Goal: Task Accomplishment & Management: Use online tool/utility

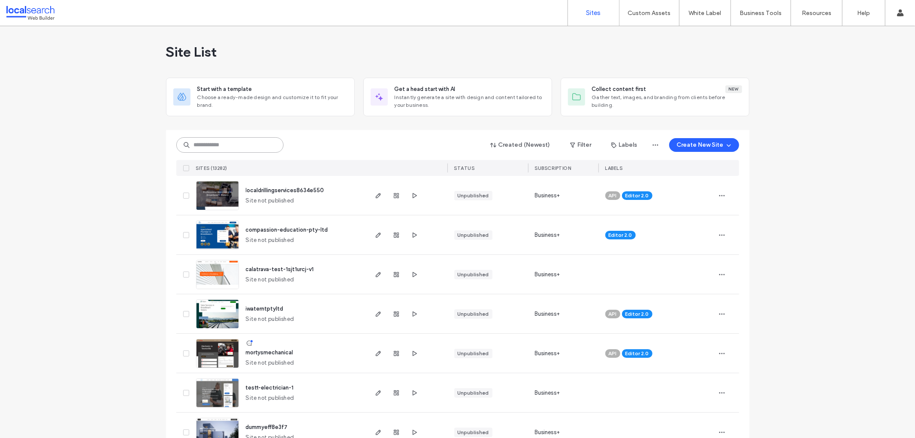
click at [239, 146] on input at bounding box center [229, 144] width 107 height 15
paste input "********"
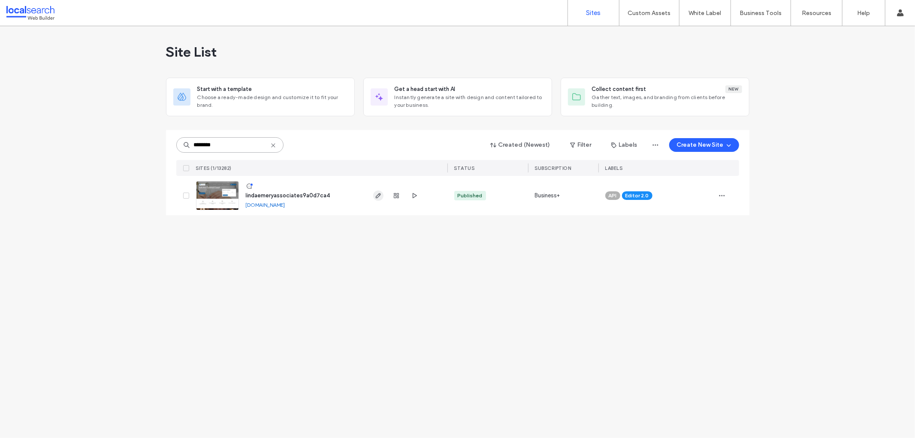
type input "********"
click at [376, 197] on use "button" at bounding box center [378, 195] width 5 height 5
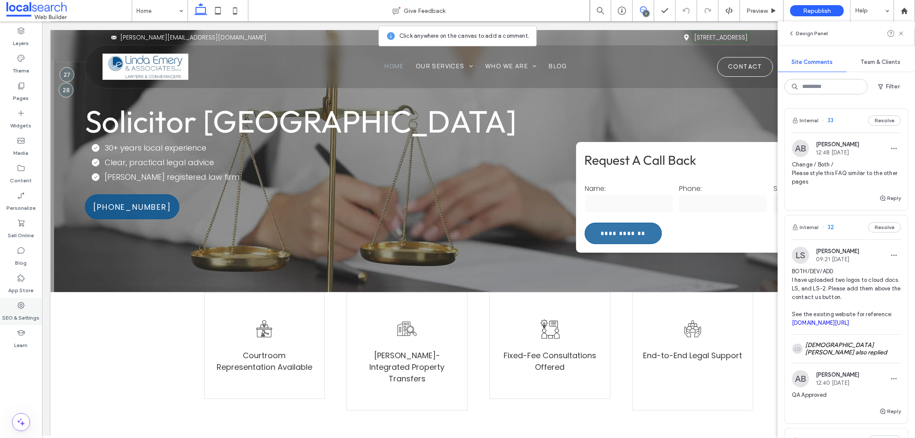
click at [27, 308] on div "SEO & Settings" at bounding box center [21, 311] width 42 height 27
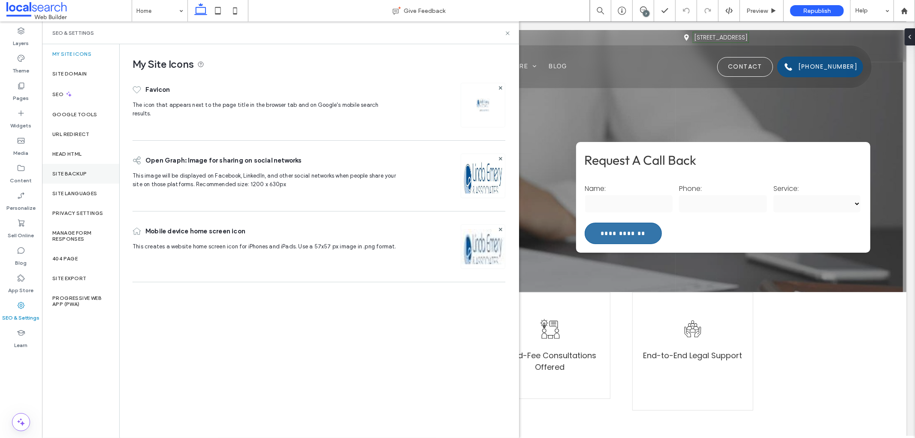
click at [80, 178] on div "Site Backup" at bounding box center [80, 174] width 77 height 20
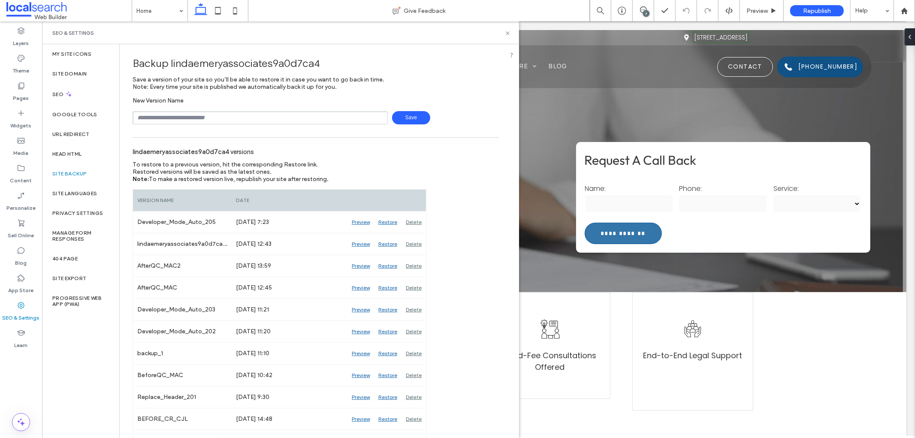
click at [277, 116] on input "text" at bounding box center [260, 117] width 255 height 13
type input "**********"
click at [396, 116] on span "Save" at bounding box center [411, 117] width 38 height 13
click at [509, 35] on icon at bounding box center [508, 33] width 6 height 6
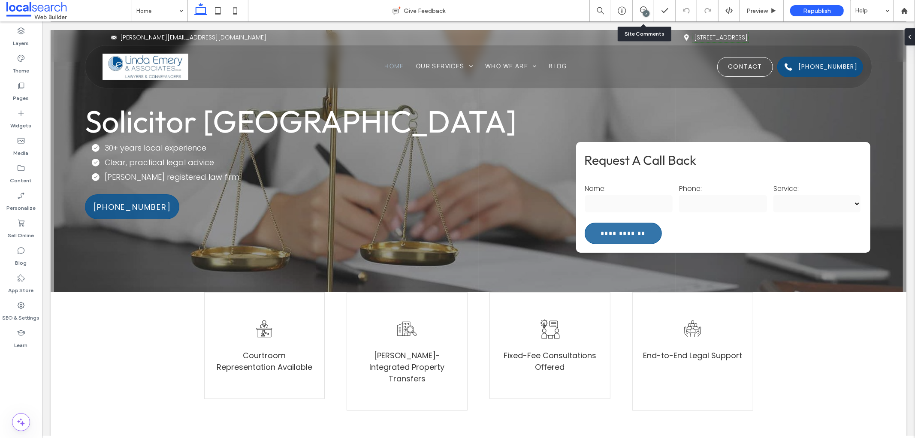
click at [638, 14] on div "7" at bounding box center [643, 10] width 21 height 9
click at [646, 4] on div "7" at bounding box center [643, 10] width 21 height 21
click at [645, 15] on div "7" at bounding box center [646, 13] width 6 height 6
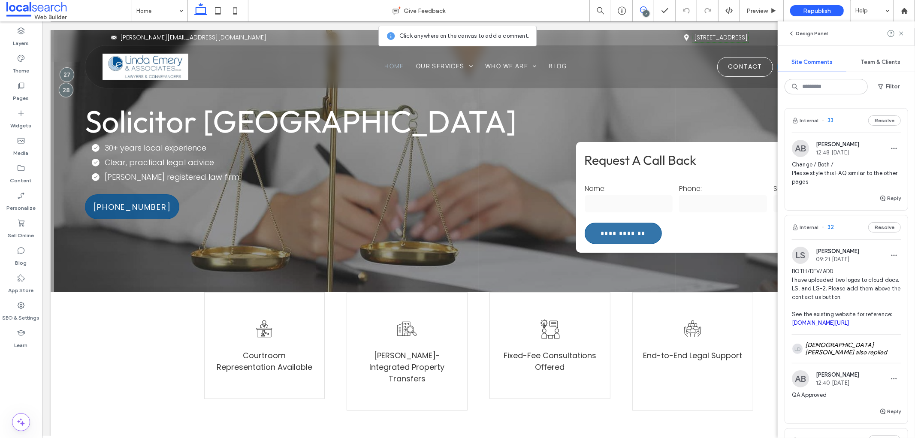
click at [846, 124] on div "Internal 33 Resolve" at bounding box center [846, 121] width 123 height 24
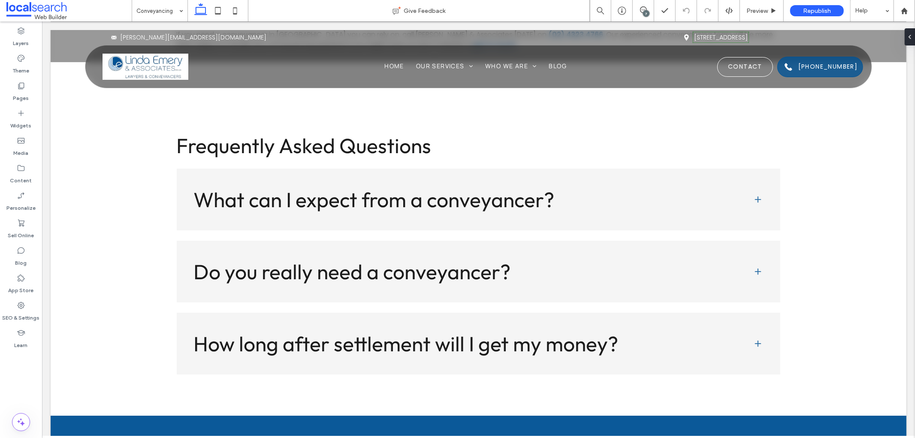
click at [646, 11] on div "7" at bounding box center [646, 13] width 6 height 6
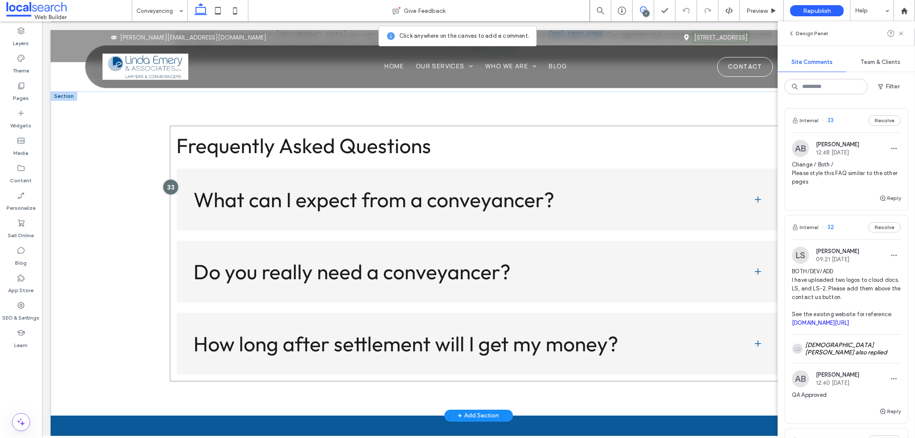
click at [166, 186] on div at bounding box center [170, 187] width 16 height 16
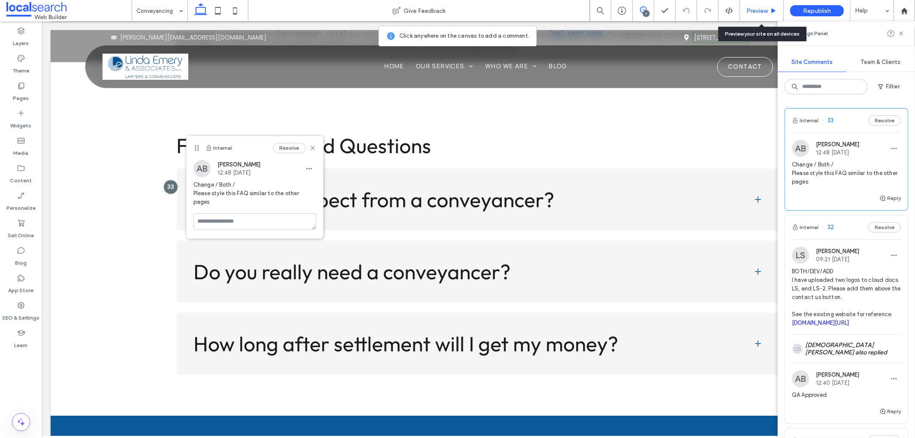
click at [762, 11] on span "Preview" at bounding box center [757, 10] width 21 height 7
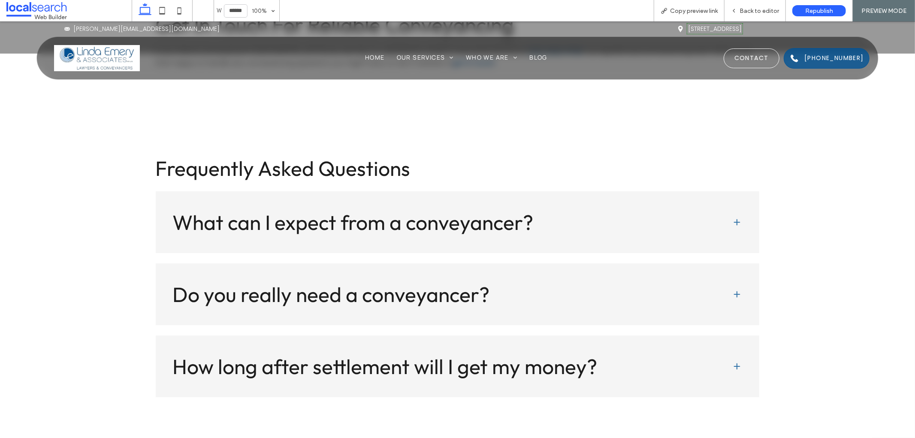
scroll to position [2482, 0]
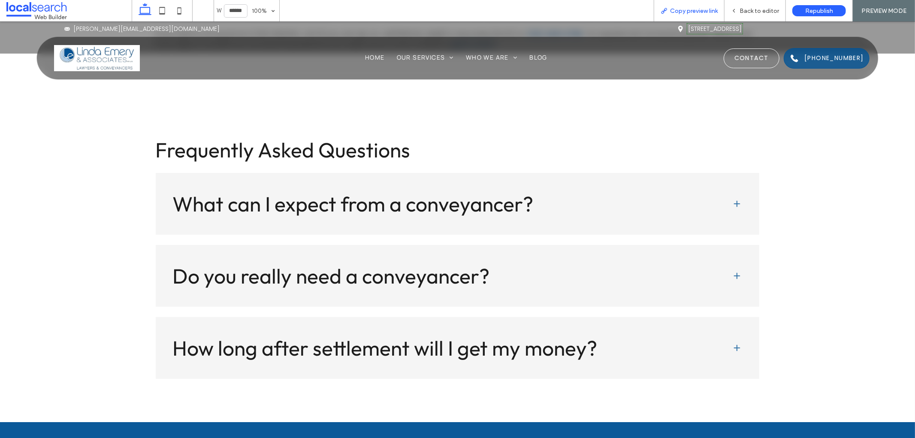
click at [710, 14] on div "Copy preview link" at bounding box center [689, 10] width 71 height 21
click at [688, 14] on span "Copy preview link" at bounding box center [694, 10] width 48 height 7
click at [757, 3] on div "Back to editor" at bounding box center [755, 10] width 61 height 21
click at [757, 9] on span "Back to editor" at bounding box center [759, 10] width 39 height 7
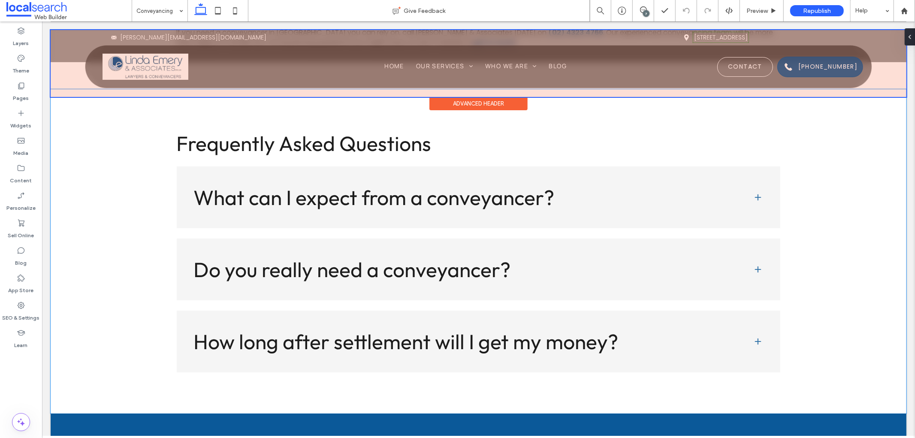
scroll to position [2463, 0]
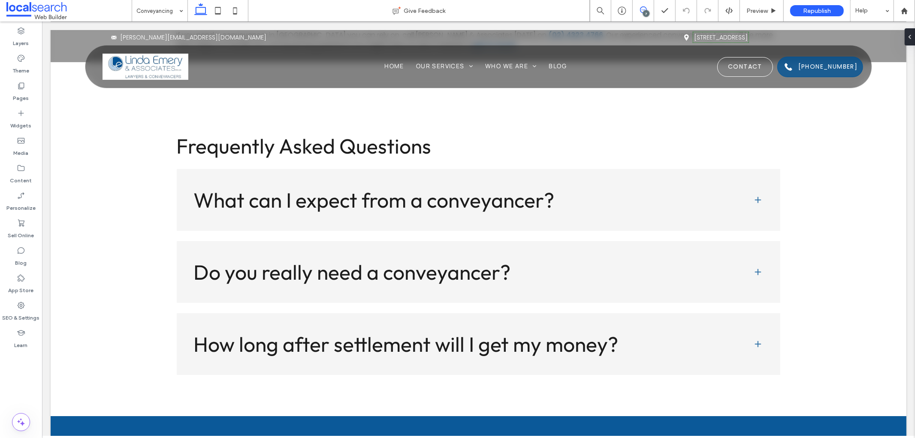
click at [640, 10] on icon at bounding box center [643, 9] width 7 height 7
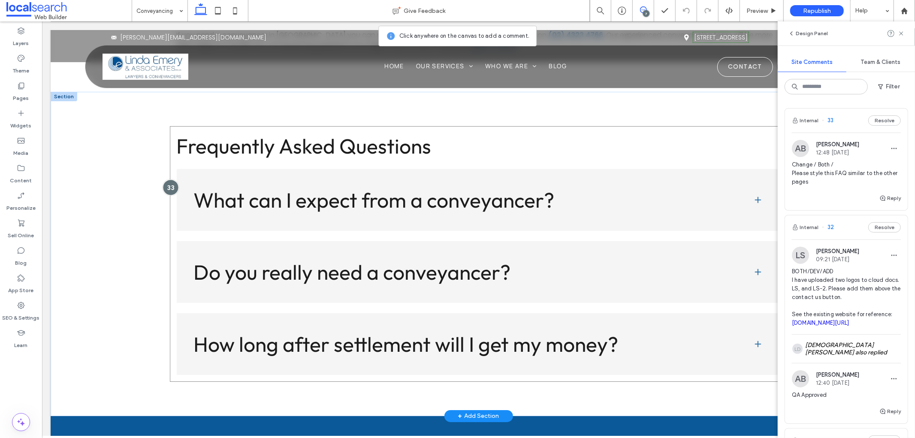
click at [166, 180] on div at bounding box center [170, 187] width 16 height 16
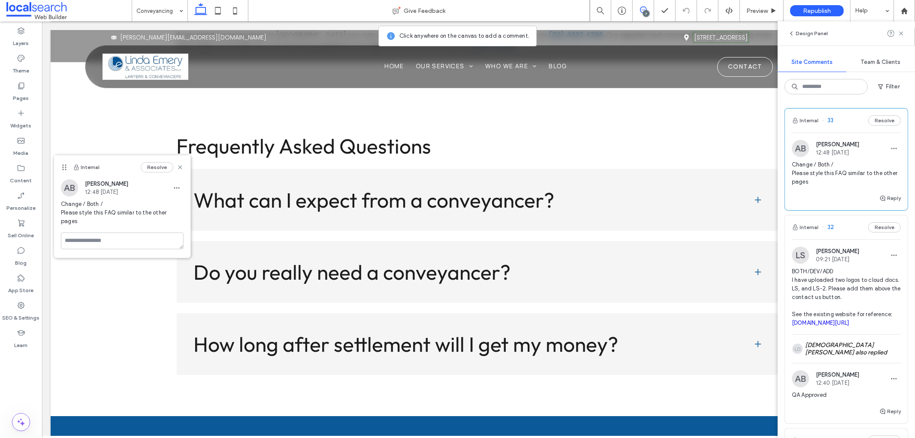
drag, startPoint x: 195, startPoint y: 146, endPoint x: 63, endPoint y: 165, distance: 134.0
click at [63, 165] on use at bounding box center [64, 167] width 4 height 6
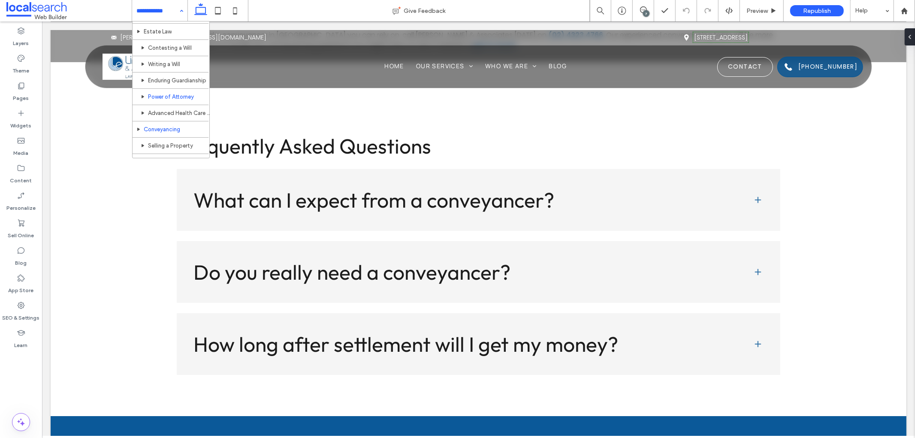
scroll to position [95, 0]
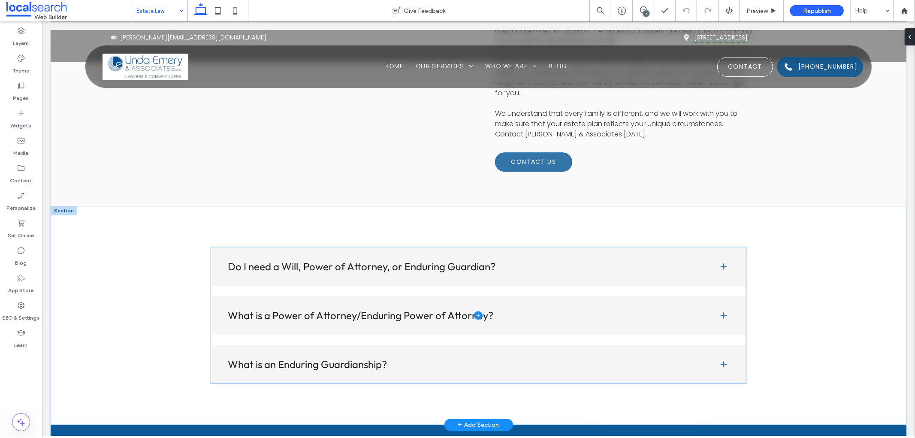
scroll to position [1669, 0]
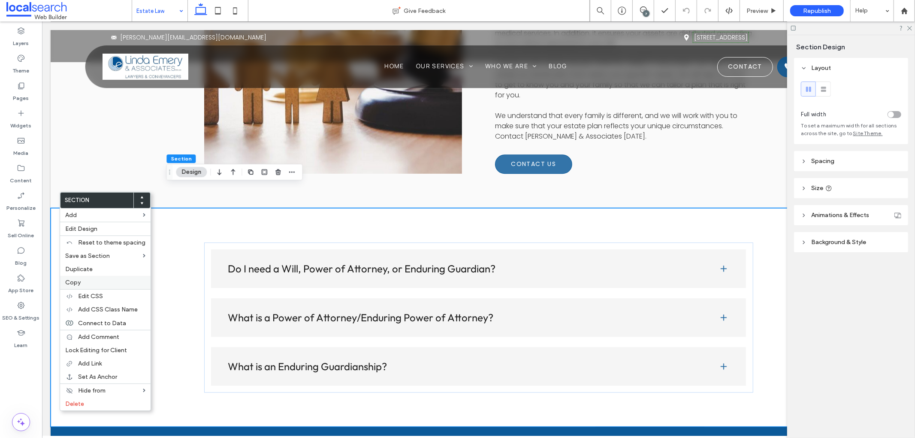
click at [99, 282] on label "Copy" at bounding box center [105, 282] width 80 height 7
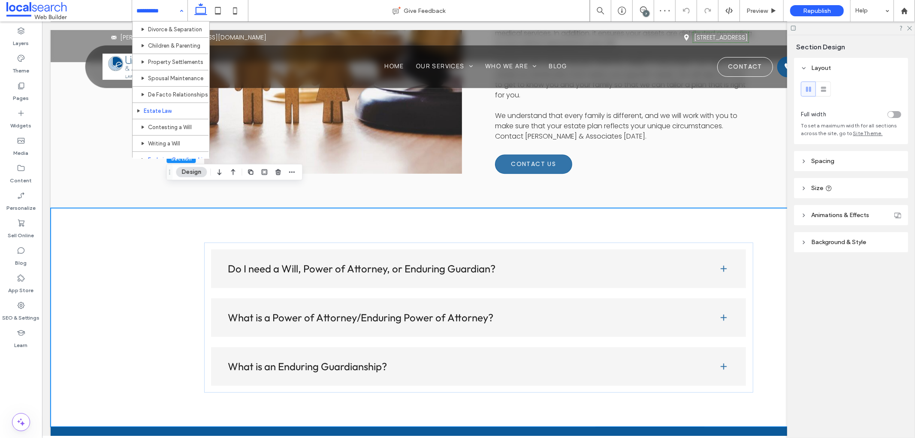
scroll to position [48, 0]
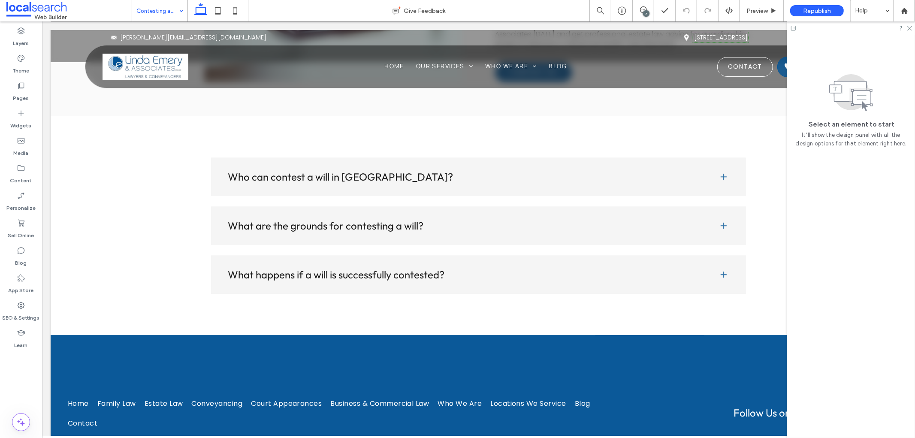
click at [142, 12] on input at bounding box center [157, 10] width 42 height 21
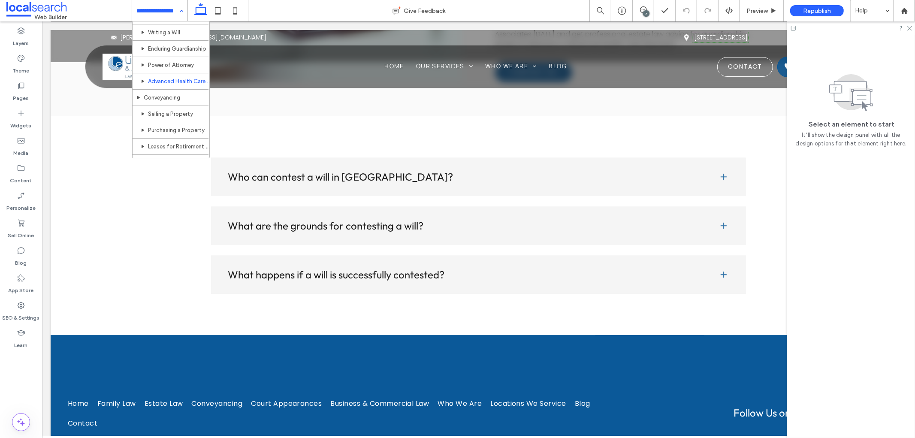
scroll to position [143, 0]
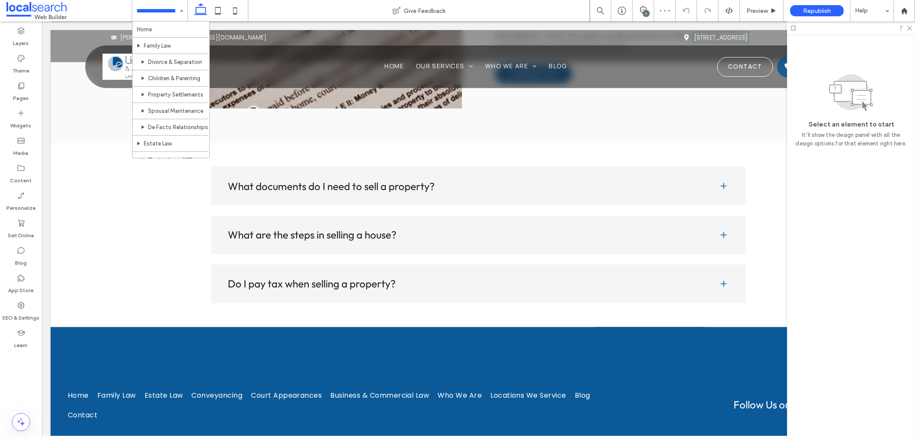
click at [169, 18] on input at bounding box center [157, 10] width 42 height 21
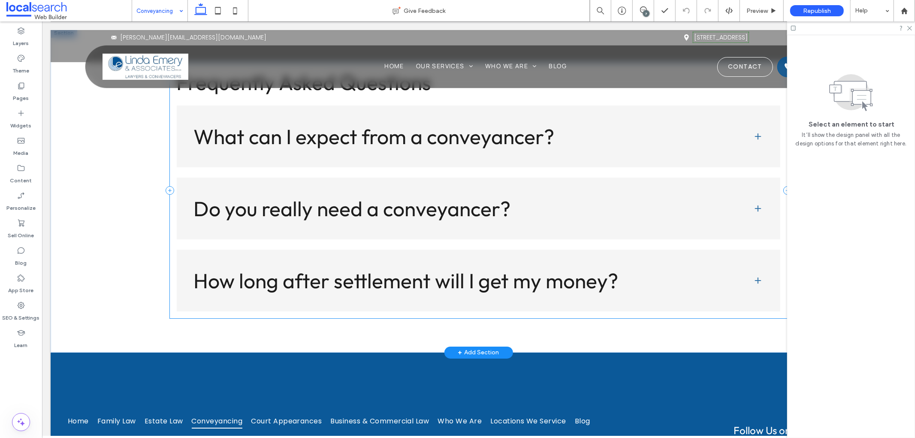
scroll to position [2432, 0]
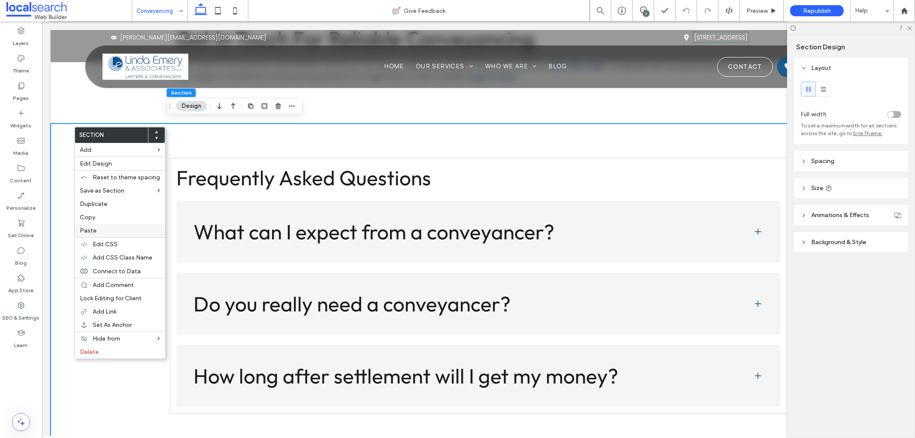
click at [103, 233] on div "Paste" at bounding box center [120, 230] width 91 height 13
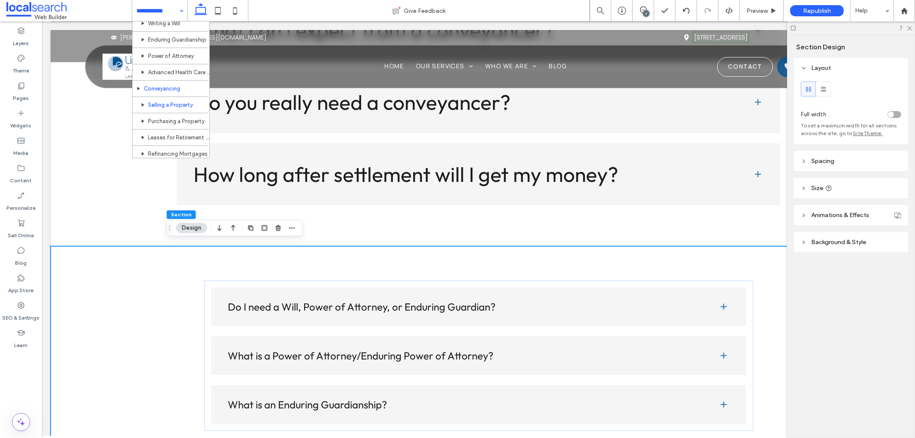
scroll to position [143, 0]
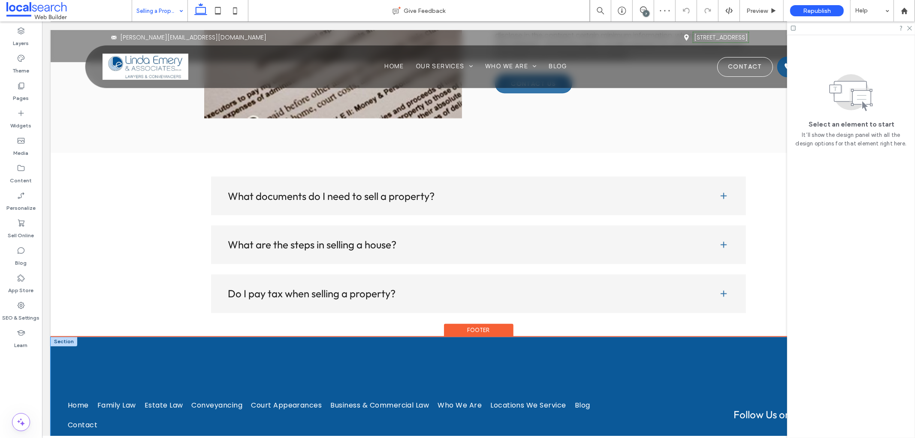
scroll to position [1239, 0]
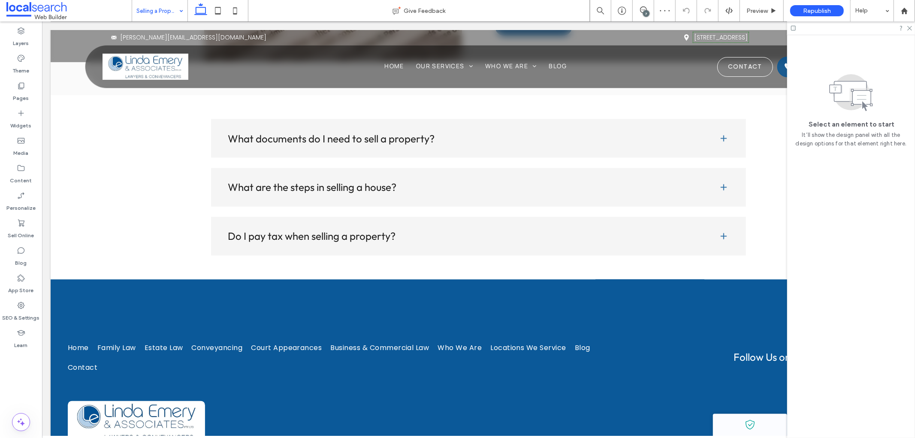
click at [173, 20] on input at bounding box center [157, 10] width 42 height 21
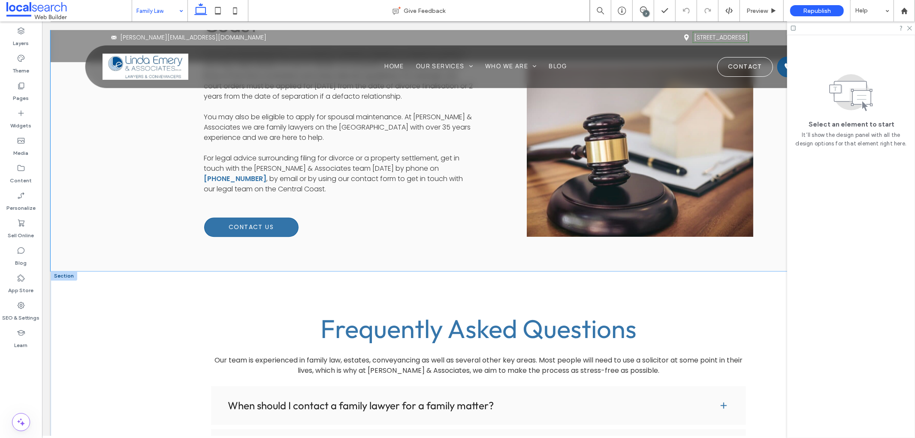
scroll to position [4435, 0]
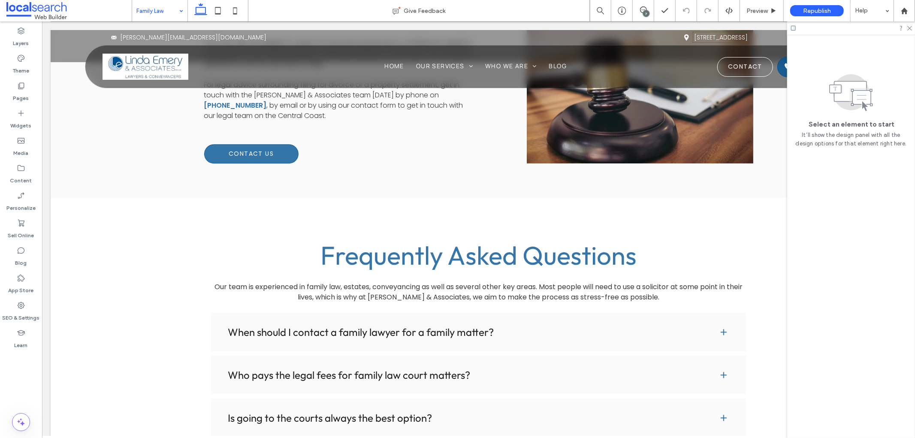
click at [181, 15] on div "Family Law" at bounding box center [159, 10] width 55 height 21
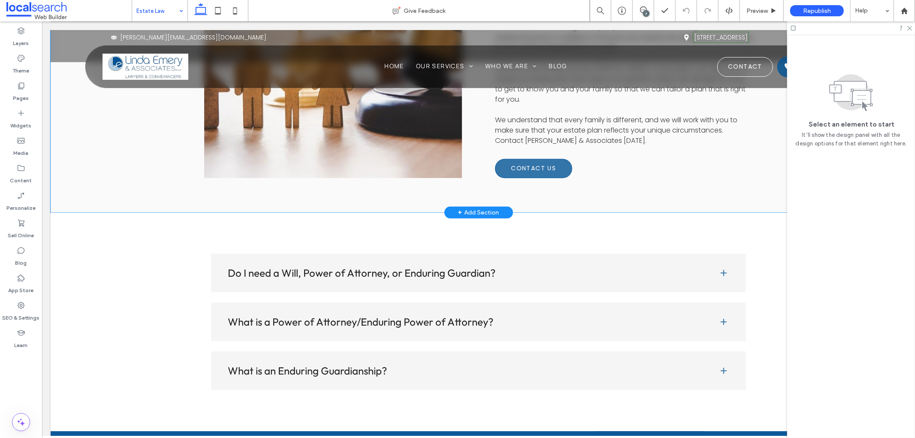
scroll to position [1669, 0]
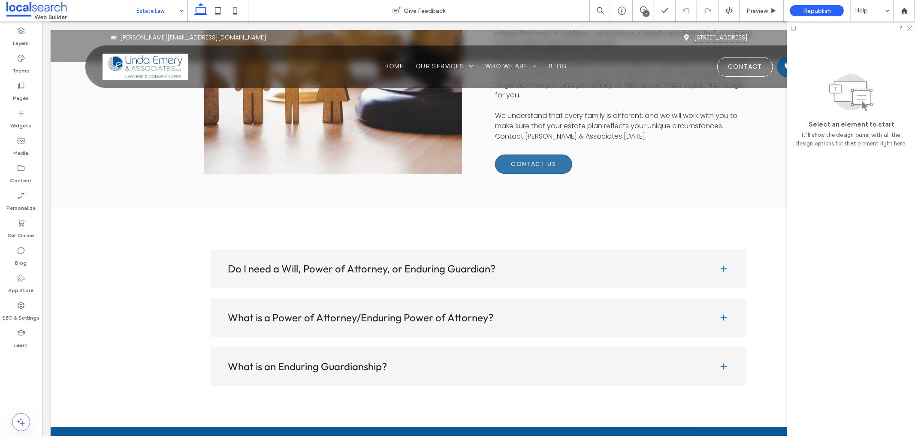
click at [157, 16] on input at bounding box center [157, 10] width 42 height 21
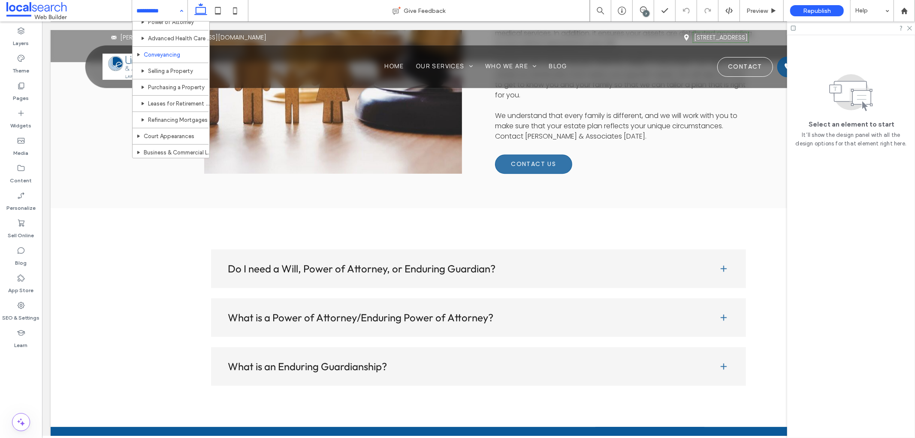
scroll to position [238, 0]
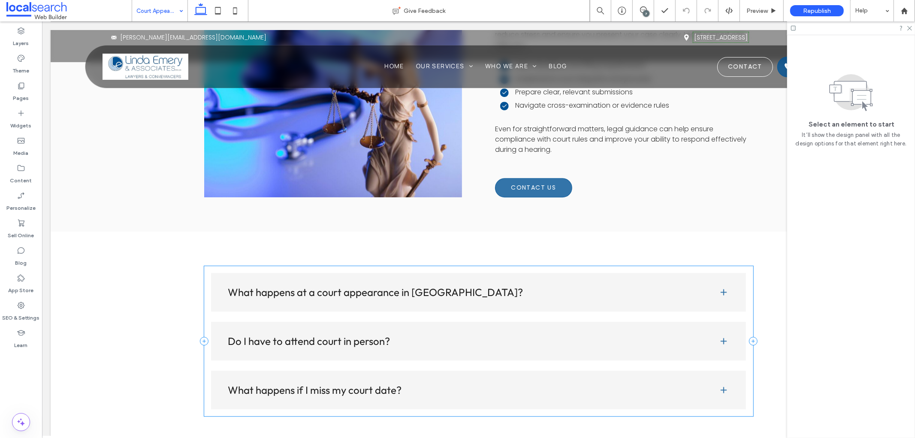
scroll to position [1717, 0]
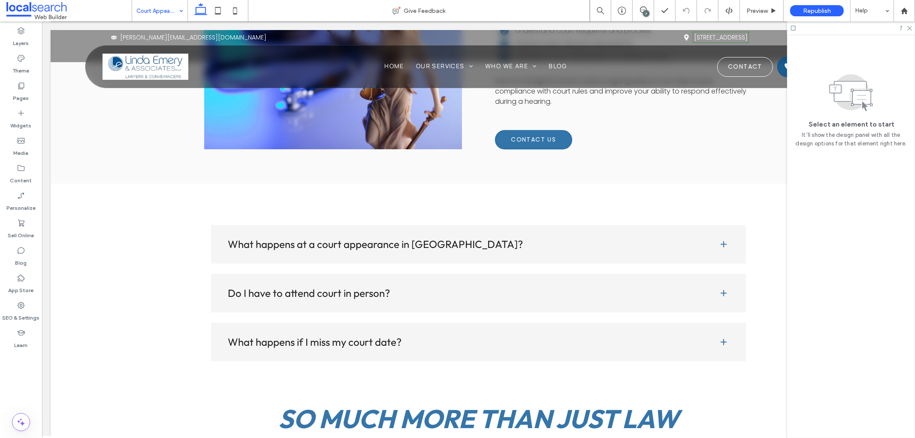
click at [177, 6] on div "Court Appearances" at bounding box center [159, 10] width 55 height 21
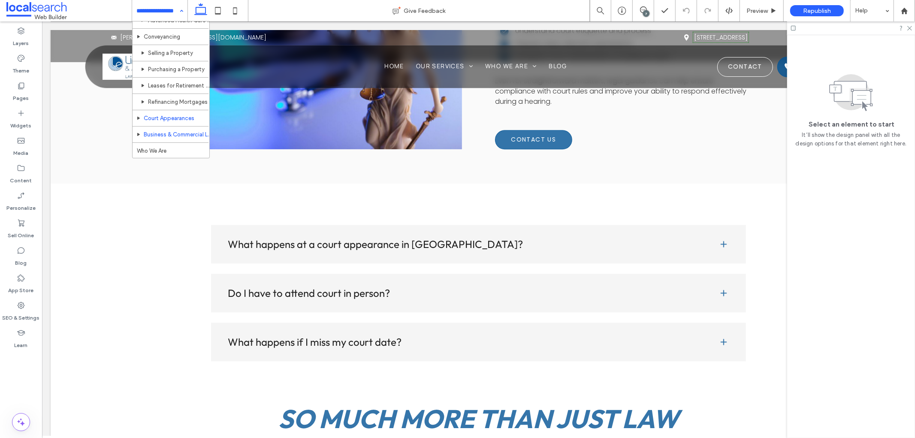
scroll to position [191, 0]
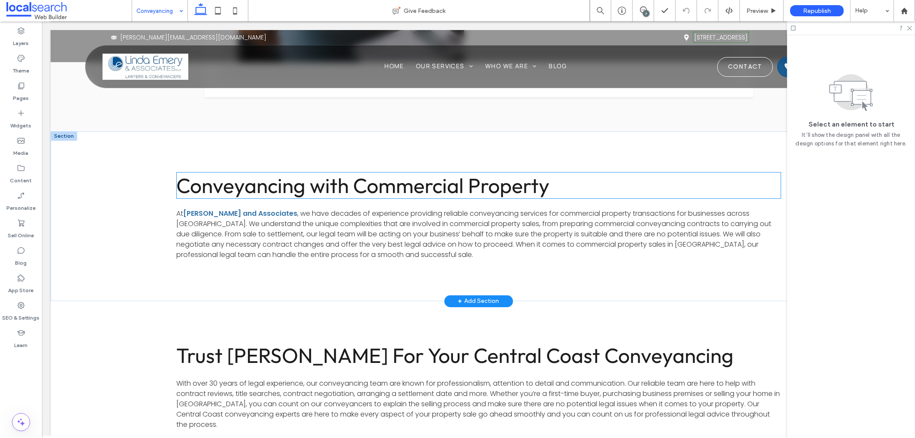
scroll to position [2050, 0]
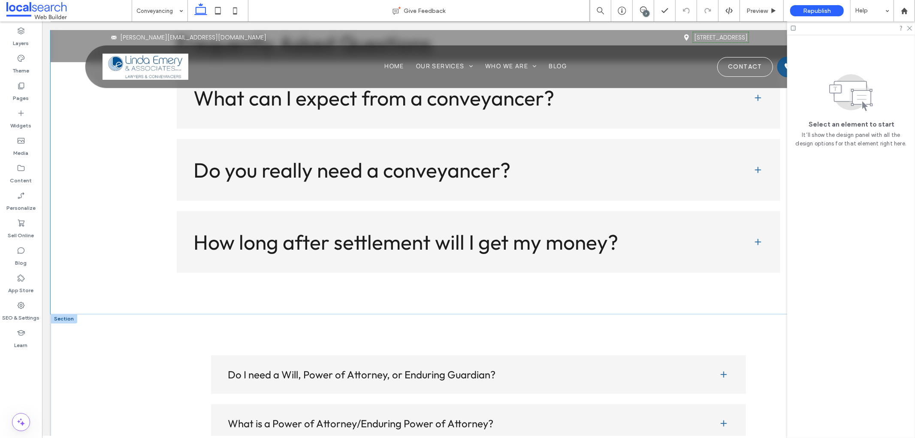
scroll to position [2670, 0]
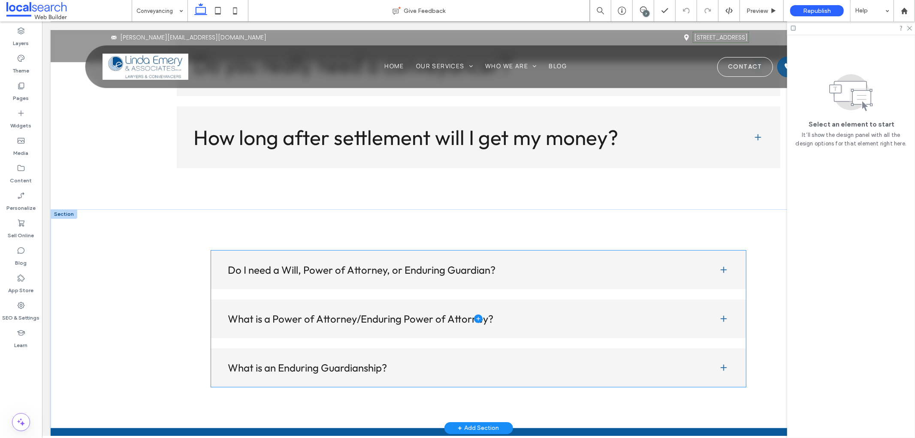
click at [452, 276] on span at bounding box center [479, 318] width 536 height 136
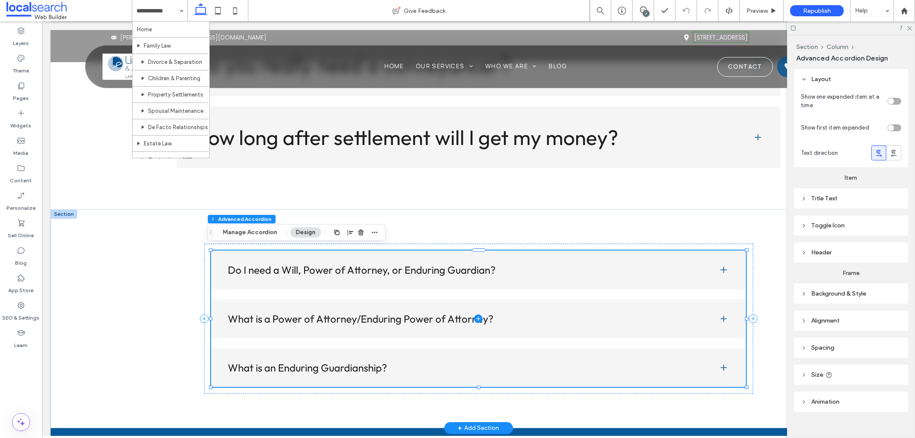
type input "**"
type input "****"
type input "*"
type input "**"
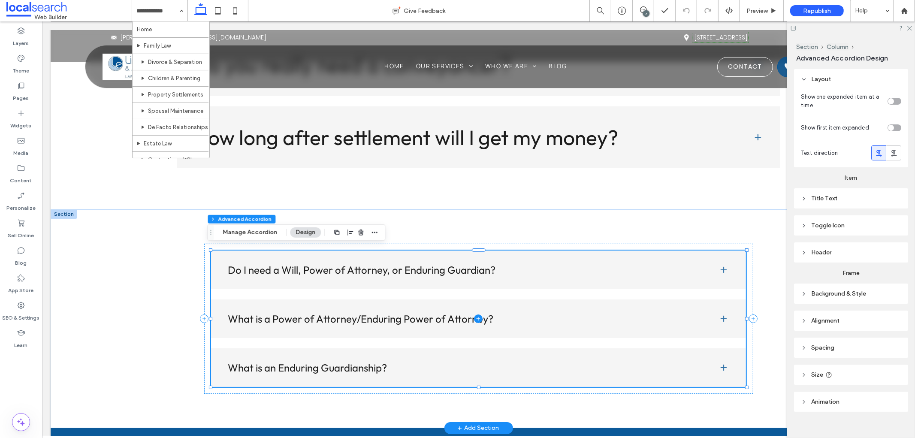
type input "****"
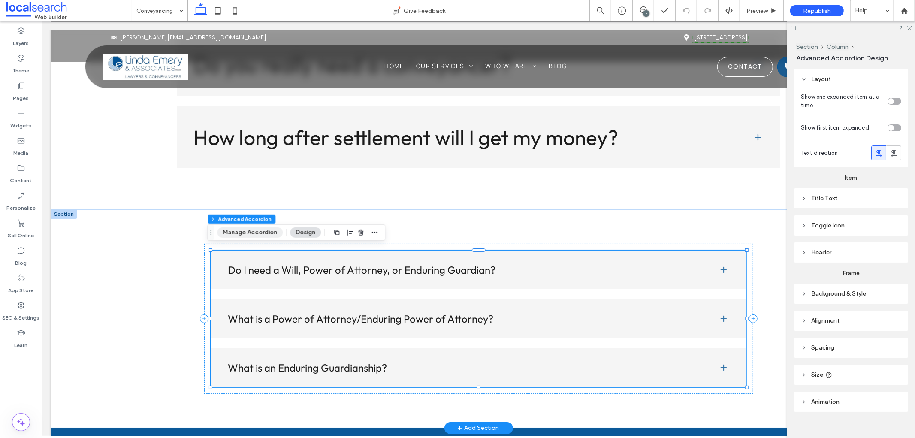
click at [255, 230] on button "Manage Accordion" at bounding box center [250, 232] width 66 height 10
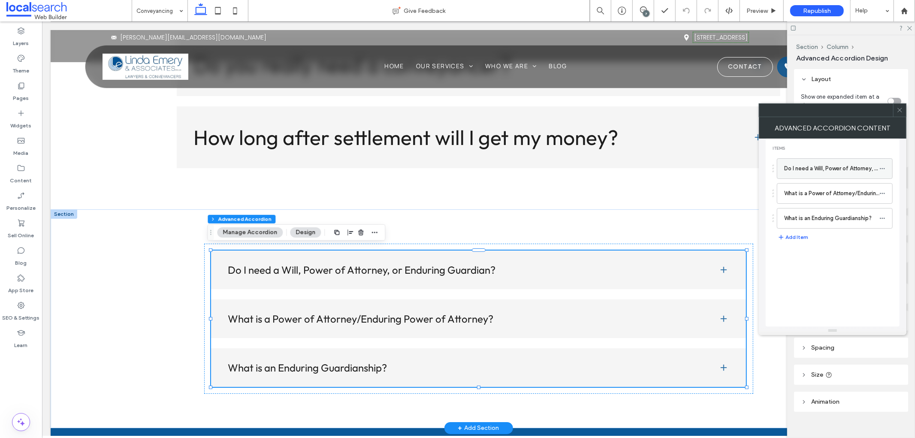
click at [827, 172] on label "Do I need a Will, Power of Attorney, or Enduring Guardian?" at bounding box center [832, 168] width 95 height 17
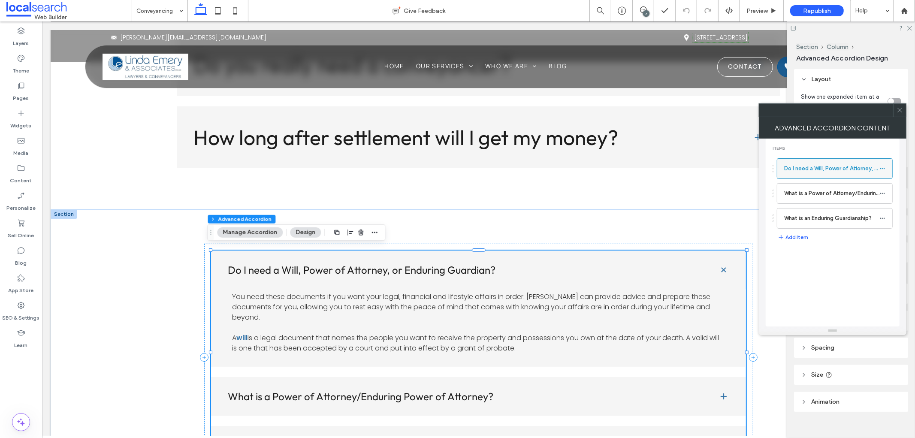
click at [883, 166] on icon at bounding box center [883, 169] width 6 height 6
click at [858, 170] on label "Rename" at bounding box center [842, 172] width 45 height 7
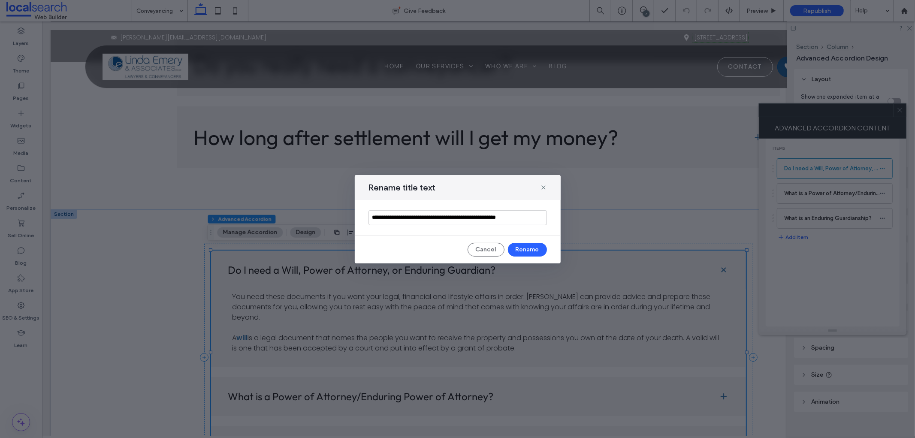
click at [518, 216] on input "**********" at bounding box center [458, 217] width 179 height 15
type input "**********"
click at [546, 225] on div "**********" at bounding box center [458, 218] width 206 height 36
click at [533, 251] on button "Rename" at bounding box center [527, 250] width 39 height 14
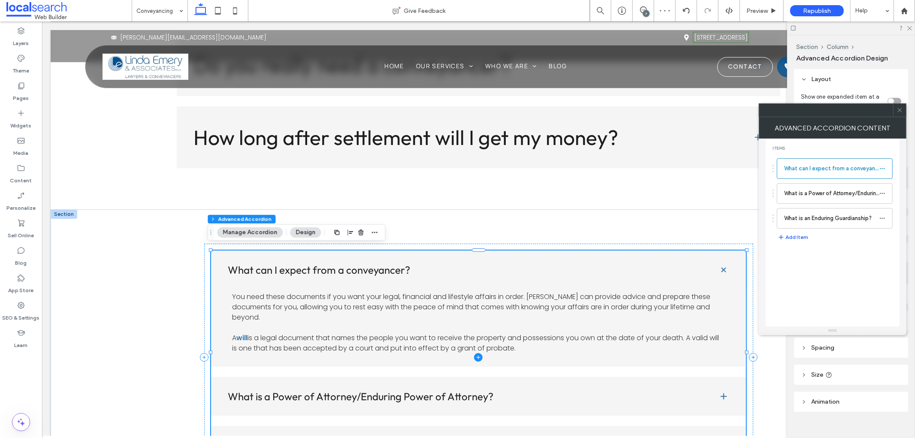
click at [483, 326] on span at bounding box center [479, 357] width 536 height 214
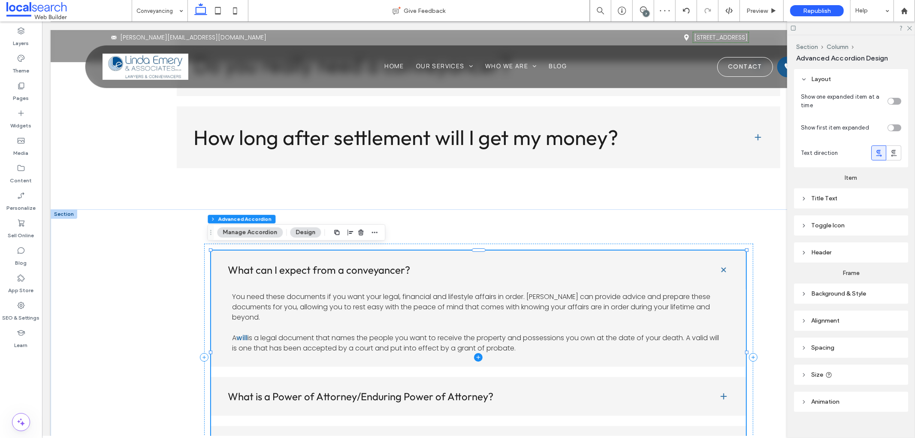
click at [483, 326] on span at bounding box center [479, 357] width 536 height 214
click at [530, 341] on span at bounding box center [479, 357] width 536 height 214
click at [522, 335] on span at bounding box center [479, 357] width 536 height 214
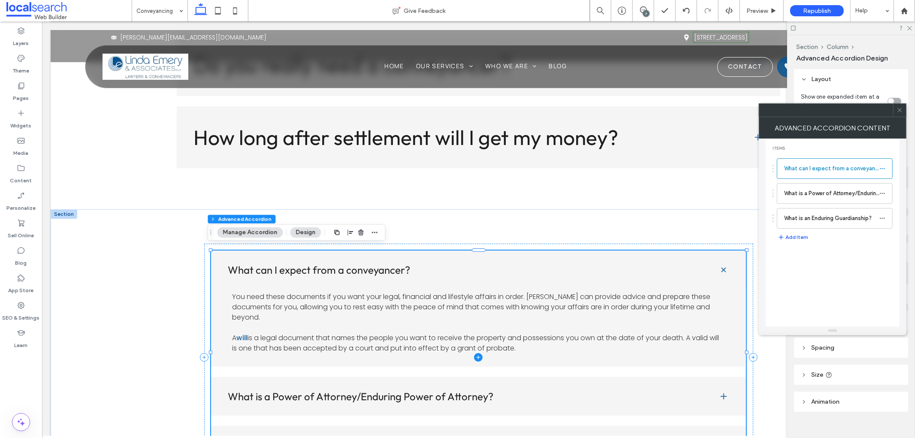
click at [421, 292] on span at bounding box center [479, 357] width 536 height 214
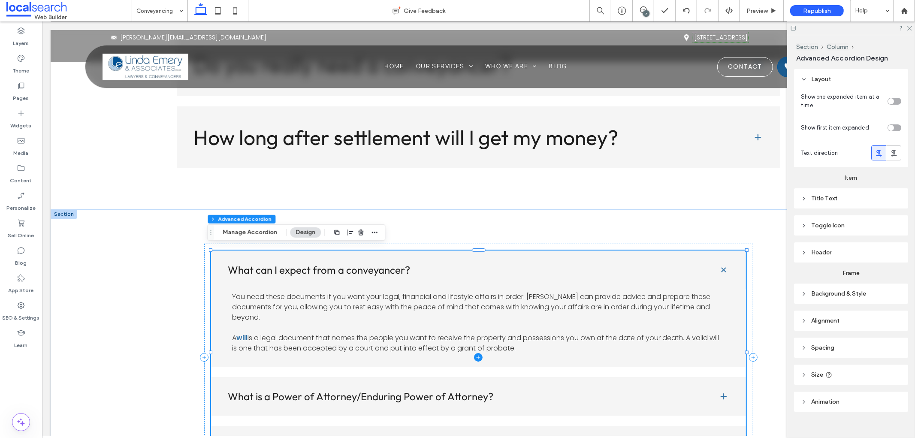
click at [481, 293] on span at bounding box center [479, 357] width 536 height 214
click at [270, 235] on button "Manage Accordion" at bounding box center [250, 232] width 66 height 10
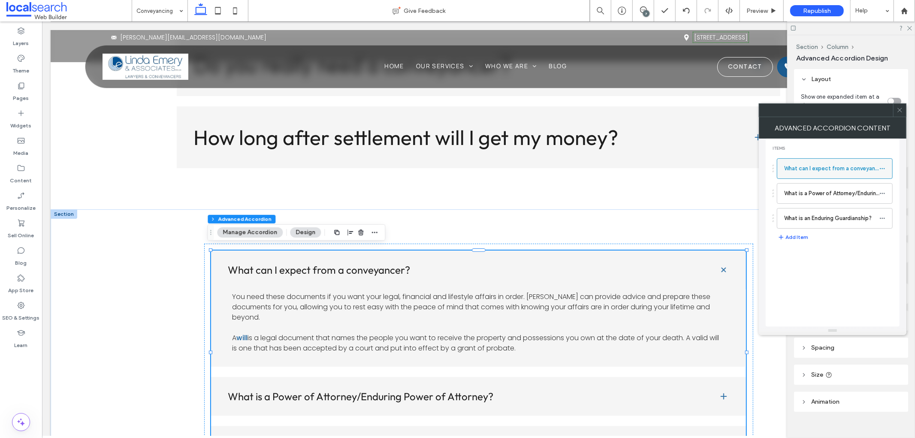
click at [882, 168] on use at bounding box center [882, 168] width 5 height 1
click at [788, 164] on label "What can I expect from a conveyancer?" at bounding box center [832, 168] width 95 height 17
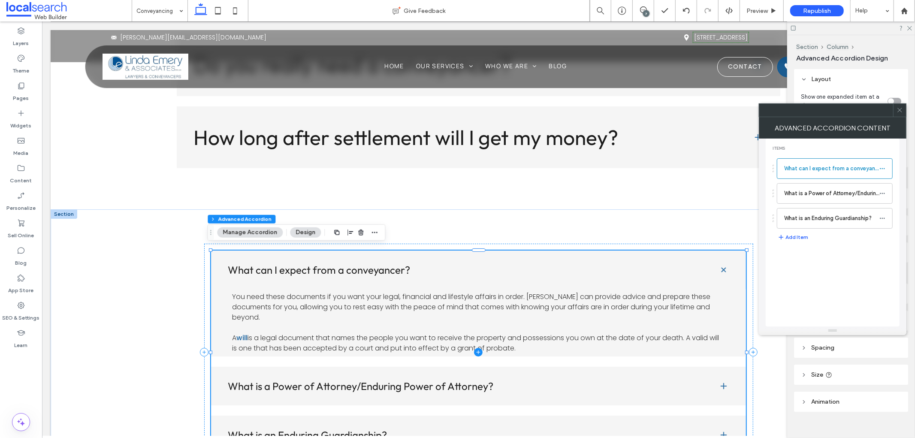
click at [413, 312] on span at bounding box center [479, 352] width 536 height 204
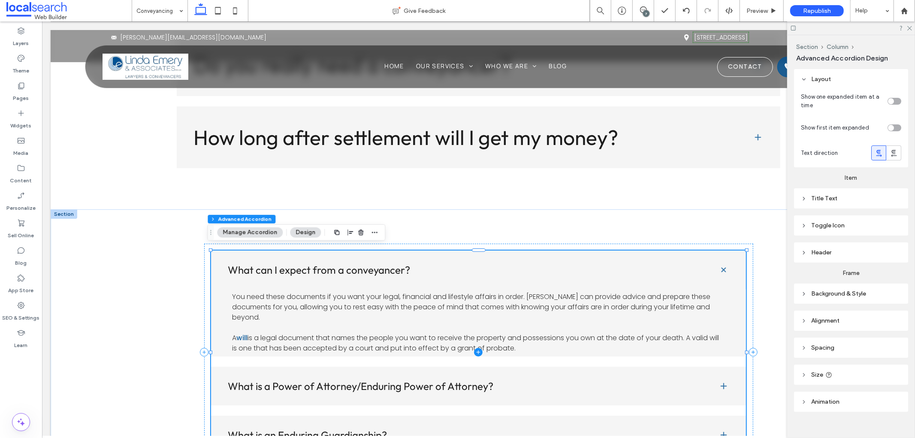
click at [413, 312] on span at bounding box center [479, 352] width 536 height 204
click at [408, 311] on span at bounding box center [479, 352] width 536 height 204
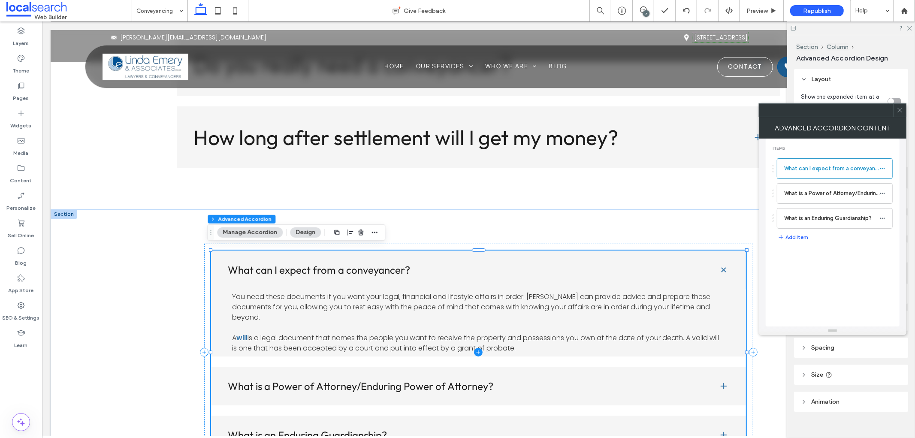
click at [316, 333] on span at bounding box center [479, 352] width 536 height 204
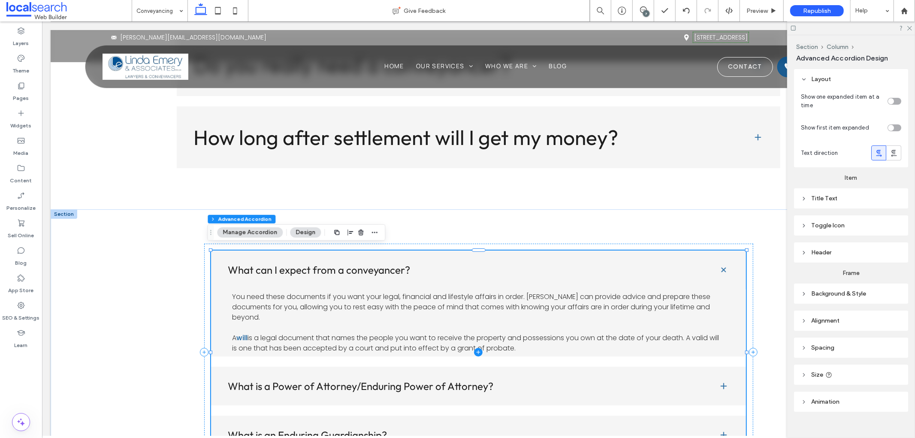
click at [316, 333] on span at bounding box center [479, 352] width 536 height 204
click at [324, 317] on span at bounding box center [479, 352] width 536 height 204
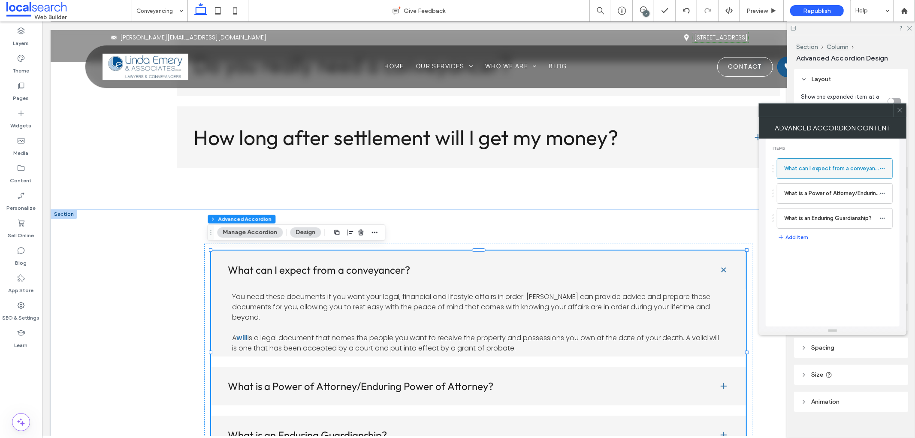
click at [840, 172] on label "What can I expect from a conveyancer?" at bounding box center [832, 168] width 95 height 17
click at [885, 167] on icon at bounding box center [883, 169] width 6 height 6
drag, startPoint x: 885, startPoint y: 167, endPoint x: 715, endPoint y: 170, distance: 170.0
click at [885, 167] on icon at bounding box center [883, 169] width 6 height 6
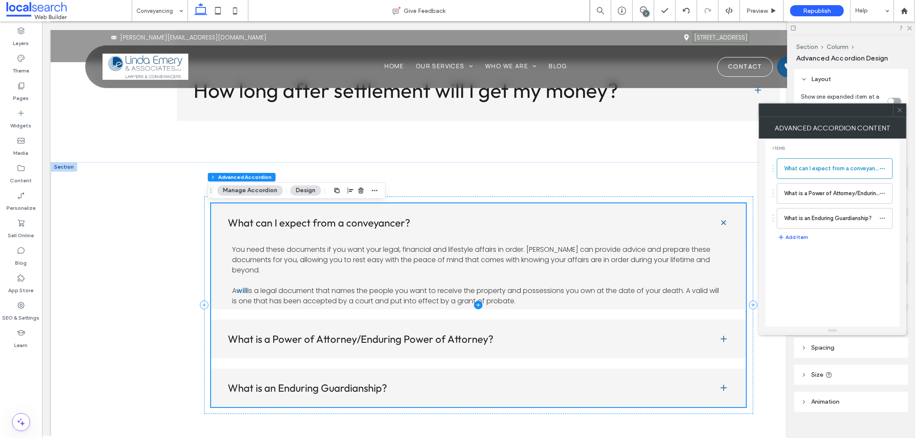
scroll to position [2718, 0]
click at [568, 283] on span at bounding box center [479, 305] width 536 height 204
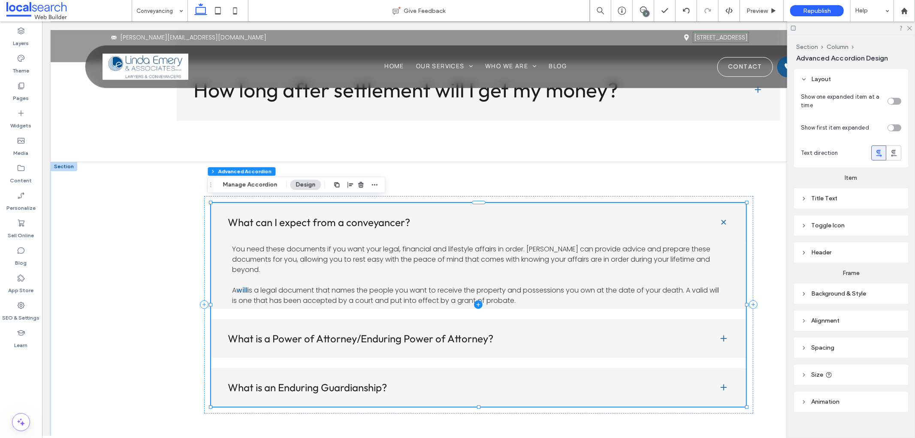
click at [693, 271] on span at bounding box center [479, 305] width 536 height 204
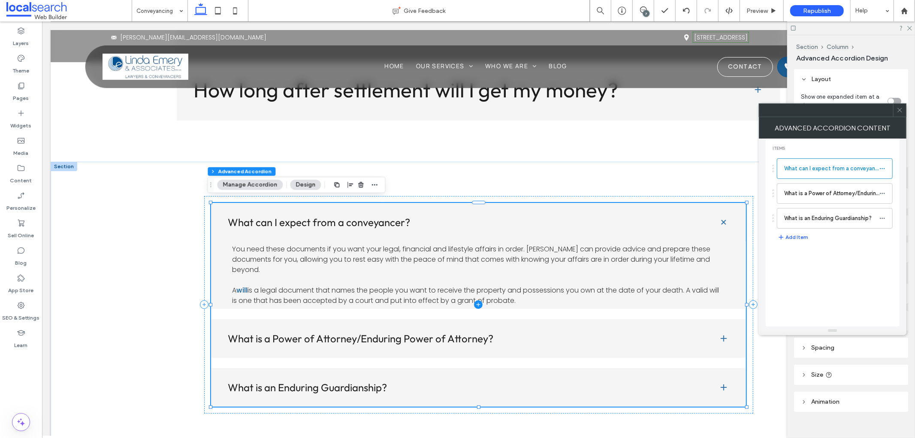
click at [477, 300] on icon at bounding box center [478, 304] width 9 height 9
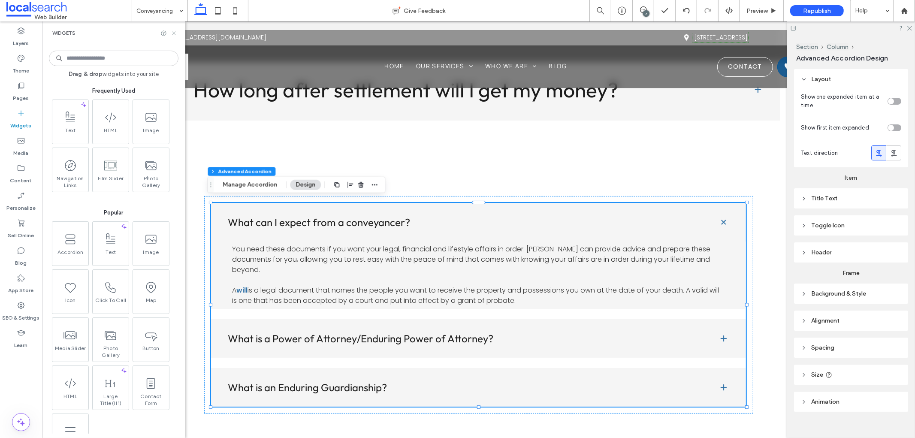
drag, startPoint x: 176, startPoint y: 32, endPoint x: 242, endPoint y: 97, distance: 92.6
click at [176, 32] on icon at bounding box center [174, 33] width 6 height 6
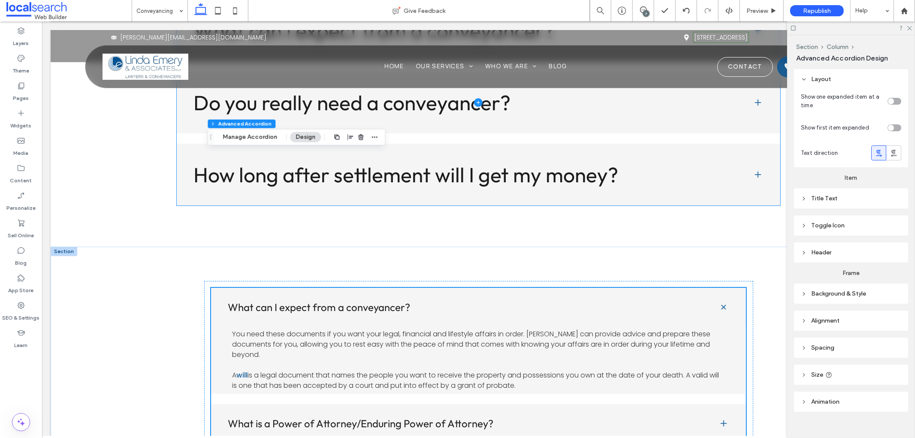
scroll to position [2766, 0]
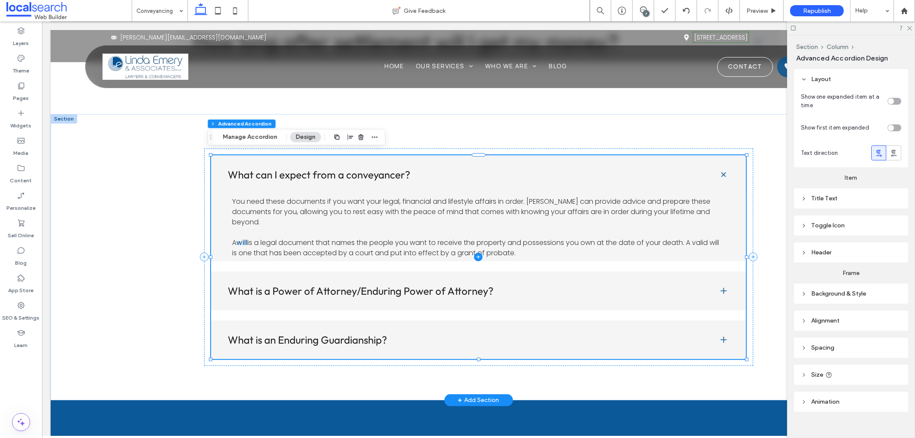
click at [450, 235] on span at bounding box center [479, 257] width 536 height 204
click at [261, 233] on span at bounding box center [479, 257] width 536 height 204
click at [280, 288] on span at bounding box center [479, 257] width 536 height 204
click at [716, 284] on span at bounding box center [479, 257] width 536 height 204
drag, startPoint x: 912, startPoint y: 29, endPoint x: 852, endPoint y: 10, distance: 62.6
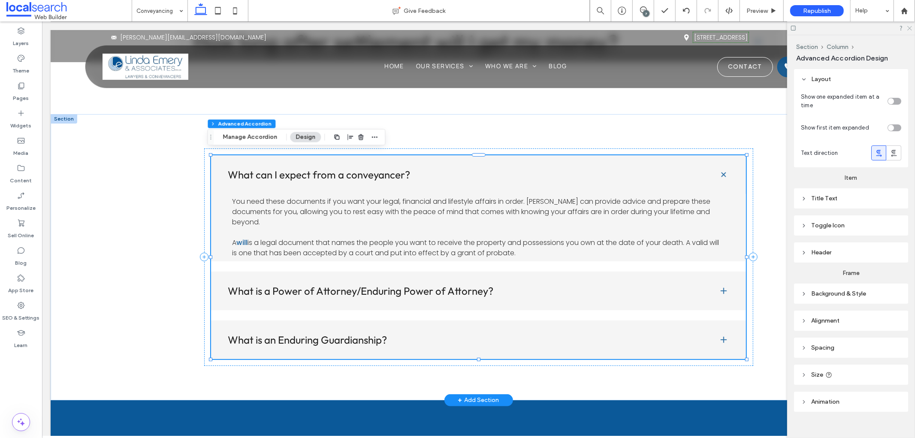
click at [912, 29] on icon at bounding box center [910, 28] width 6 height 6
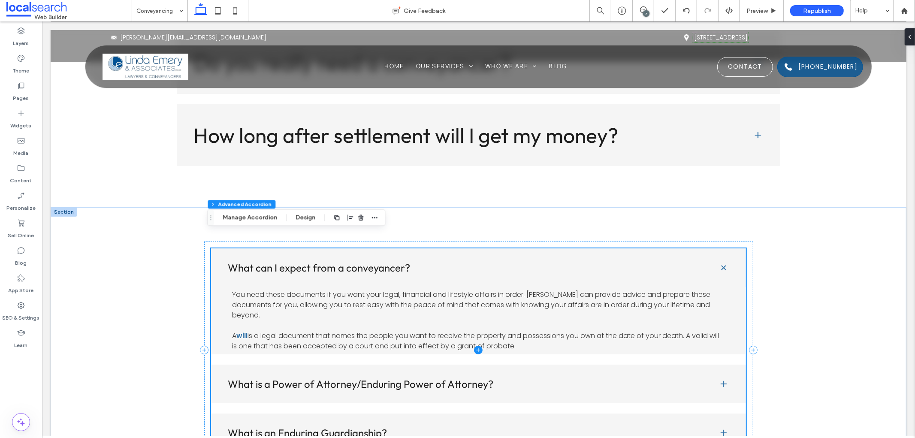
scroll to position [2670, 0]
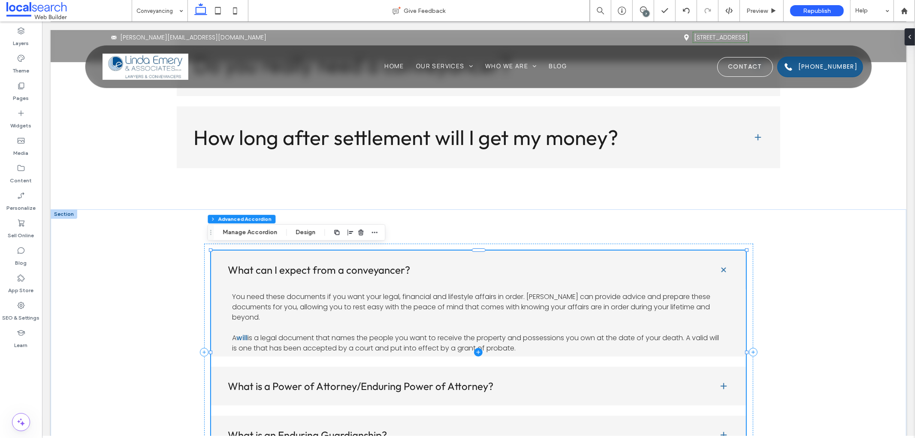
click at [500, 327] on span at bounding box center [479, 352] width 536 height 204
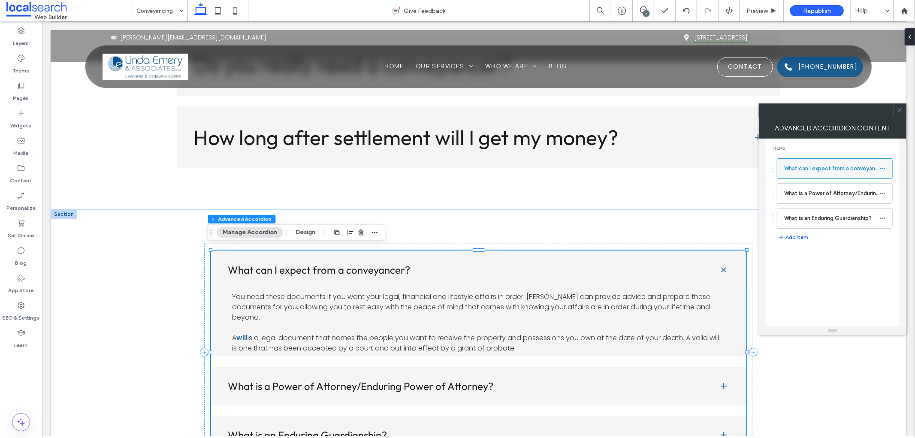
click at [853, 170] on label "What can I expect from a conveyancer?" at bounding box center [832, 168] width 95 height 17
click at [697, 274] on span at bounding box center [479, 352] width 536 height 204
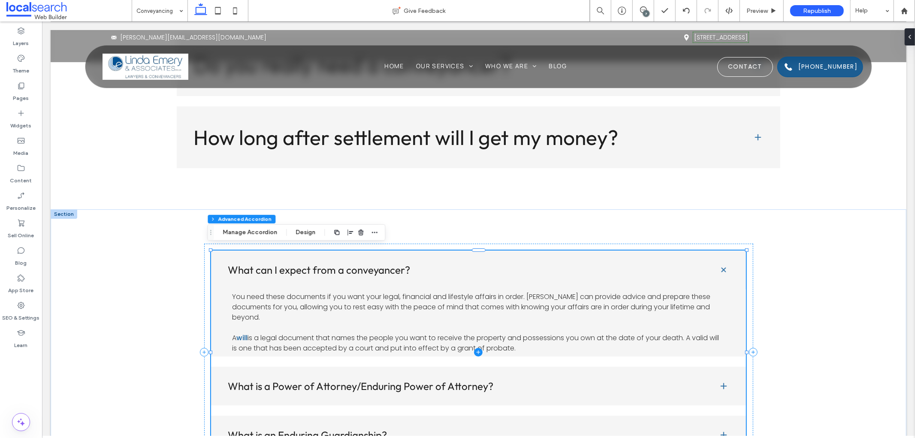
click at [718, 267] on span at bounding box center [479, 352] width 536 height 204
click at [765, 6] on div "Preview" at bounding box center [762, 10] width 44 height 21
click at [764, 11] on span "Preview" at bounding box center [757, 10] width 21 height 7
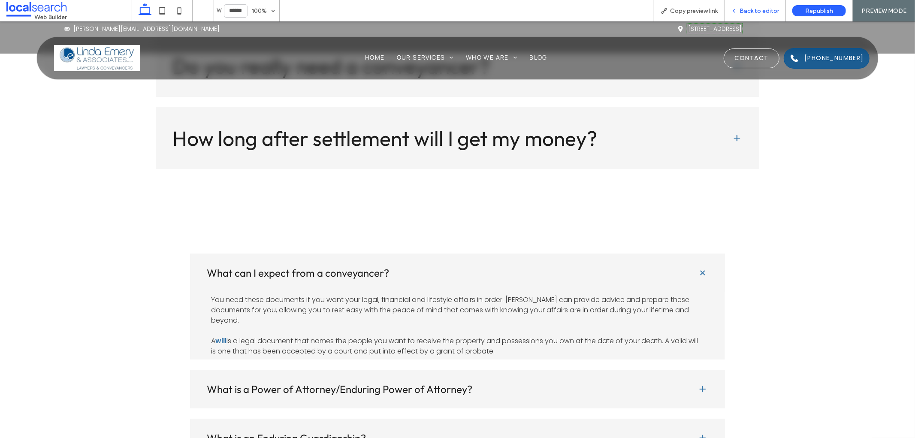
click at [761, 10] on span "Back to editor" at bounding box center [759, 10] width 39 height 7
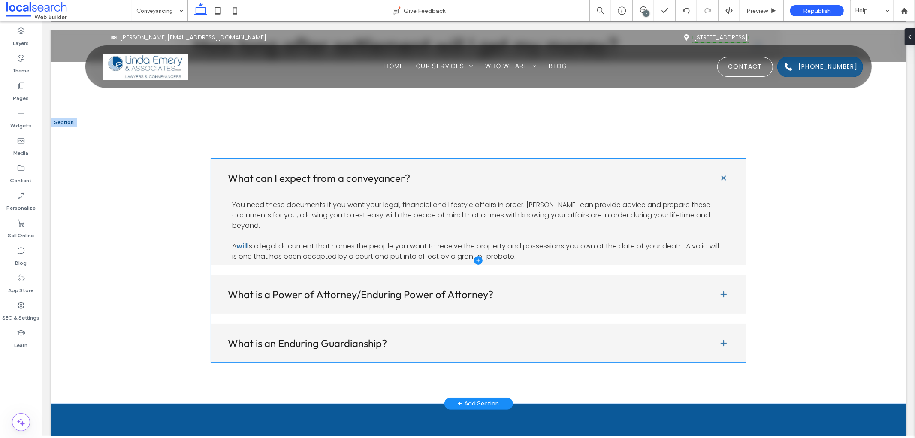
scroll to position [2813, 0]
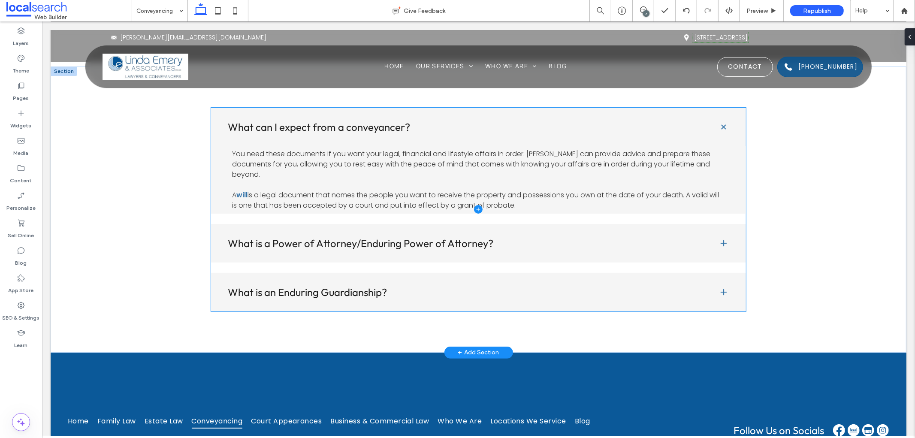
click at [567, 187] on span at bounding box center [479, 209] width 536 height 204
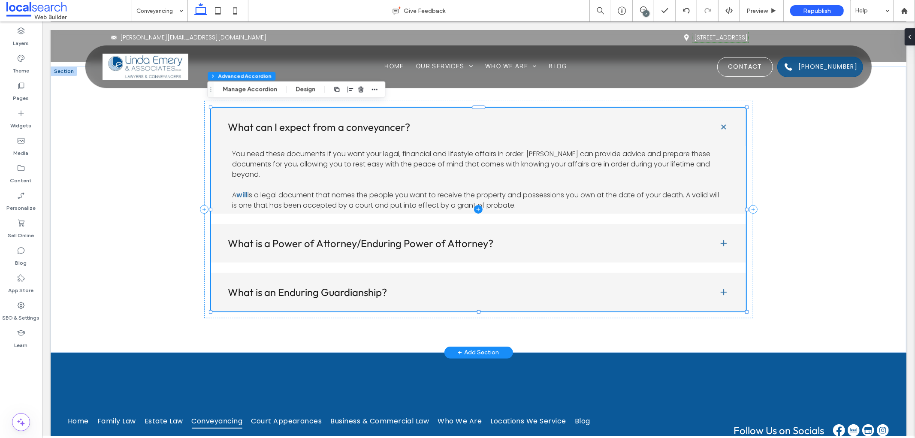
click at [567, 187] on span at bounding box center [479, 209] width 536 height 204
type input "***"
type input "**"
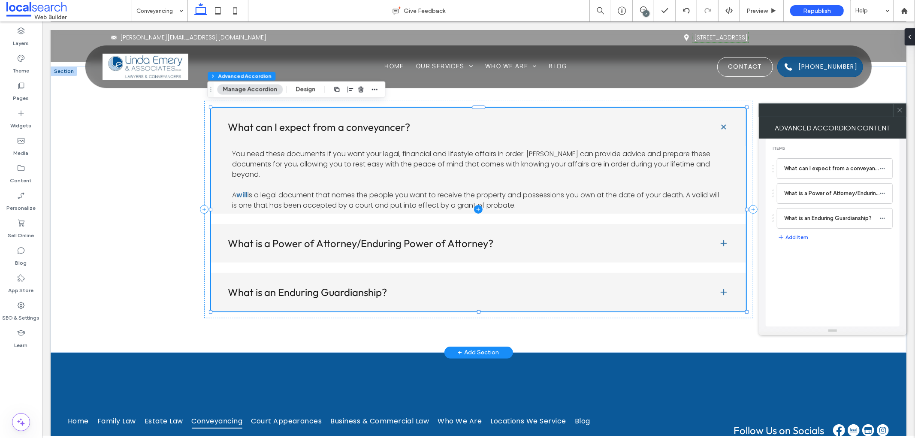
type input "**"
type input "****"
type input "*"
type input "**"
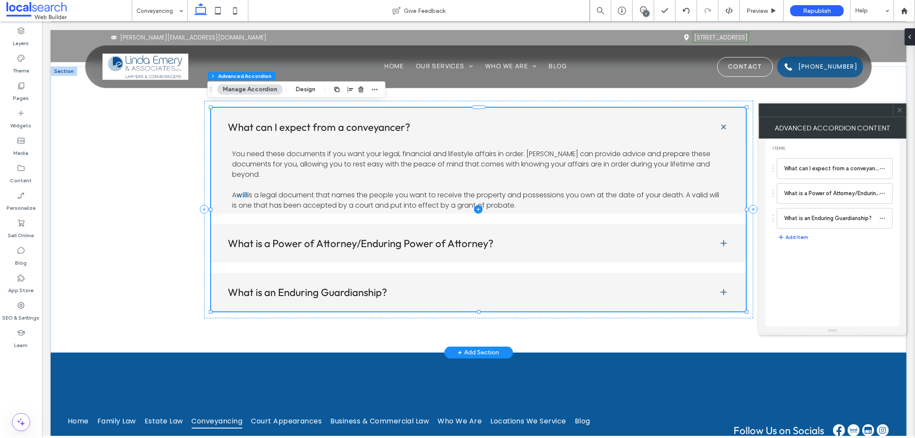
type input "****"
click at [475, 190] on span at bounding box center [479, 209] width 536 height 204
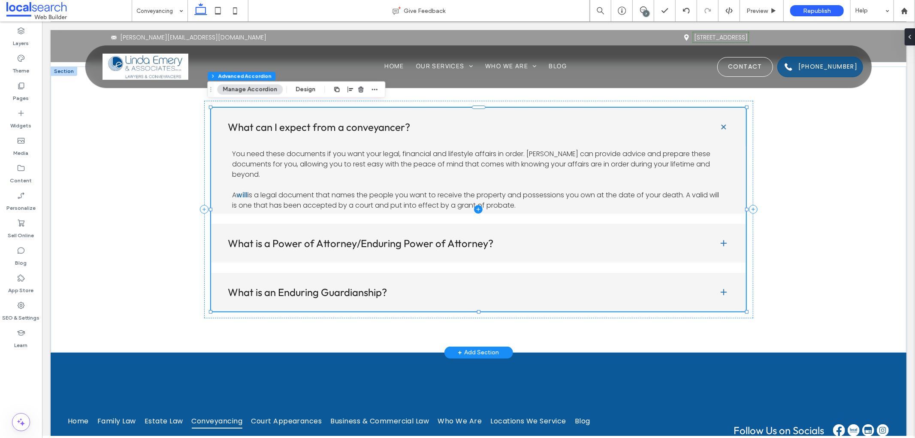
click at [475, 190] on span at bounding box center [479, 209] width 536 height 204
click at [513, 186] on span at bounding box center [479, 209] width 536 height 204
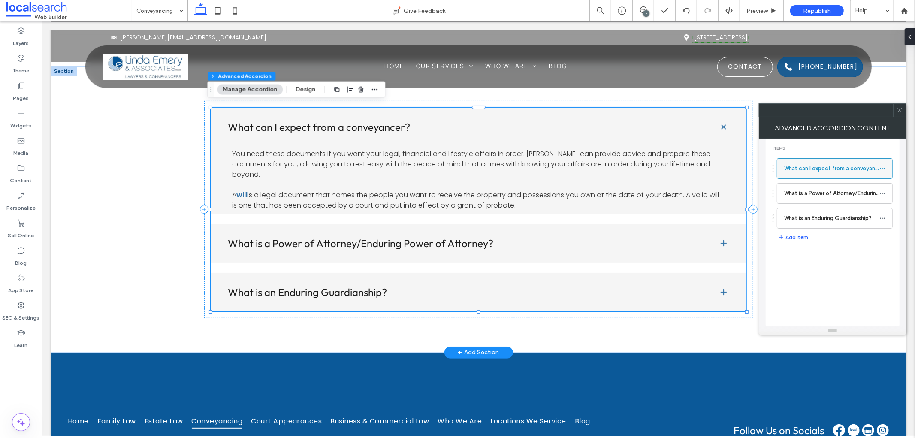
click at [882, 167] on icon at bounding box center [883, 169] width 6 height 6
click at [834, 287] on div "Items What can I expect from a conveyancer? What is a Power of Attorney/Endurin…" at bounding box center [833, 233] width 134 height 188
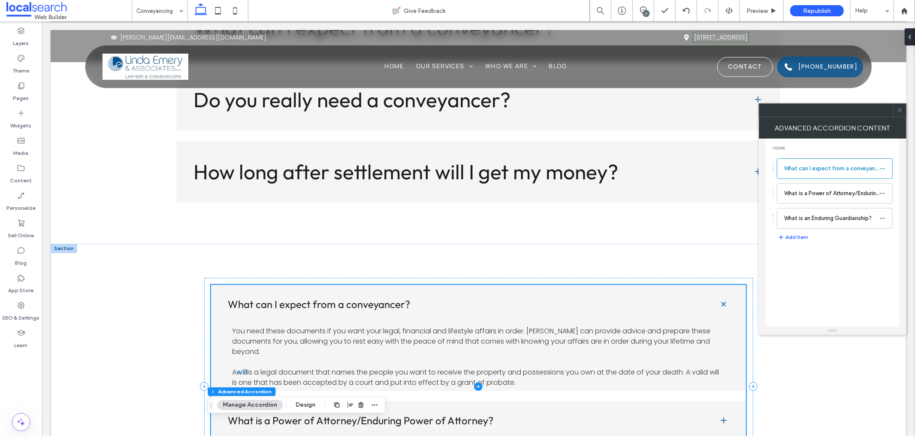
scroll to position [2718, 0]
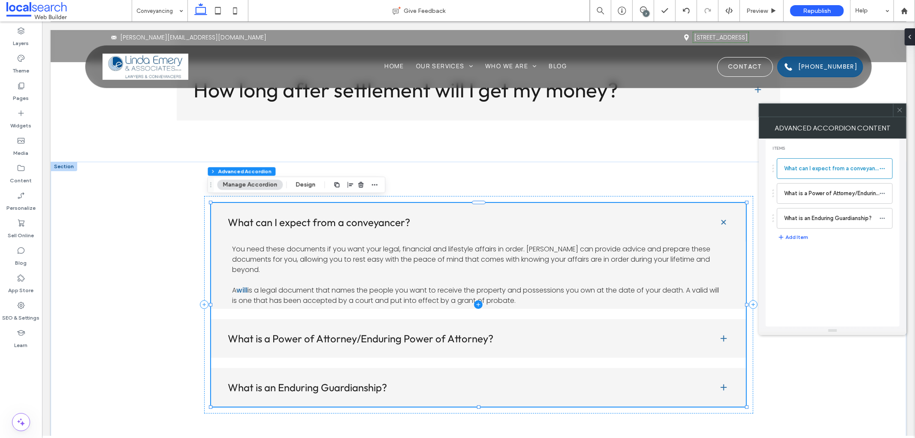
click at [329, 313] on span at bounding box center [479, 305] width 536 height 204
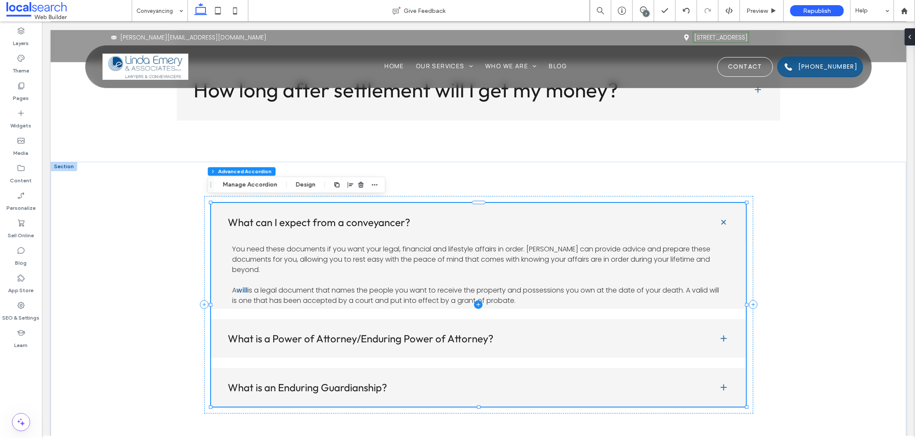
click at [719, 333] on span at bounding box center [479, 305] width 536 height 204
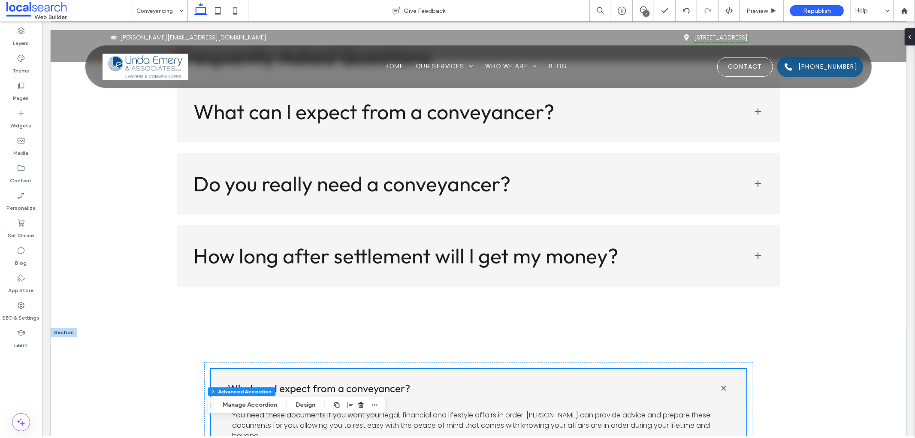
scroll to position [2479, 0]
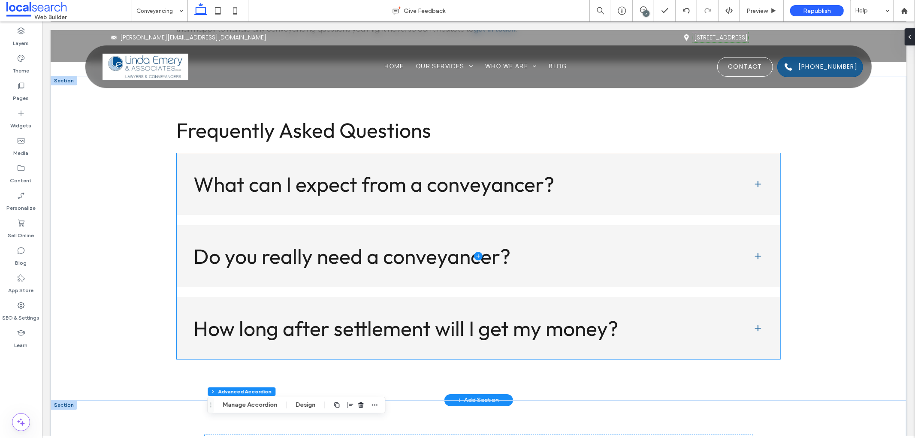
click at [759, 173] on span at bounding box center [478, 256] width 604 height 206
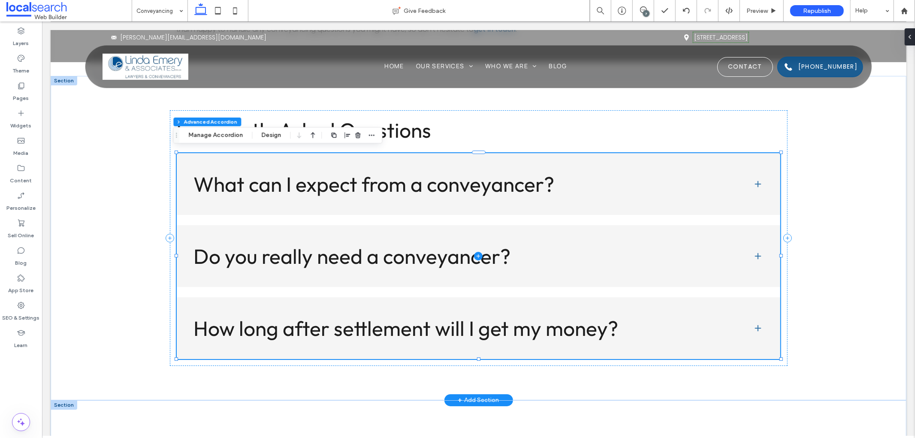
click at [744, 179] on span at bounding box center [478, 256] width 604 height 206
click at [235, 134] on button "Manage Accordion" at bounding box center [216, 135] width 66 height 10
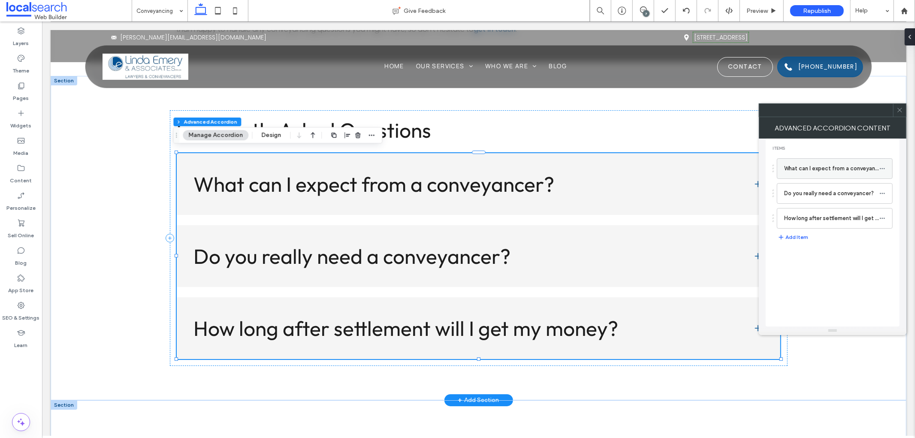
click at [822, 178] on div "What can I expect from a conveyancer?" at bounding box center [835, 168] width 116 height 21
click at [819, 165] on label "What can I expect from a conveyancer?" at bounding box center [832, 168] width 95 height 17
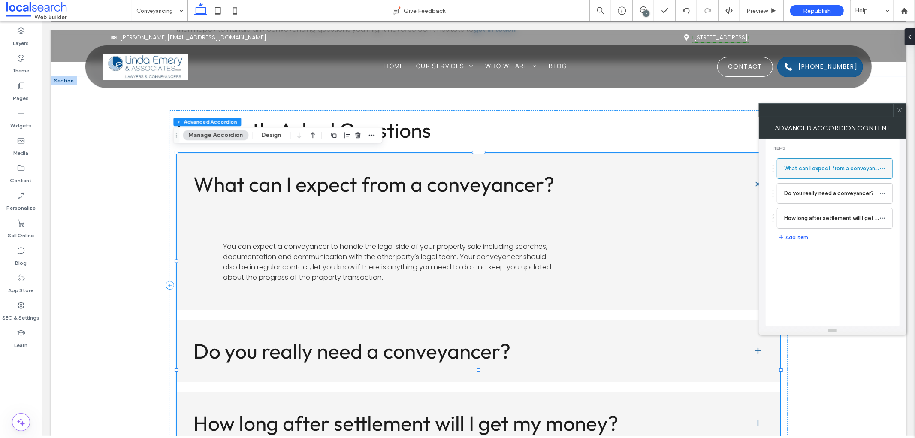
click at [819, 165] on label "What can I expect from a conveyancer?" at bounding box center [832, 168] width 95 height 17
click at [412, 262] on span at bounding box center [478, 303] width 604 height 301
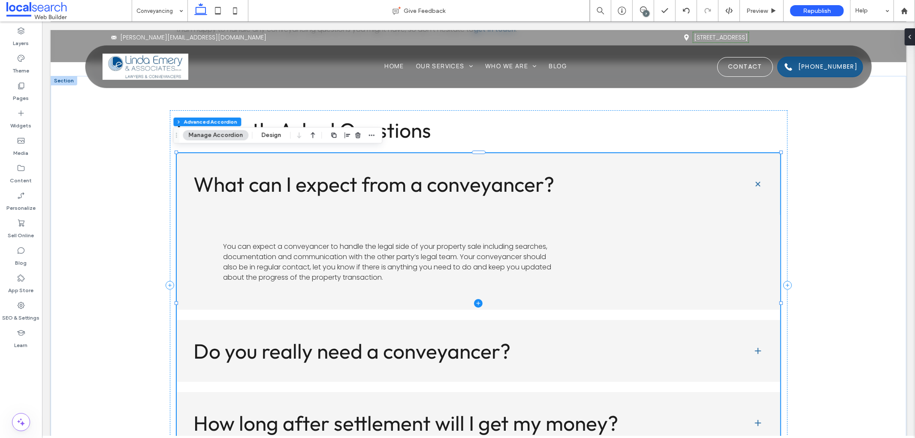
click at [412, 262] on span at bounding box center [478, 303] width 604 height 301
click at [340, 262] on span at bounding box center [478, 303] width 604 height 301
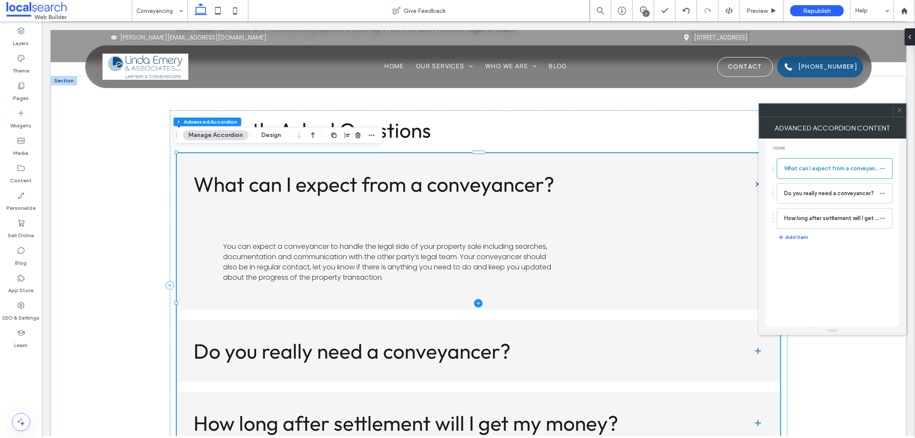
click at [340, 262] on span at bounding box center [478, 303] width 604 height 301
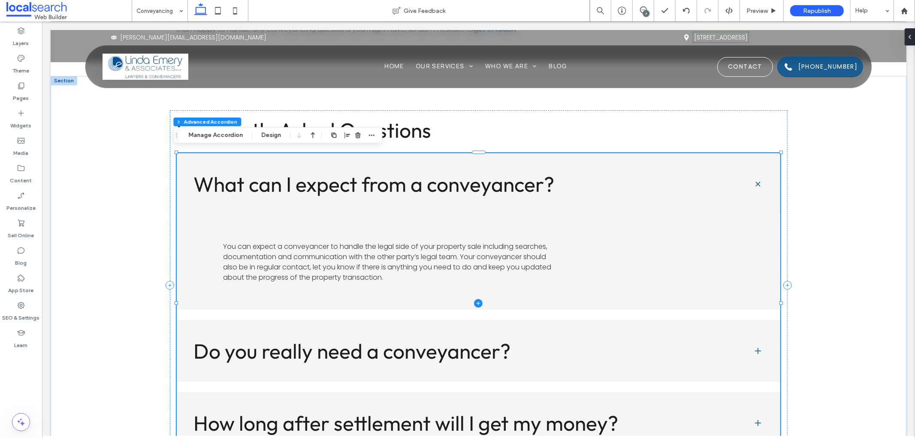
click at [340, 262] on span at bounding box center [478, 303] width 604 height 301
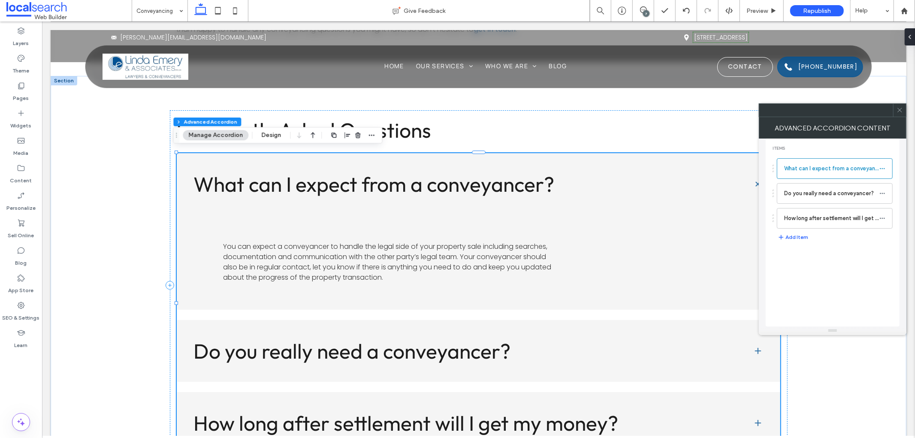
click at [900, 113] on span at bounding box center [900, 110] width 6 height 13
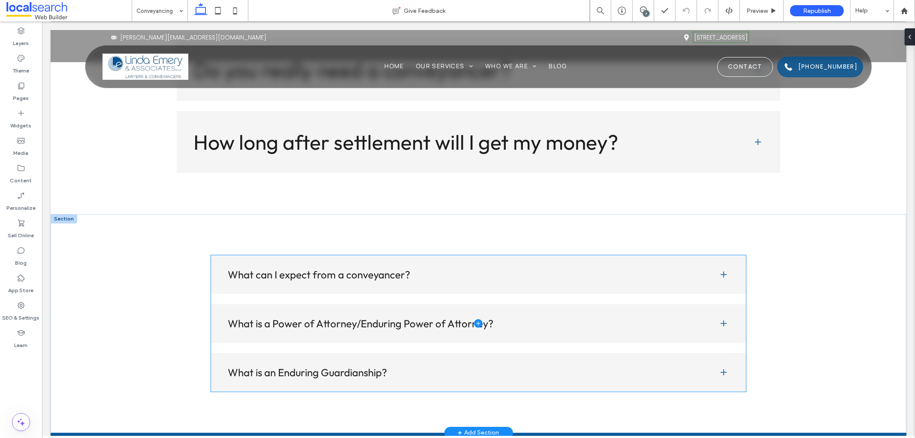
scroll to position [2718, 0]
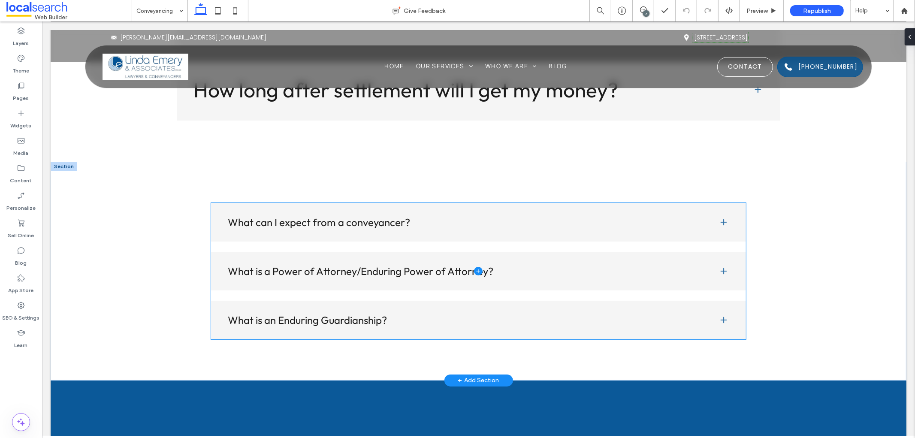
click at [697, 249] on span at bounding box center [479, 271] width 536 height 136
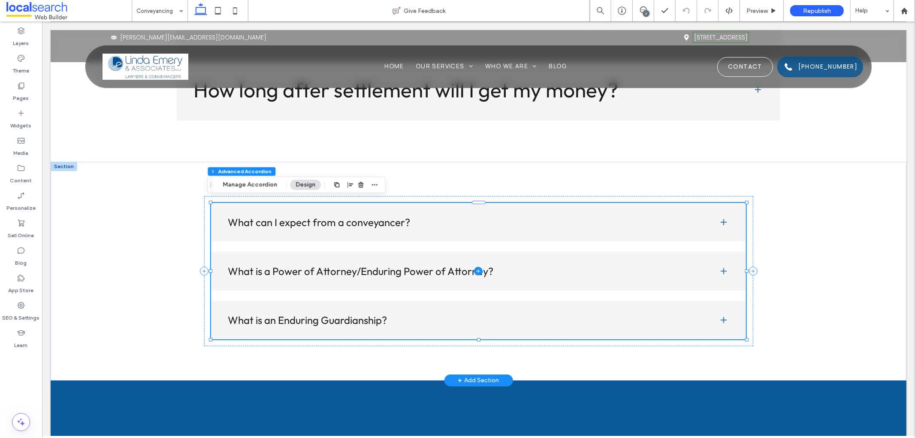
type input "**"
type input "****"
type input "*"
type input "**"
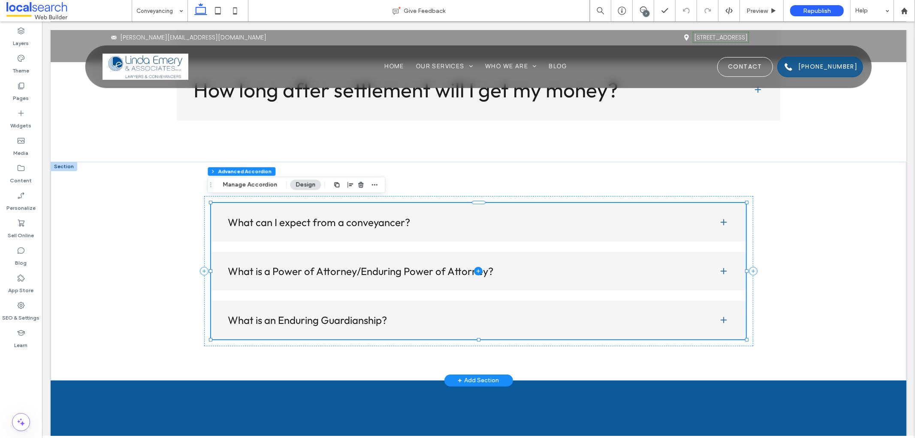
type input "****"
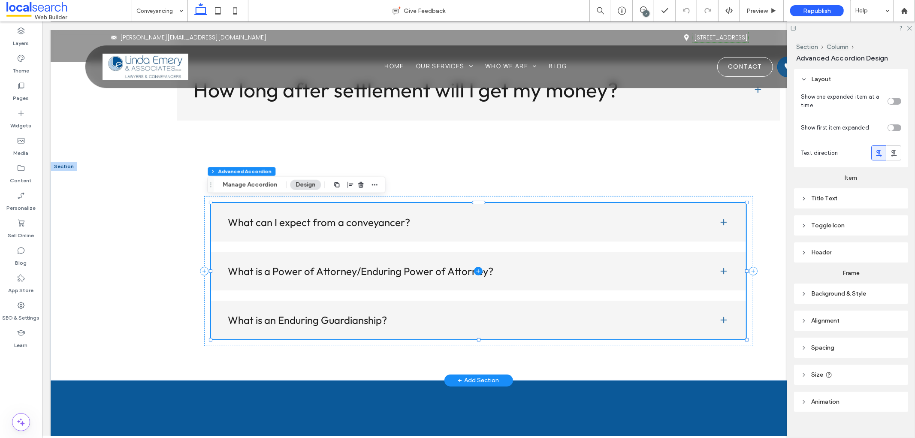
click at [474, 267] on icon at bounding box center [478, 271] width 9 height 9
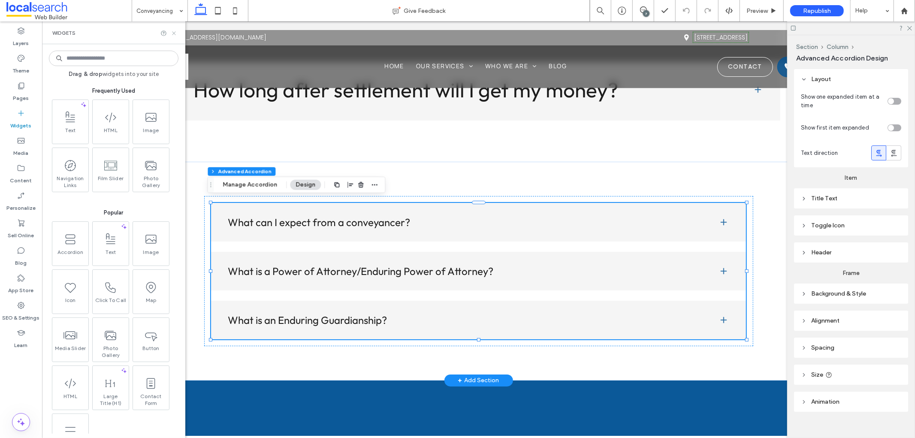
click at [173, 33] on icon at bounding box center [174, 33] width 6 height 6
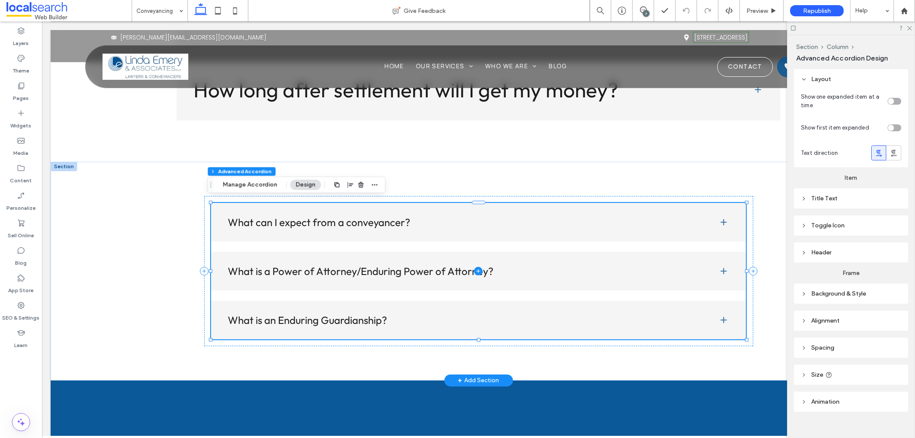
click at [721, 223] on span at bounding box center [479, 271] width 536 height 136
click at [721, 217] on span at bounding box center [479, 271] width 536 height 136
click at [758, 5] on div "Preview" at bounding box center [762, 10] width 44 height 21
click at [758, 7] on span "Preview" at bounding box center [757, 10] width 21 height 7
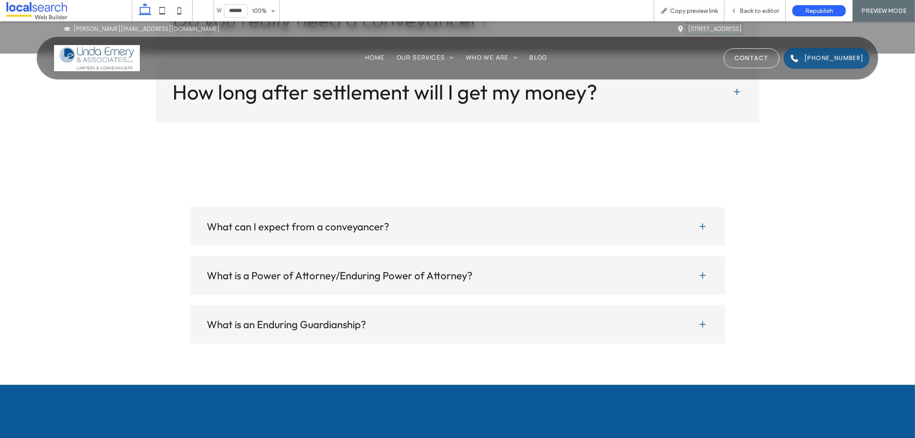
scroll to position [2740, 0]
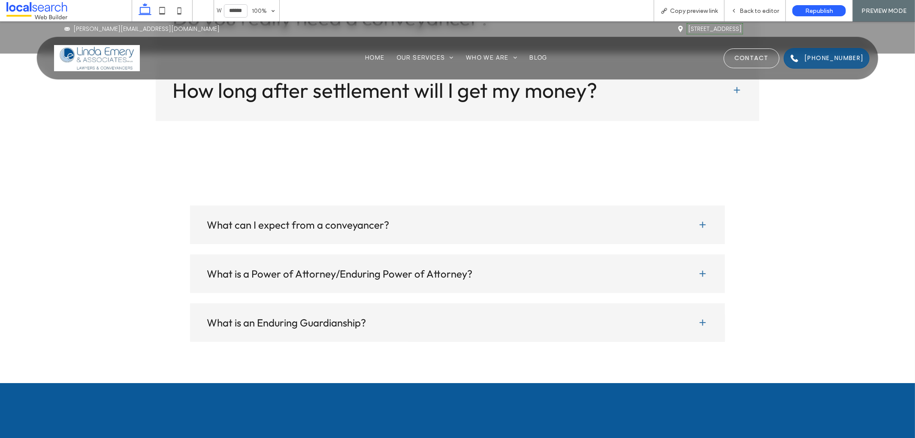
click at [700, 220] on span at bounding box center [703, 224] width 9 height 9
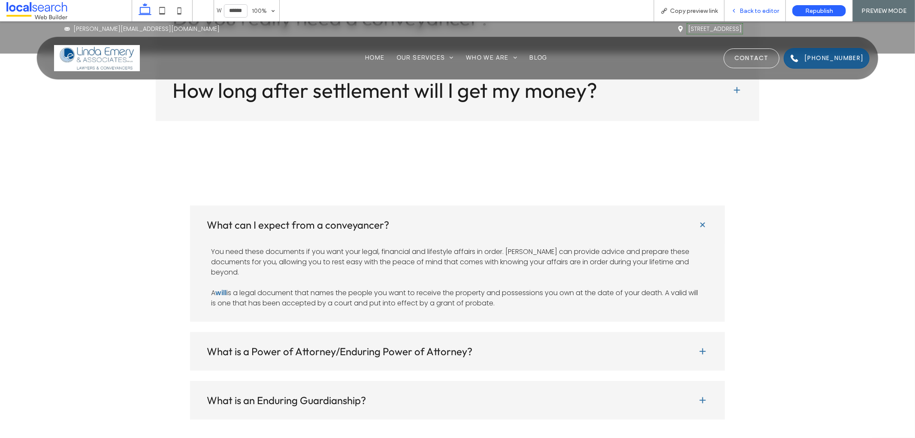
click at [763, 9] on span "Back to editor" at bounding box center [759, 10] width 39 height 7
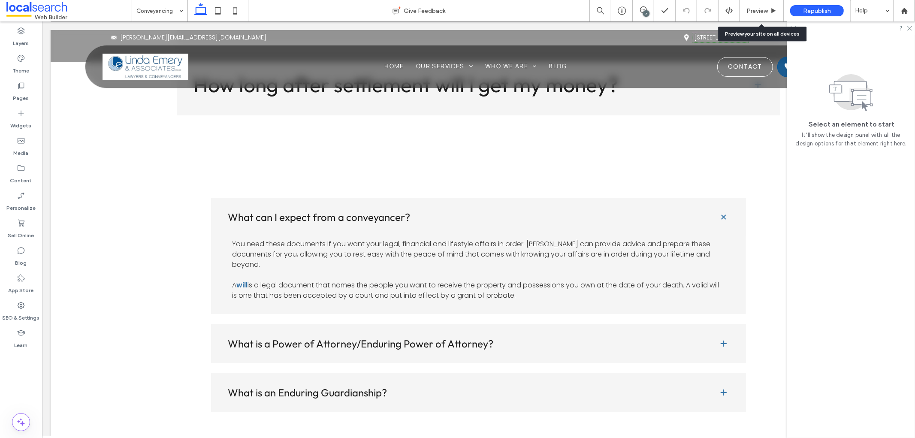
scroll to position [2718, 0]
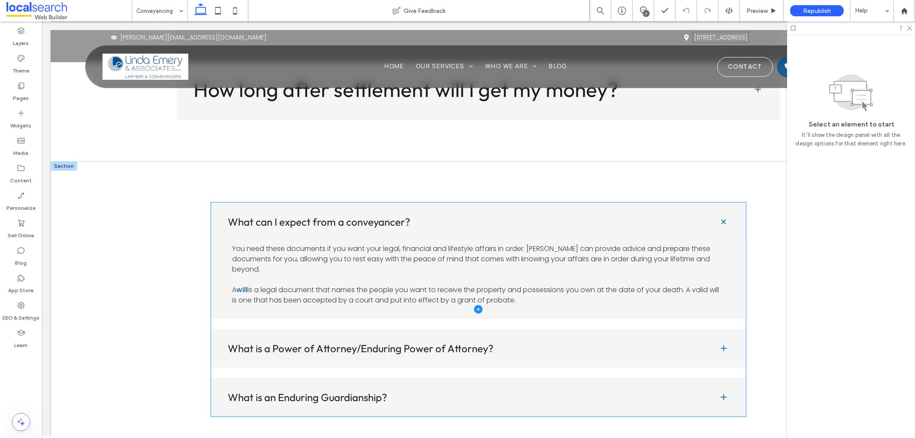
click at [449, 247] on span at bounding box center [479, 309] width 536 height 214
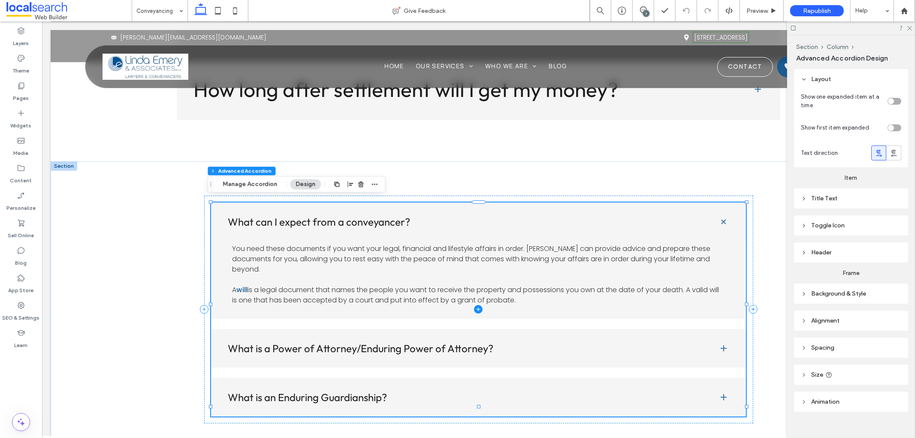
type input "**"
type input "****"
type input "*"
type input "**"
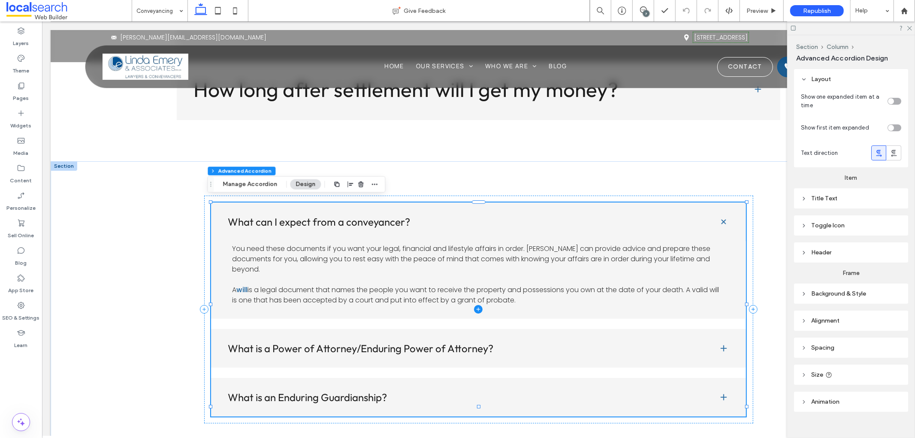
type input "****"
click at [424, 249] on span at bounding box center [479, 309] width 536 height 214
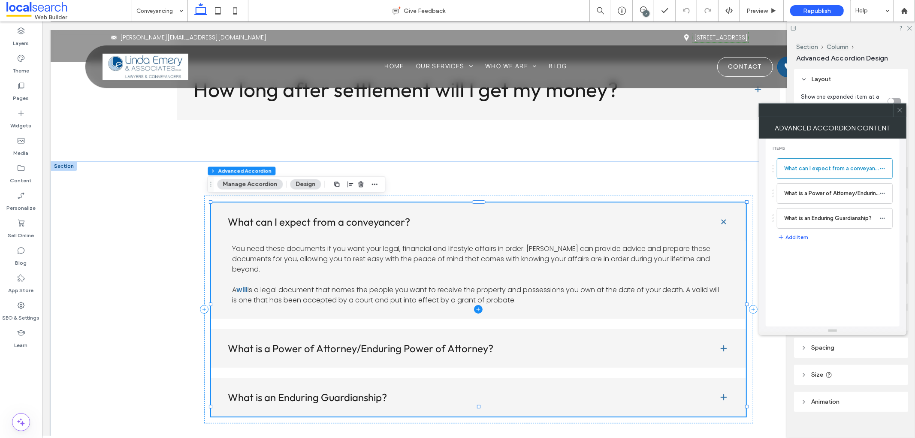
click at [424, 249] on span at bounding box center [479, 309] width 536 height 214
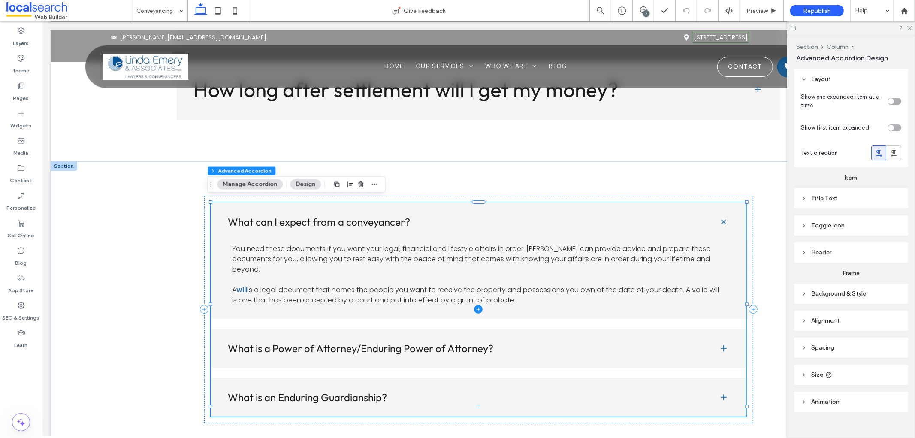
click at [424, 249] on span at bounding box center [479, 309] width 536 height 214
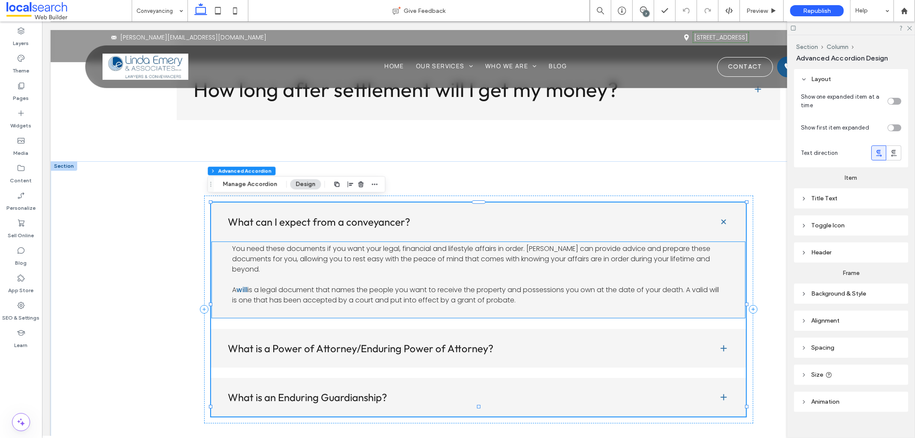
click at [582, 254] on span "You need these documents if you want your legal, financial and lifestyle affair…" at bounding box center [471, 258] width 479 height 30
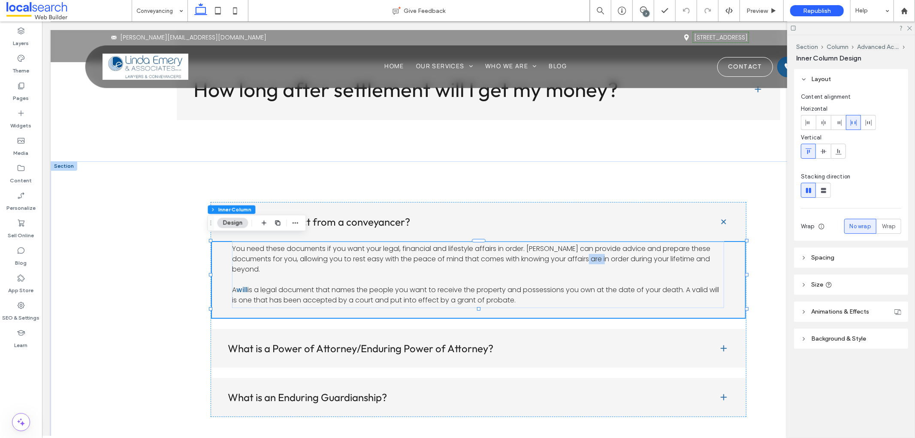
click at [582, 254] on span "You need these documents if you want your legal, financial and lifestyle affair…" at bounding box center [471, 258] width 479 height 30
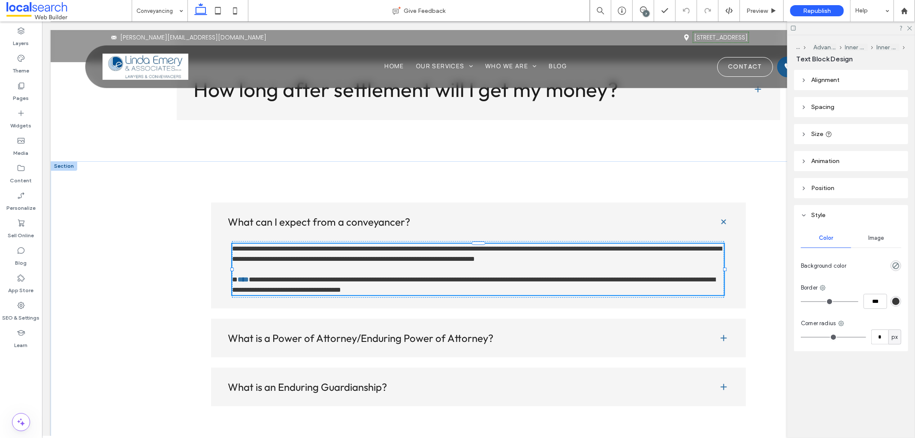
type input "*******"
type input "**"
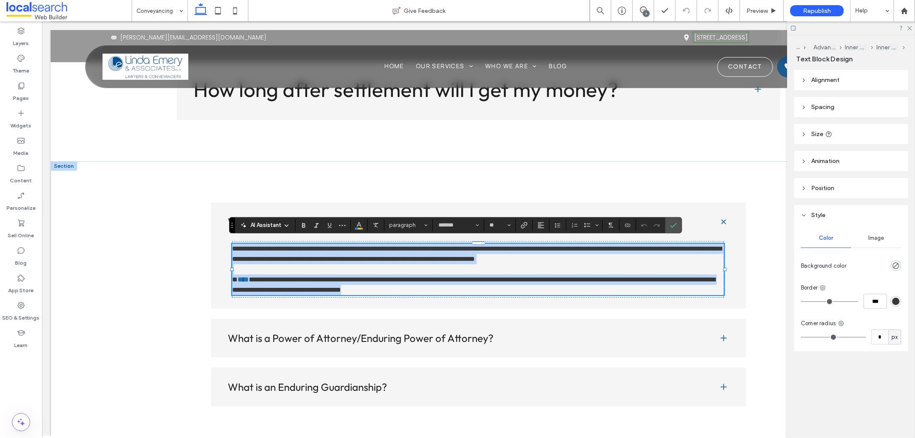
click at [538, 286] on p "**********" at bounding box center [478, 284] width 492 height 21
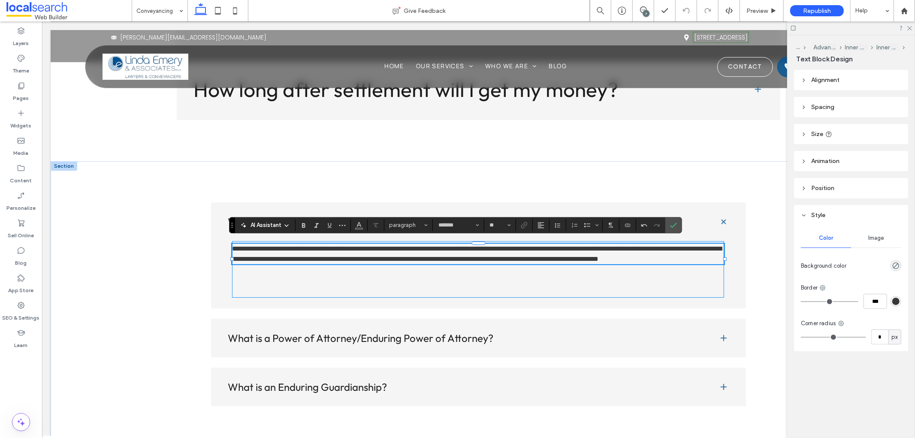
click at [464, 290] on div "**********" at bounding box center [478, 269] width 492 height 57
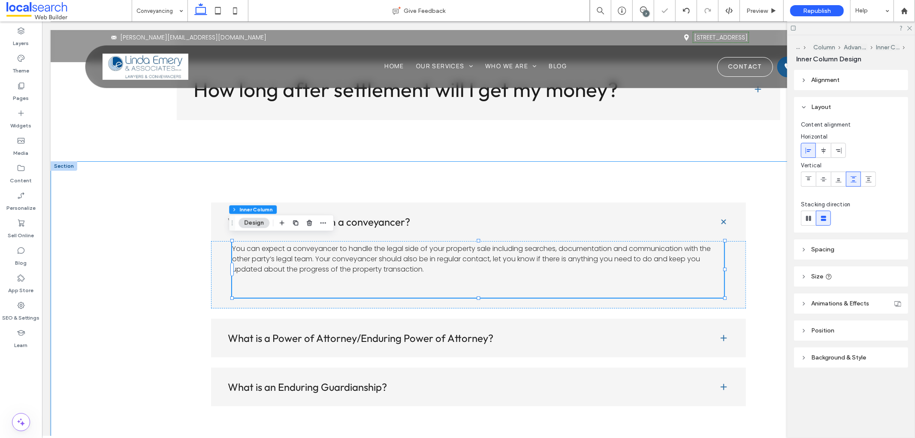
click at [754, 274] on div "What can I expect from a conveyancer? You can expect a conveyancer to handle th…" at bounding box center [479, 304] width 618 height 286
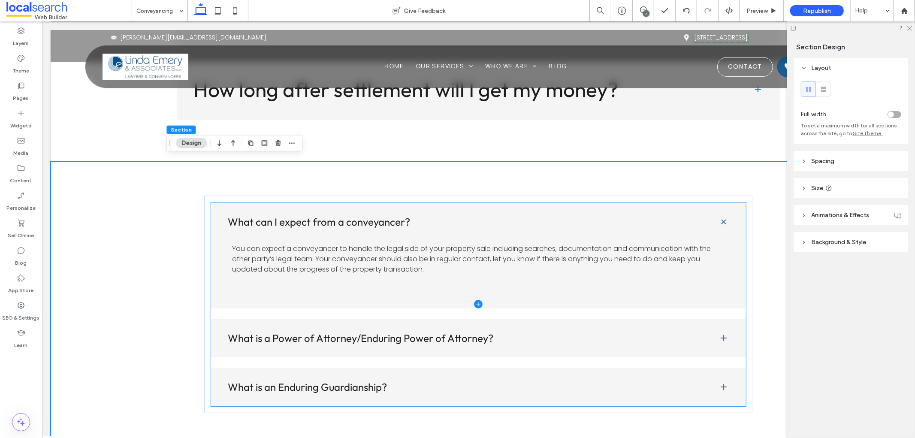
click at [567, 336] on span at bounding box center [479, 304] width 536 height 204
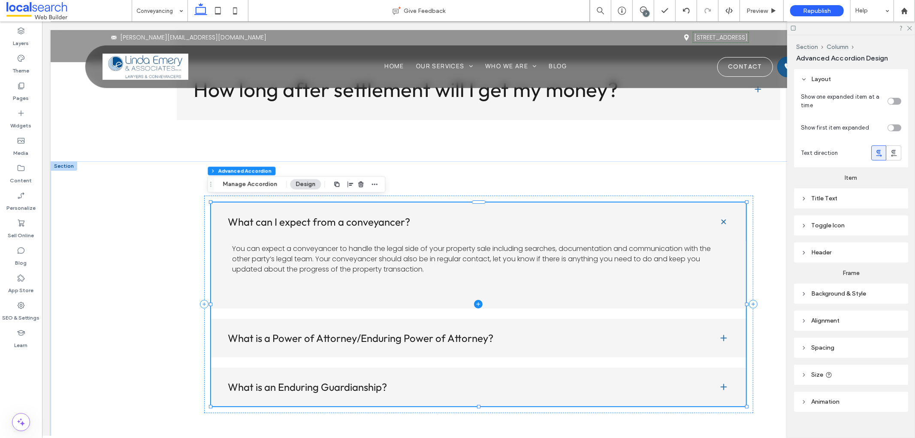
type input "**"
type input "****"
type input "*"
type input "**"
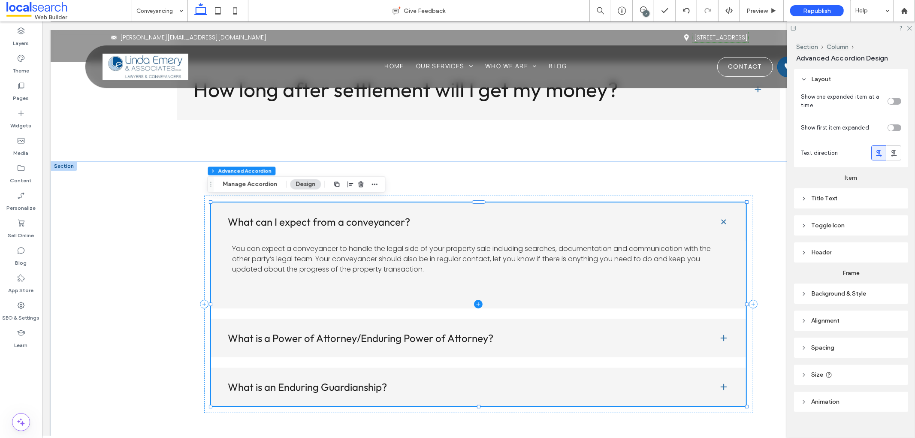
type input "****"
click at [258, 182] on button "Manage Accordion" at bounding box center [250, 184] width 66 height 10
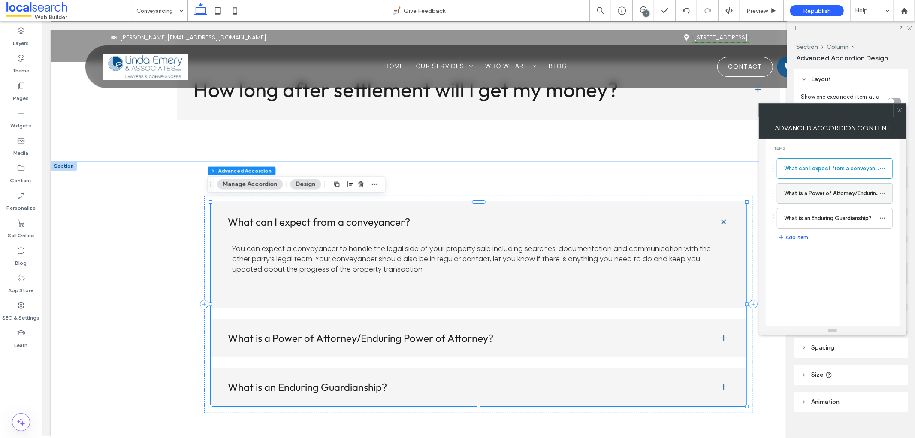
click at [883, 193] on icon at bounding box center [883, 194] width 6 height 6
click at [853, 203] on div "Rename" at bounding box center [835, 197] width 71 height 16
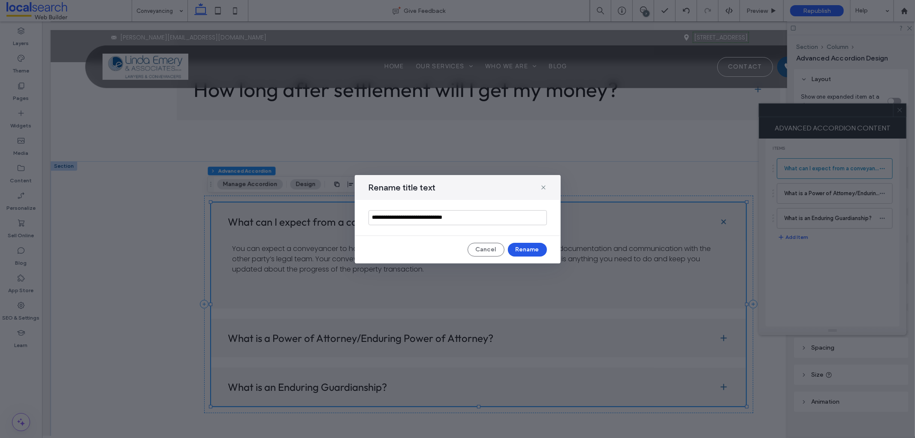
type input "**********"
click at [530, 251] on button "Rename" at bounding box center [527, 250] width 39 height 14
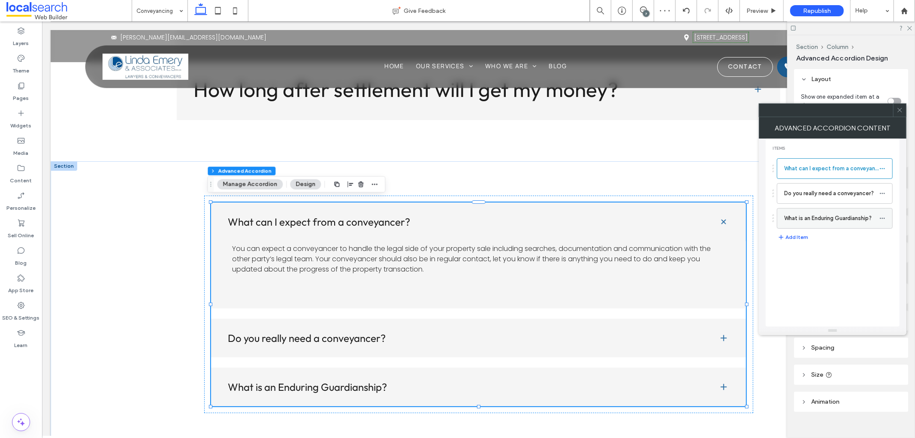
click at [885, 220] on icon at bounding box center [883, 218] width 6 height 6
click at [856, 222] on label "Rename" at bounding box center [842, 222] width 45 height 7
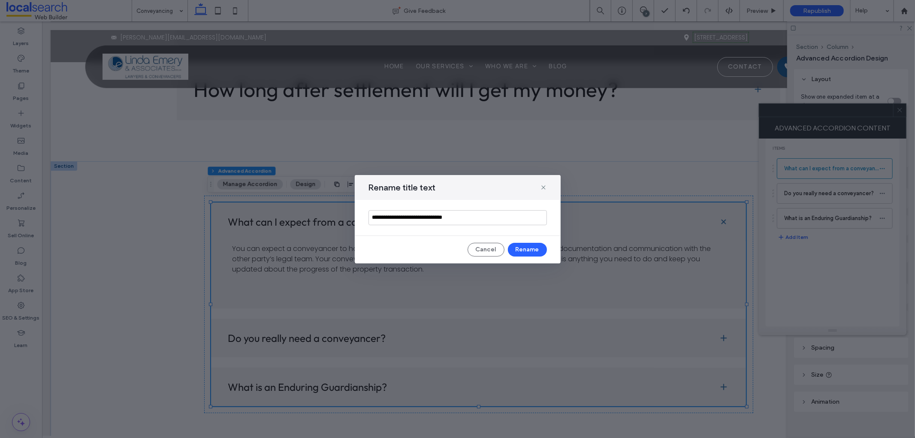
click at [483, 216] on input "**********" at bounding box center [458, 217] width 179 height 15
type input "**********"
click at [519, 247] on button "Rename" at bounding box center [527, 250] width 39 height 14
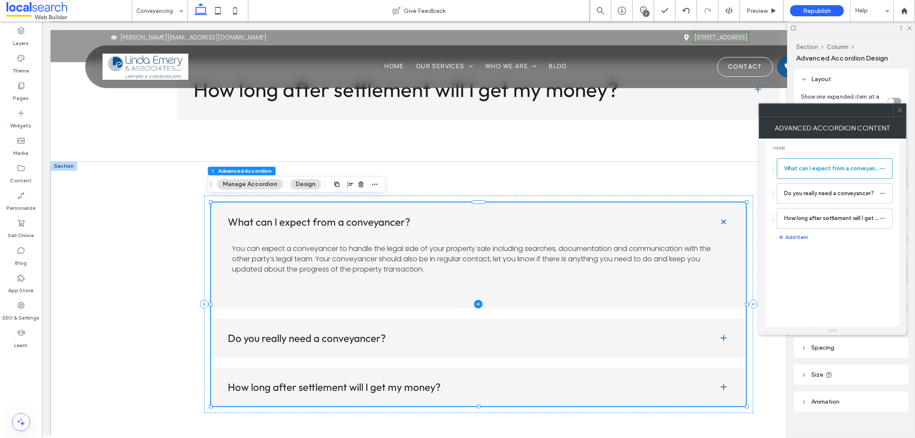
drag, startPoint x: 741, startPoint y: 343, endPoint x: 725, endPoint y: 336, distance: 17.5
click at [725, 336] on span at bounding box center [479, 304] width 536 height 204
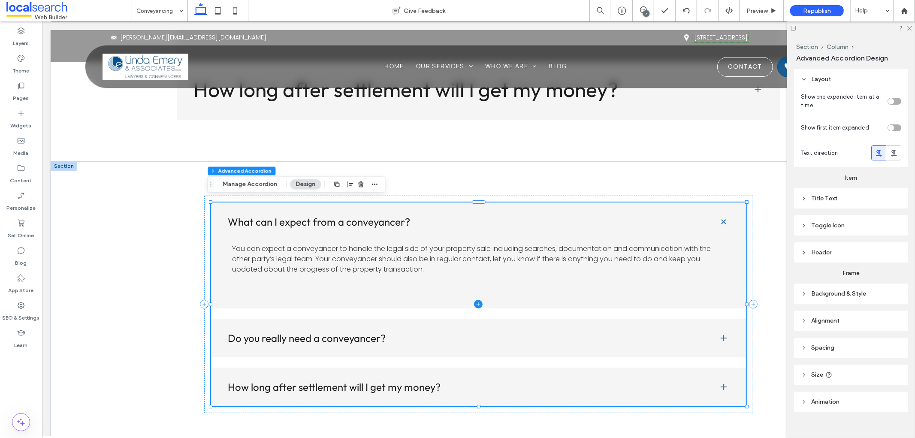
click at [721, 333] on span at bounding box center [479, 304] width 536 height 204
click at [911, 26] on icon at bounding box center [910, 28] width 6 height 6
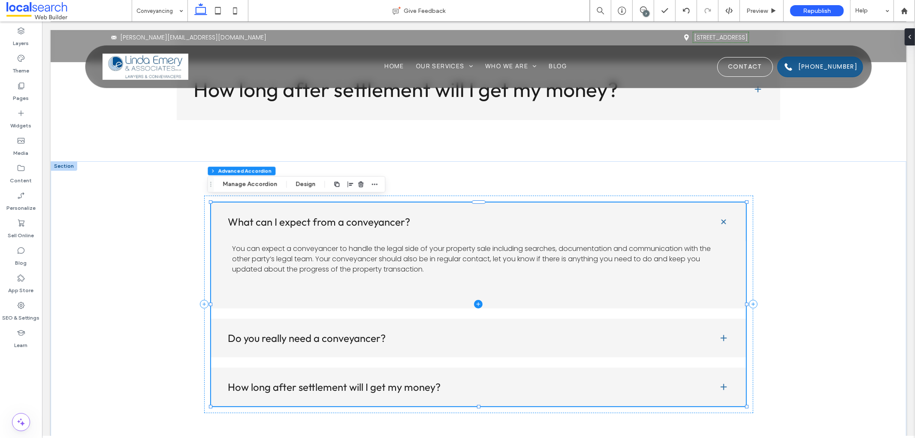
click at [718, 336] on span at bounding box center [479, 304] width 536 height 204
click at [766, 14] on span "Preview" at bounding box center [757, 10] width 21 height 7
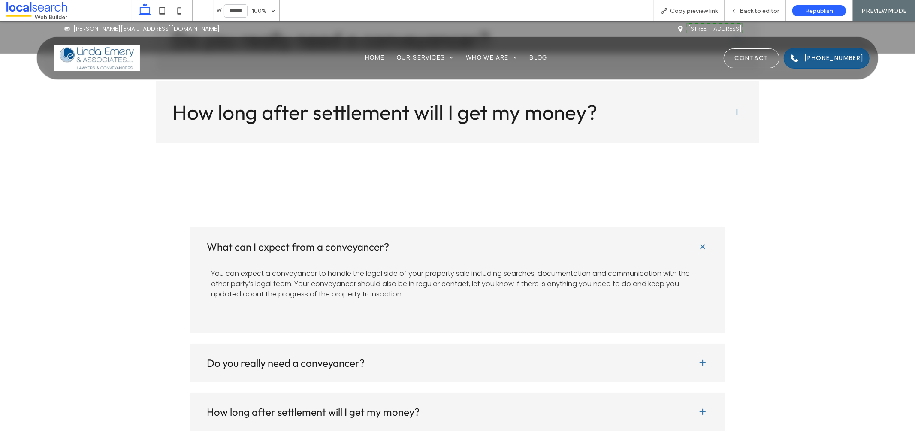
scroll to position [2741, 0]
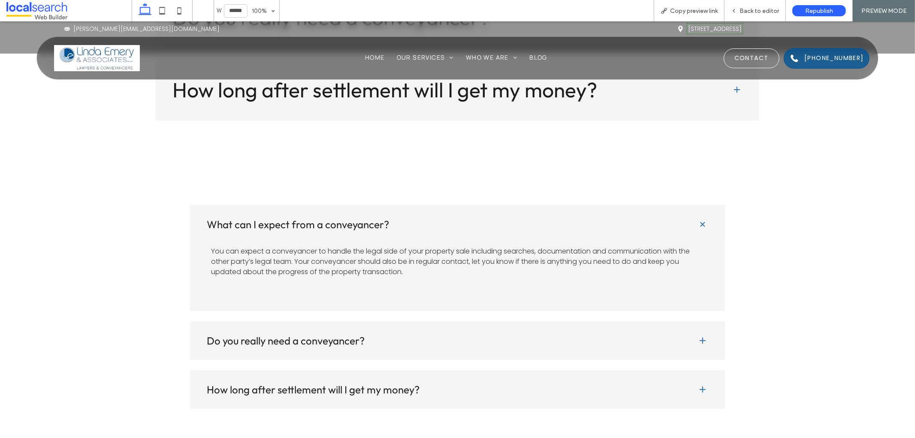
click at [700, 336] on span at bounding box center [703, 340] width 9 height 9
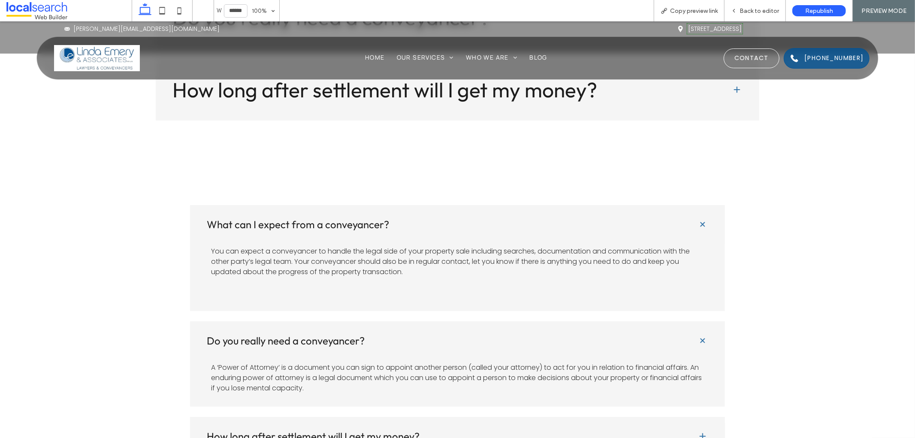
click at [588, 360] on div "A ‘Power of Attorney’ is a document you can sign to appoint another person (cal…" at bounding box center [457, 378] width 492 height 36
click at [753, 10] on span "Back to editor" at bounding box center [759, 10] width 39 height 7
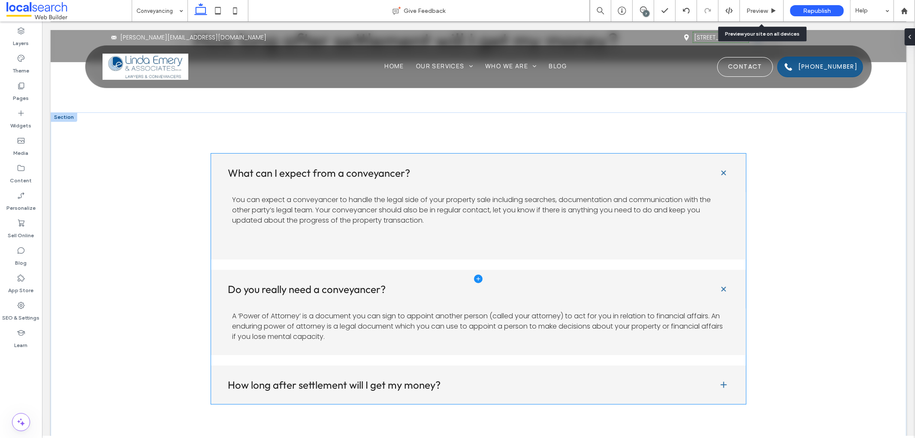
scroll to position [2814, 0]
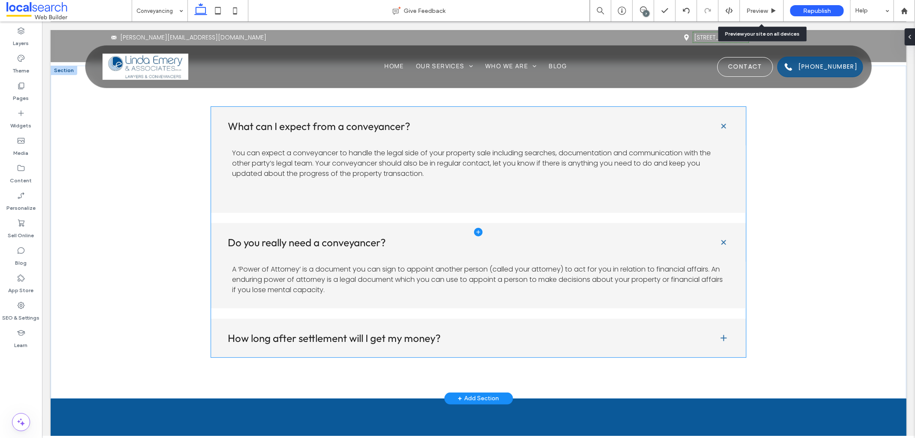
click at [394, 273] on span at bounding box center [479, 231] width 536 height 251
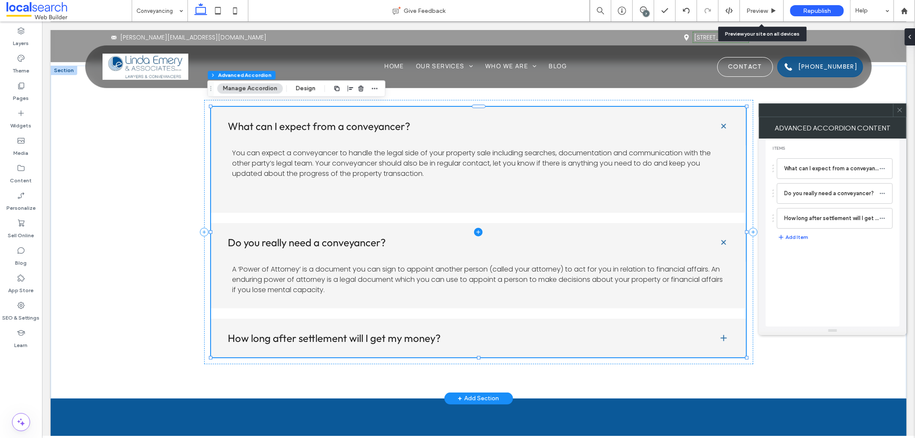
type input "**"
type input "****"
type input "*"
type input "**"
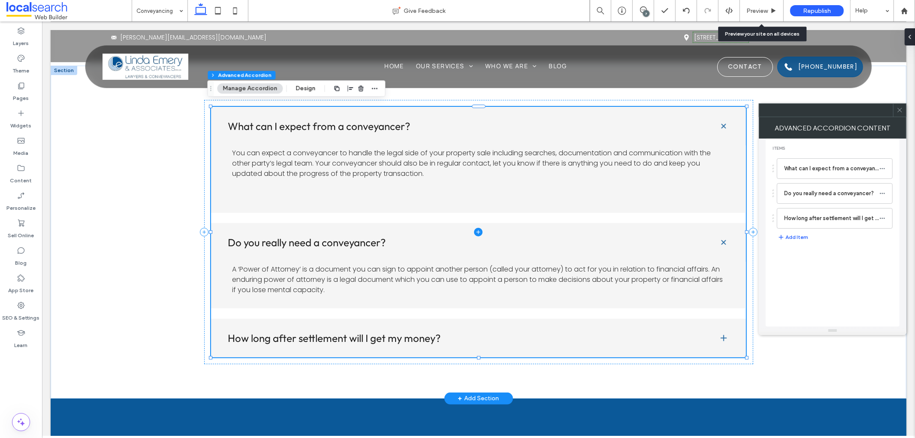
type input "****"
click at [327, 278] on span at bounding box center [479, 231] width 536 height 251
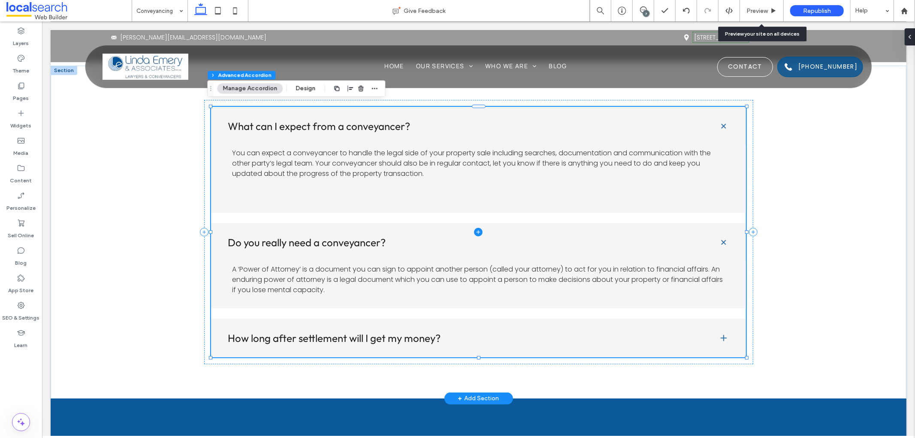
click at [327, 278] on span at bounding box center [479, 231] width 536 height 251
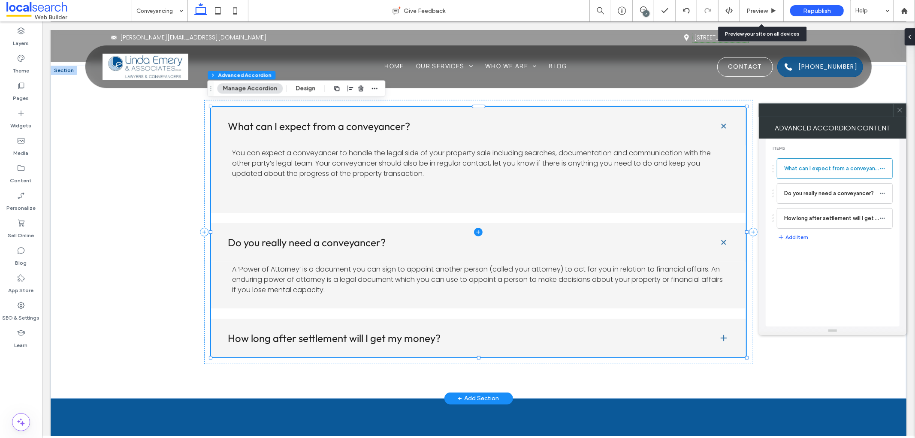
click at [332, 291] on span at bounding box center [479, 231] width 536 height 251
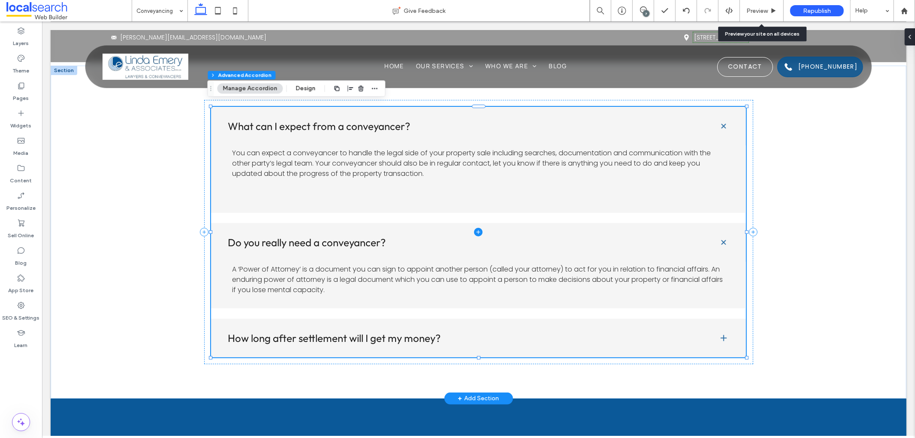
click at [332, 291] on span at bounding box center [479, 231] width 536 height 251
click at [345, 282] on span at bounding box center [479, 231] width 536 height 251
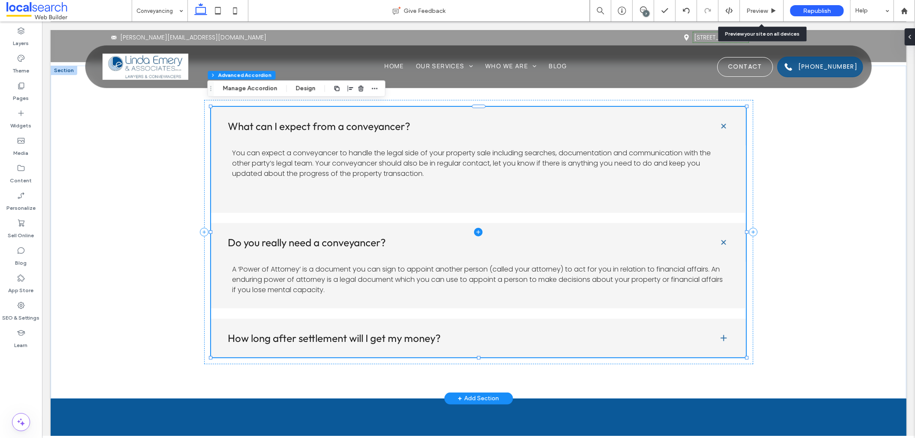
click at [222, 266] on span at bounding box center [479, 231] width 536 height 251
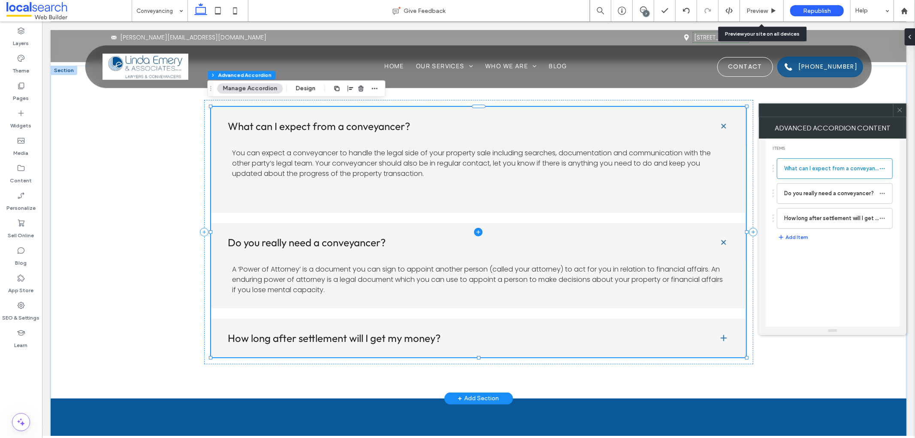
click at [244, 264] on span at bounding box center [479, 231] width 536 height 251
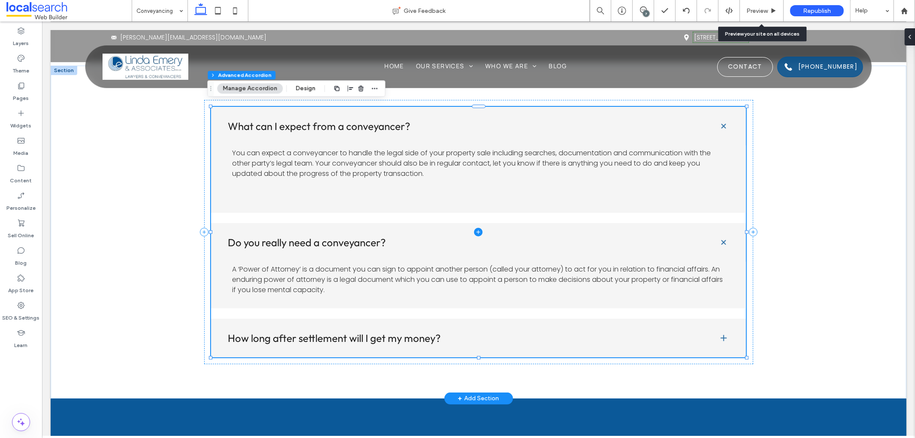
click at [244, 264] on span at bounding box center [479, 231] width 536 height 251
click at [264, 279] on span at bounding box center [479, 231] width 536 height 251
click at [315, 156] on span at bounding box center [479, 231] width 536 height 251
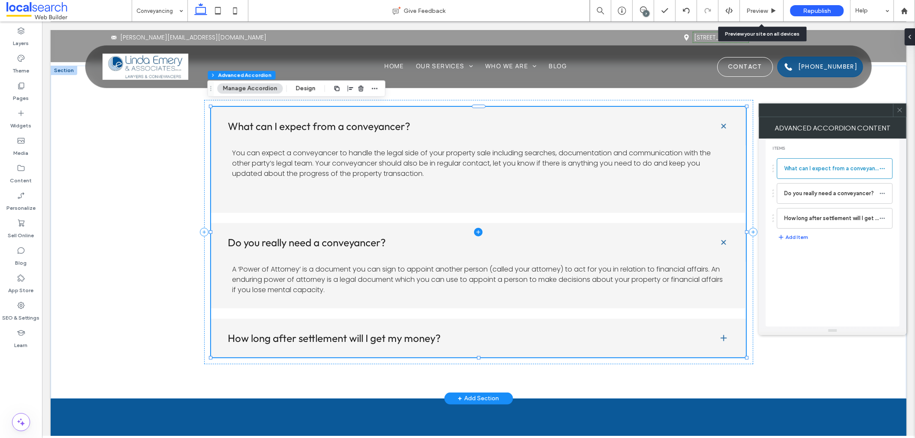
click at [412, 309] on span at bounding box center [479, 231] width 536 height 251
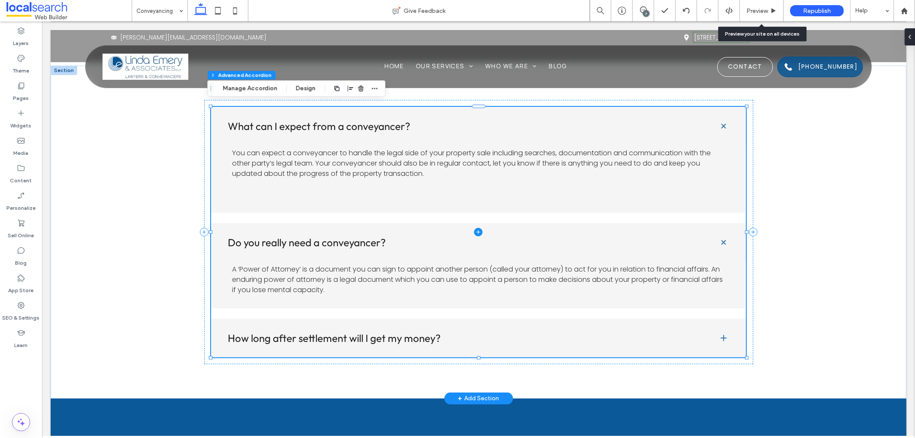
click at [412, 297] on span at bounding box center [479, 231] width 536 height 251
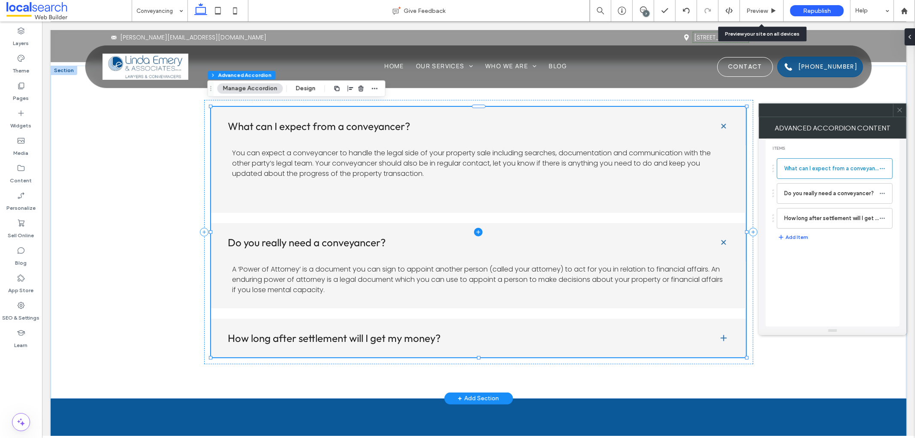
click at [412, 297] on span at bounding box center [479, 231] width 536 height 251
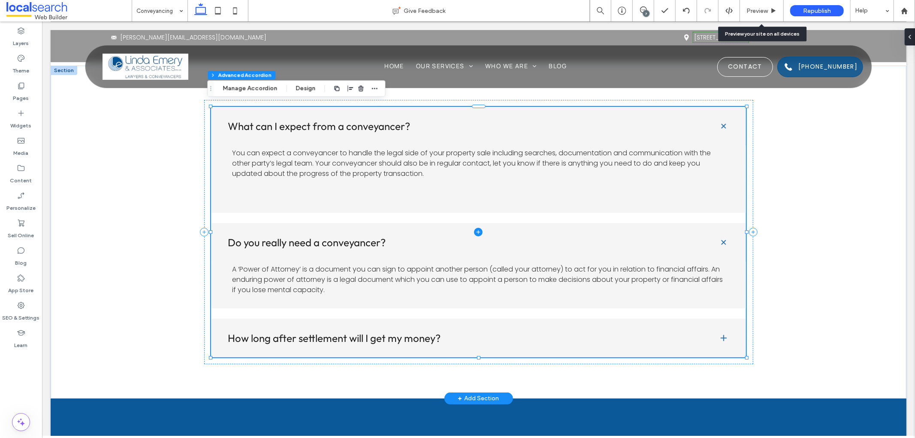
click at [559, 287] on span at bounding box center [479, 231] width 536 height 251
click at [704, 270] on span at bounding box center [479, 231] width 536 height 251
click at [706, 269] on span at bounding box center [479, 231] width 536 height 251
click at [708, 281] on span at bounding box center [479, 231] width 536 height 251
click at [695, 263] on span at bounding box center [479, 231] width 536 height 251
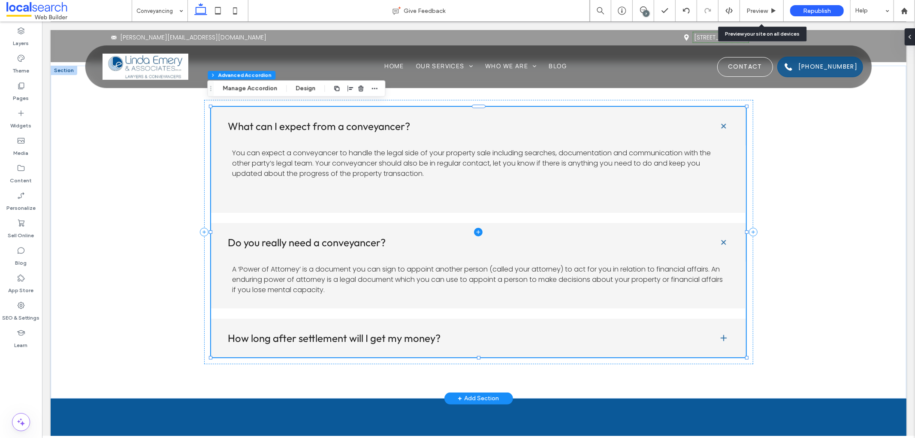
click at [632, 283] on span at bounding box center [479, 231] width 536 height 251
click at [631, 246] on span at bounding box center [479, 231] width 536 height 251
click at [719, 237] on span at bounding box center [479, 231] width 536 height 251
click at [721, 240] on span at bounding box center [479, 231] width 536 height 251
click at [713, 272] on span at bounding box center [479, 231] width 536 height 251
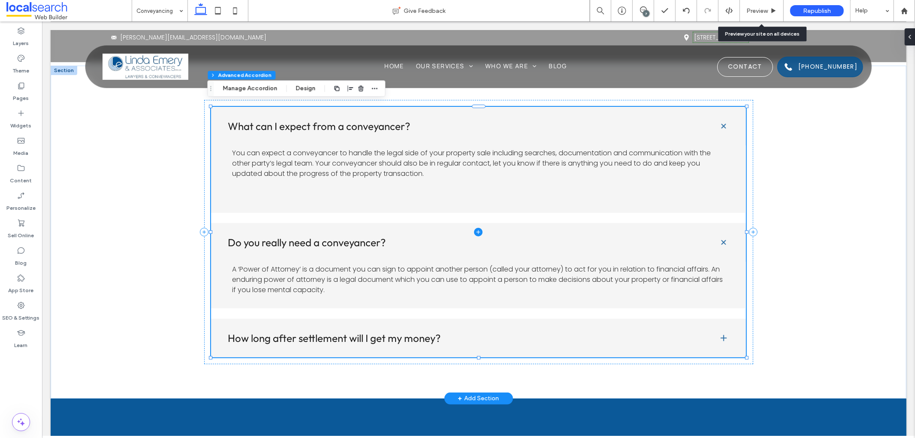
click at [421, 280] on span at bounding box center [479, 231] width 536 height 251
click at [466, 288] on span at bounding box center [479, 231] width 536 height 251
click at [560, 293] on span at bounding box center [479, 231] width 536 height 251
click at [628, 293] on span at bounding box center [479, 231] width 536 height 251
click at [689, 285] on span at bounding box center [479, 231] width 536 height 251
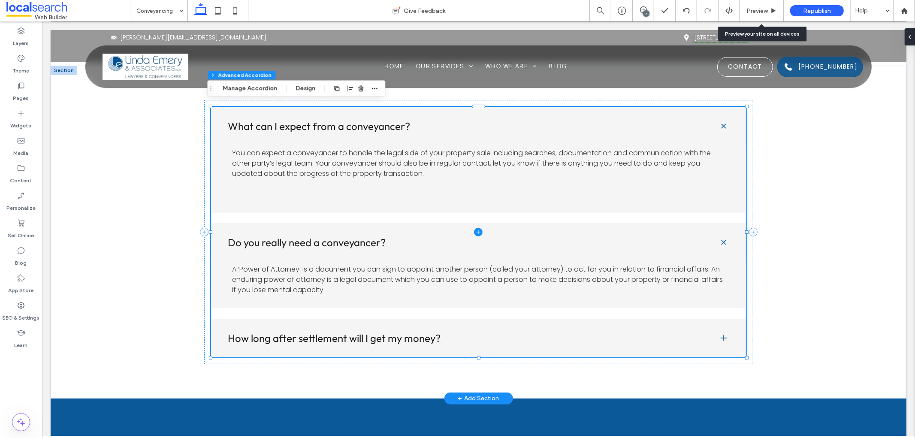
click at [700, 279] on span at bounding box center [479, 231] width 536 height 251
click at [700, 276] on span at bounding box center [479, 231] width 536 height 251
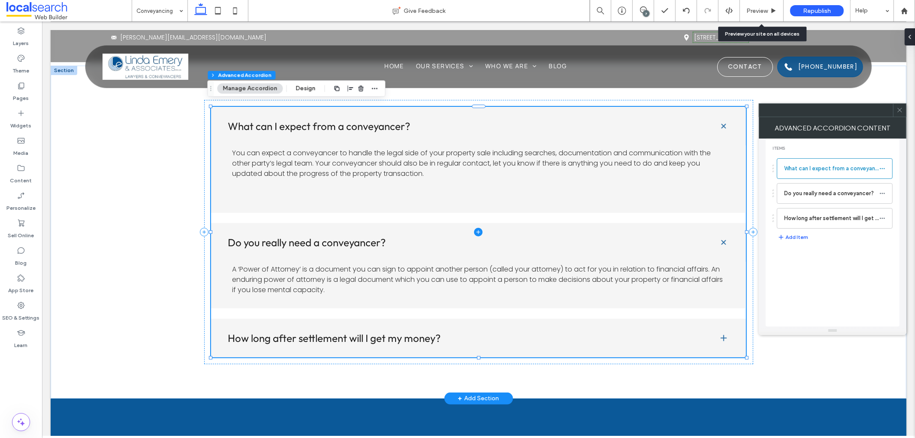
click at [709, 276] on span at bounding box center [479, 231] width 536 height 251
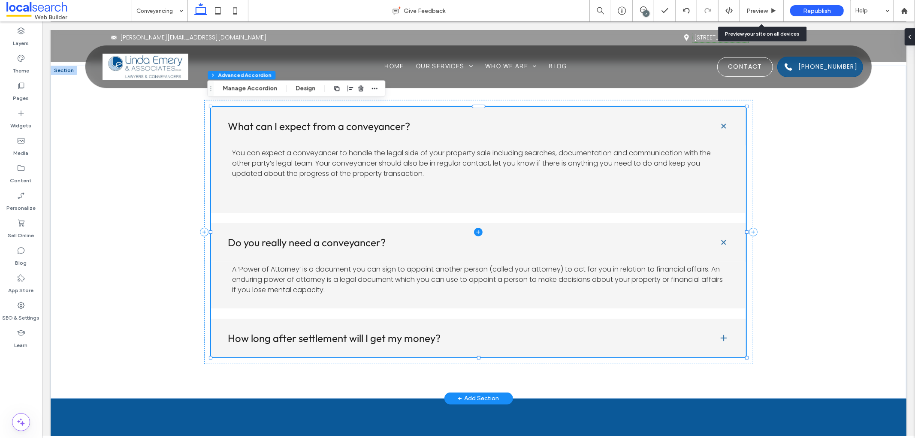
click at [703, 274] on span at bounding box center [479, 231] width 536 height 251
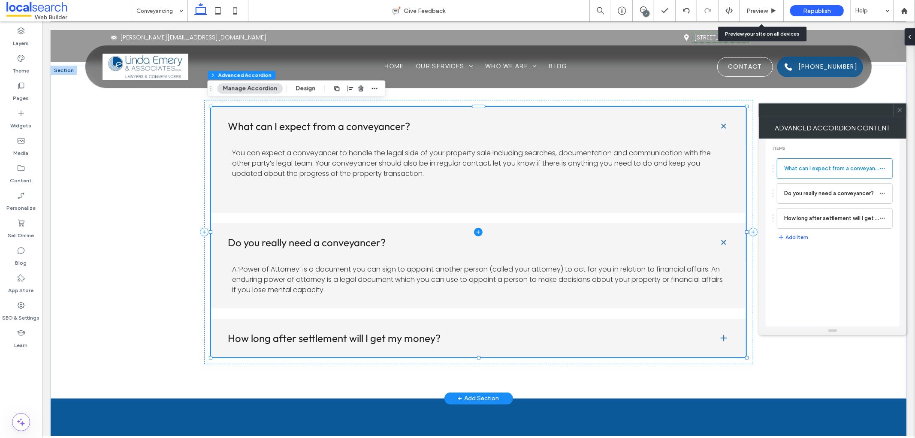
click at [697, 277] on span at bounding box center [479, 231] width 536 height 251
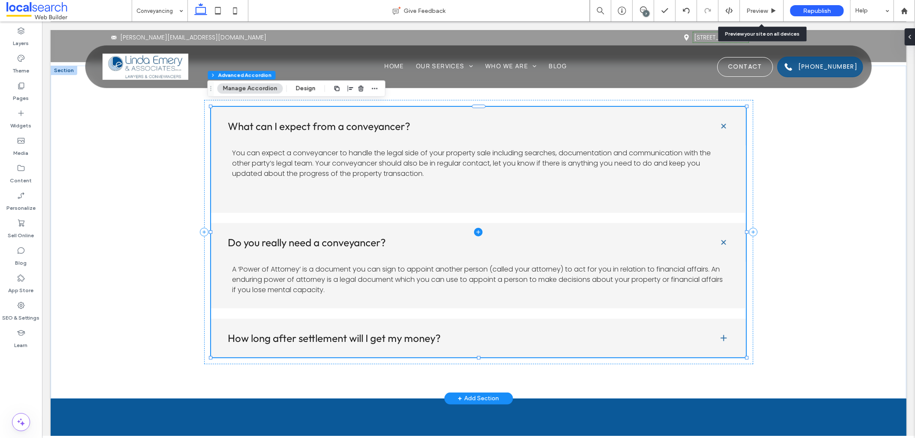
click at [697, 277] on span at bounding box center [479, 231] width 536 height 251
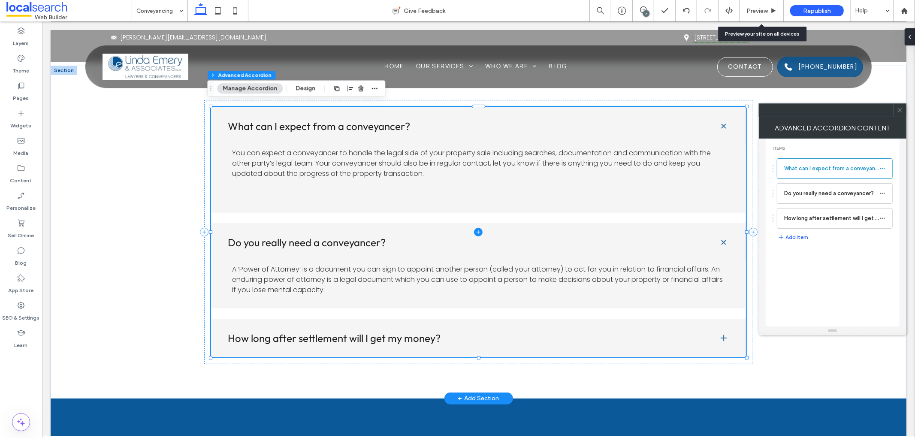
click at [671, 277] on span at bounding box center [479, 231] width 536 height 251
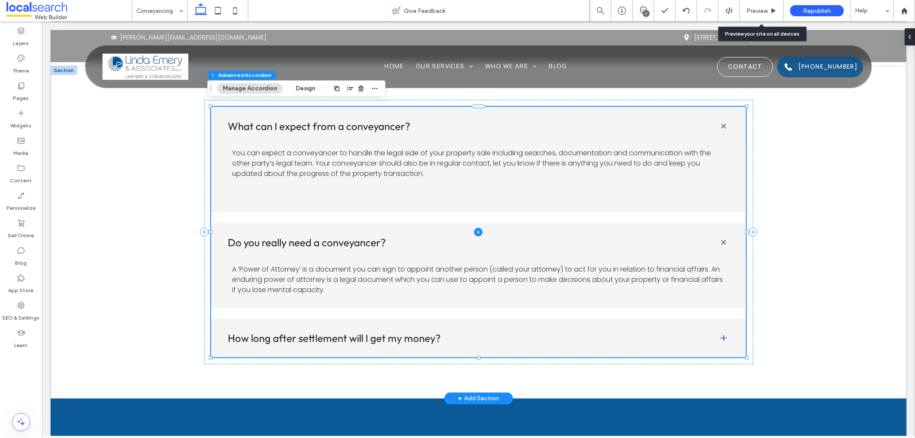
click at [671, 277] on span at bounding box center [479, 231] width 536 height 251
click at [255, 264] on span at bounding box center [479, 231] width 536 height 251
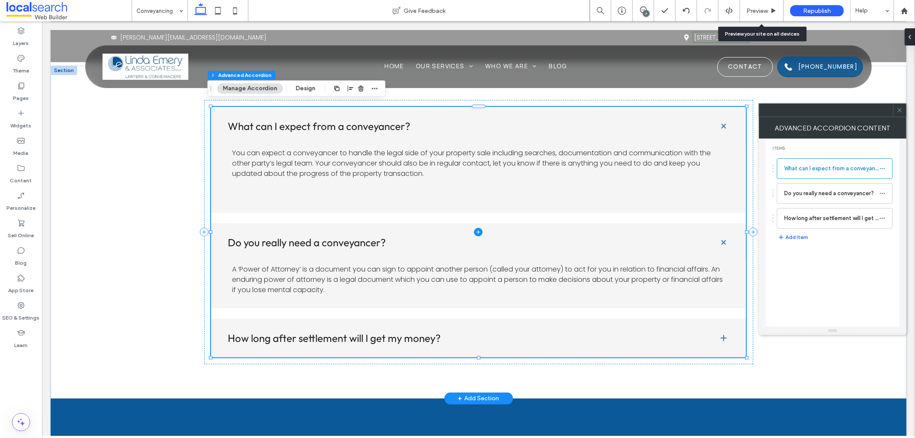
click at [245, 267] on span at bounding box center [479, 231] width 536 height 251
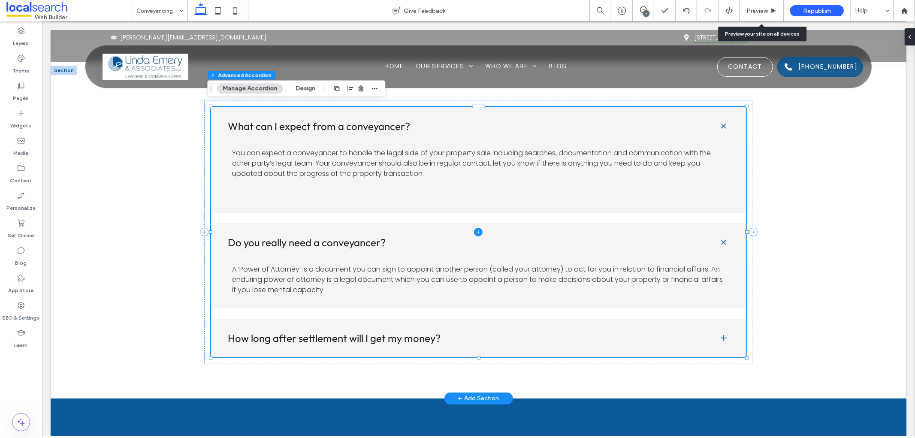
click at [245, 267] on span at bounding box center [479, 231] width 536 height 251
click at [261, 285] on span at bounding box center [479, 231] width 536 height 251
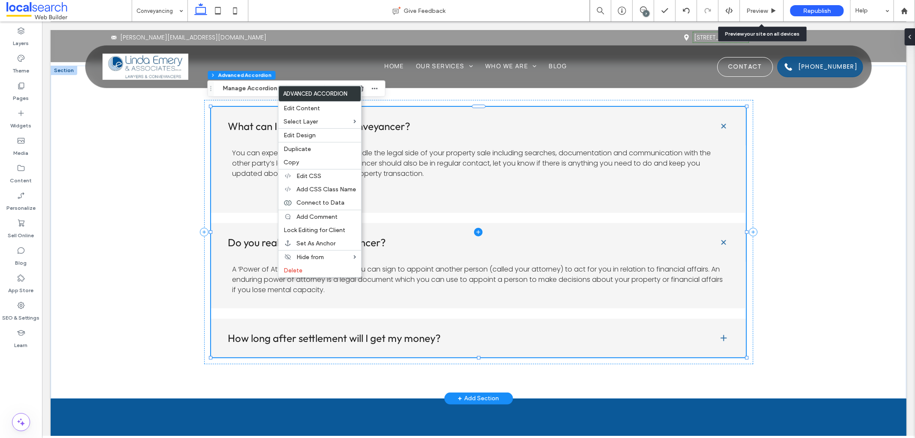
click at [255, 280] on span at bounding box center [479, 231] width 536 height 251
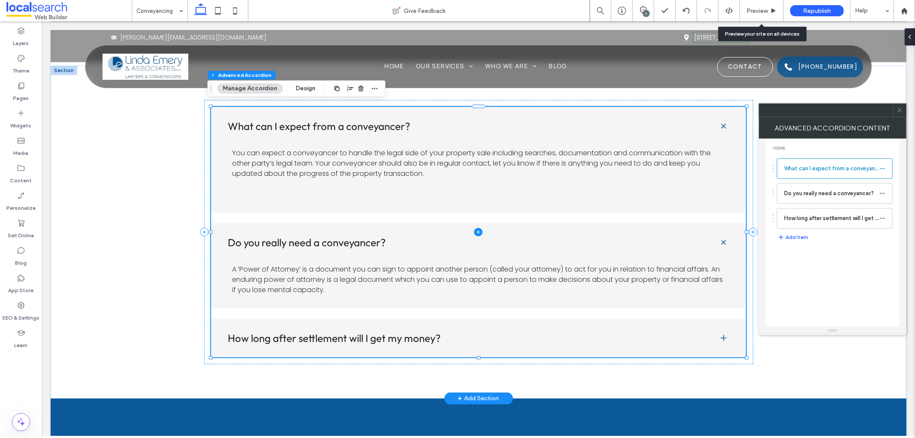
click at [339, 280] on span at bounding box center [479, 231] width 536 height 251
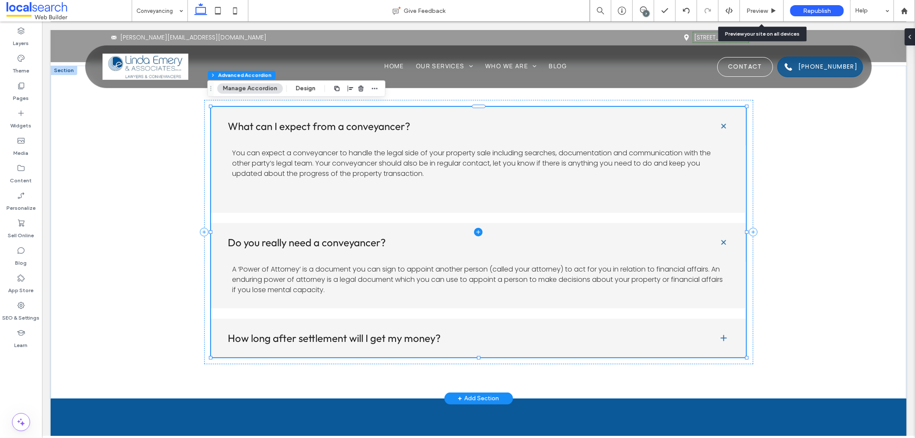
type input "**"
click at [389, 275] on span at bounding box center [479, 231] width 536 height 251
click at [343, 256] on span at bounding box center [479, 231] width 536 height 251
click at [243, 258] on span at bounding box center [479, 231] width 536 height 251
click at [254, 233] on span at bounding box center [479, 231] width 536 height 251
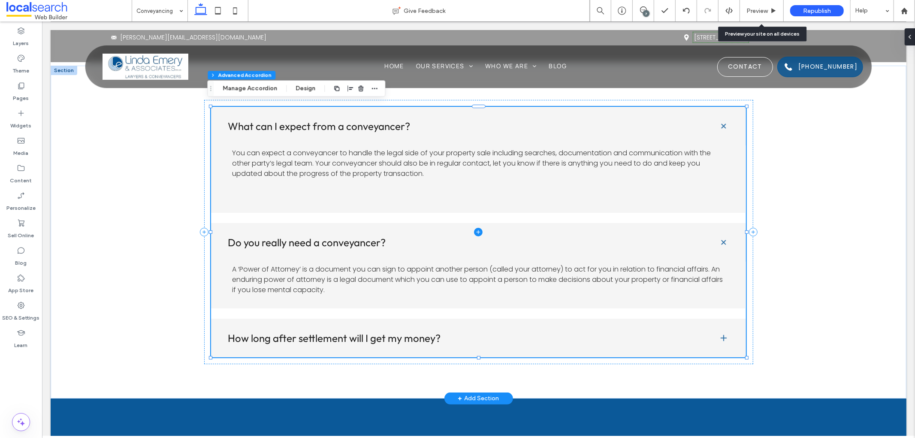
click at [258, 244] on span at bounding box center [479, 231] width 536 height 251
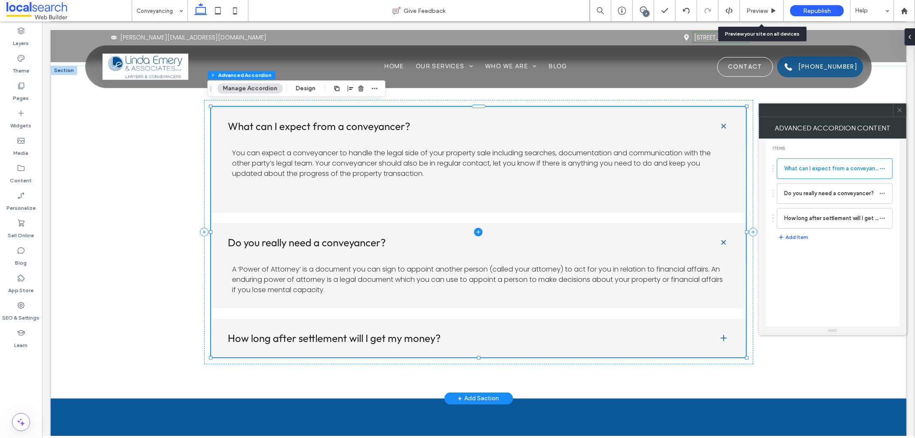
click at [367, 245] on span at bounding box center [479, 231] width 536 height 251
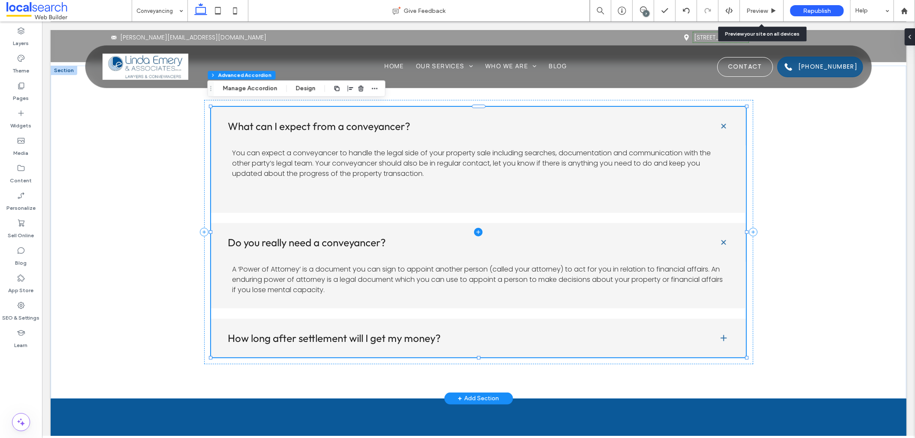
click at [343, 266] on span at bounding box center [479, 231] width 536 height 251
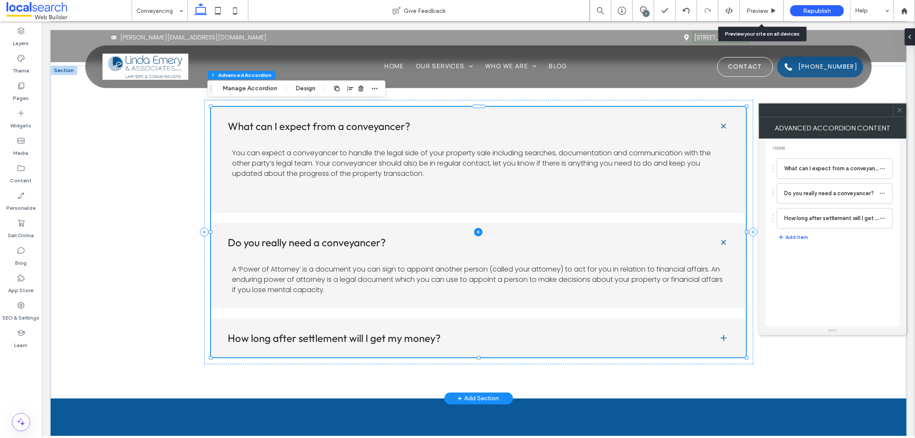
click at [343, 266] on span at bounding box center [479, 231] width 536 height 251
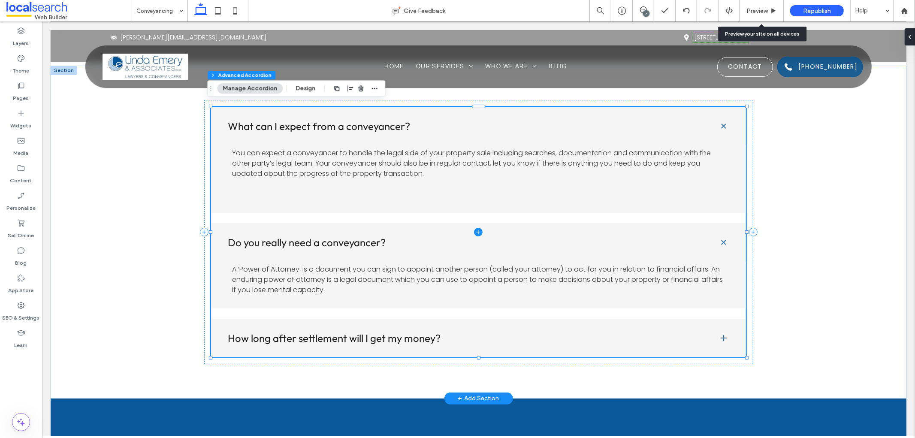
click at [343, 266] on span at bounding box center [479, 231] width 536 height 251
click at [345, 273] on span at bounding box center [479, 231] width 536 height 251
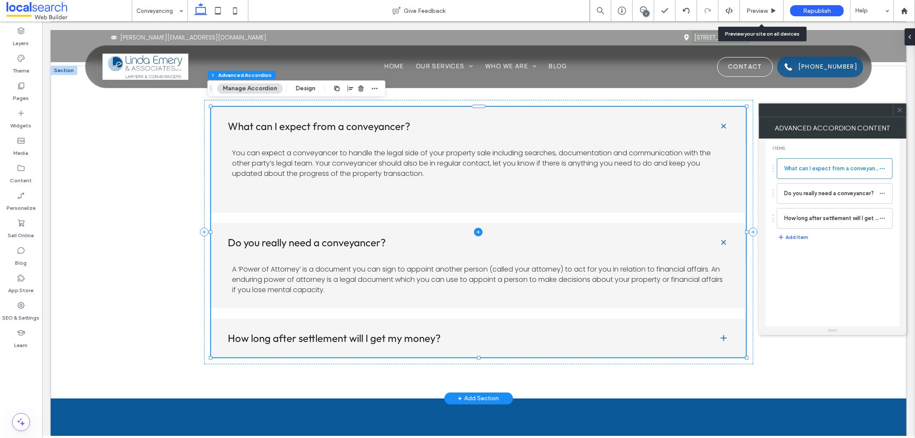
click at [345, 273] on span at bounding box center [479, 231] width 536 height 251
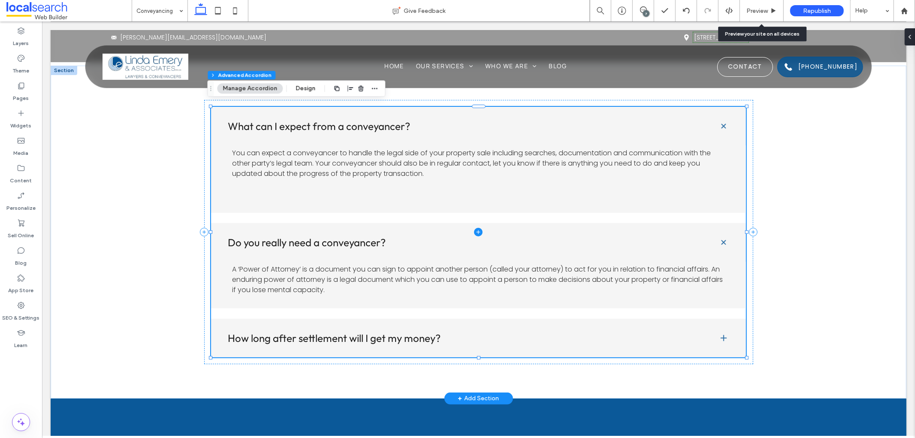
click at [345, 273] on span at bounding box center [479, 231] width 536 height 251
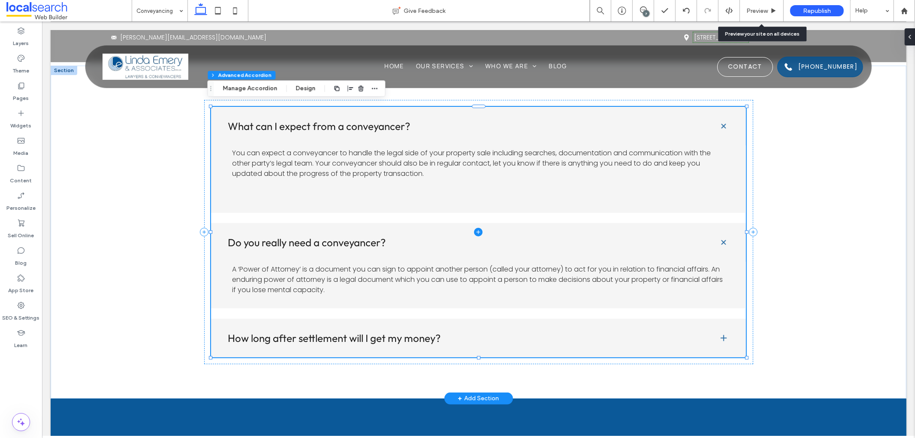
click at [571, 283] on span at bounding box center [479, 231] width 536 height 251
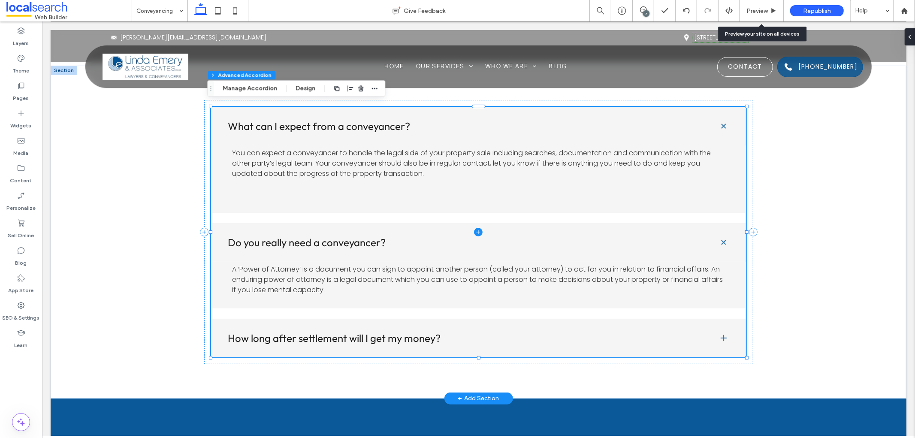
click at [571, 283] on span at bounding box center [479, 231] width 536 height 251
click at [628, 276] on span at bounding box center [479, 231] width 536 height 251
click at [630, 276] on span at bounding box center [479, 231] width 536 height 251
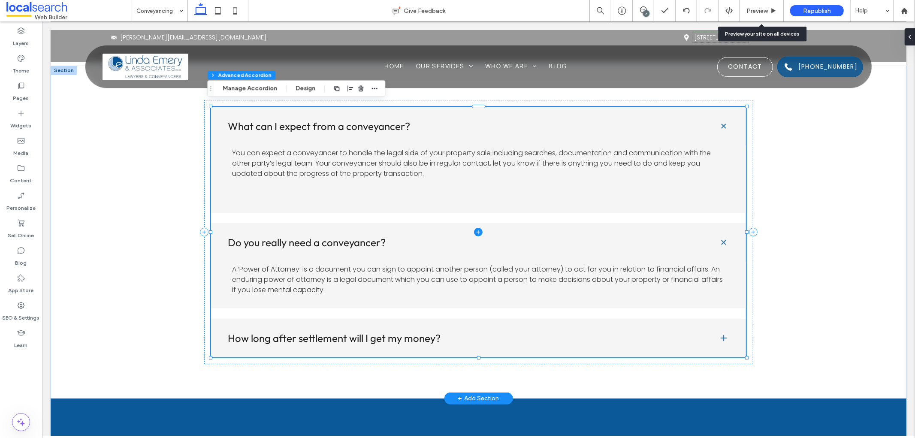
click at [630, 276] on span at bounding box center [479, 231] width 536 height 251
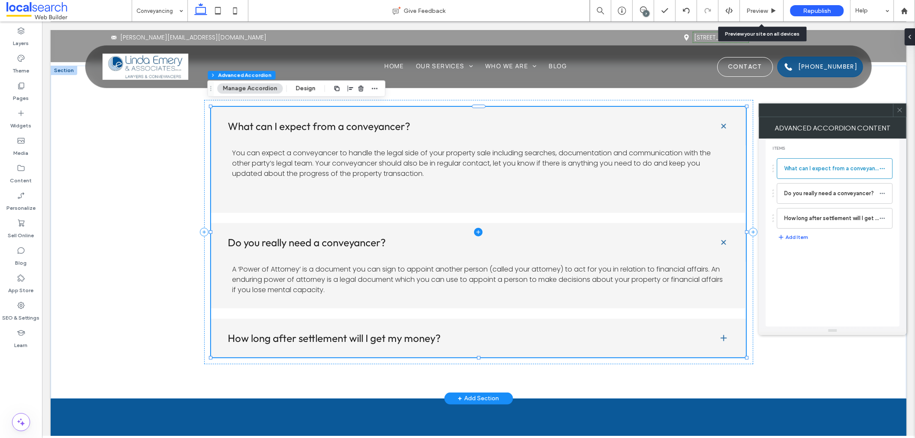
click at [688, 273] on span at bounding box center [479, 231] width 536 height 251
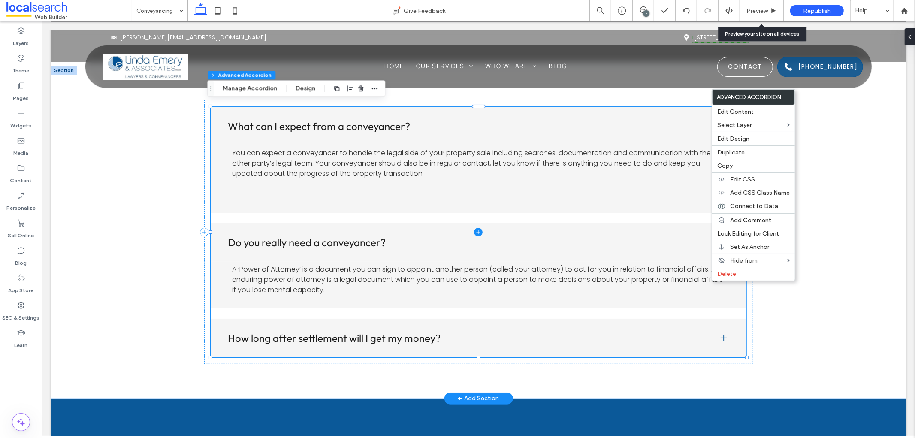
click at [680, 273] on span at bounding box center [479, 231] width 536 height 251
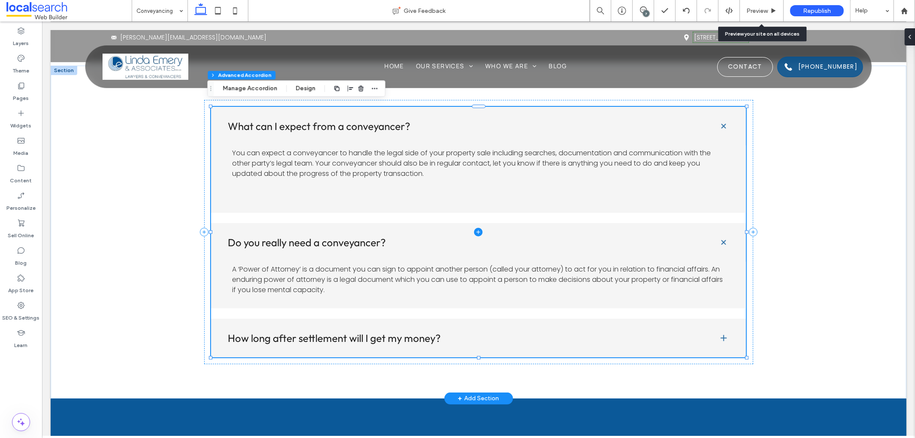
click at [680, 273] on span at bounding box center [479, 231] width 536 height 251
click at [379, 286] on span at bounding box center [479, 231] width 536 height 251
click at [379, 295] on span at bounding box center [479, 231] width 536 height 251
click at [382, 266] on span at bounding box center [479, 231] width 536 height 251
click at [481, 224] on span at bounding box center [479, 231] width 536 height 251
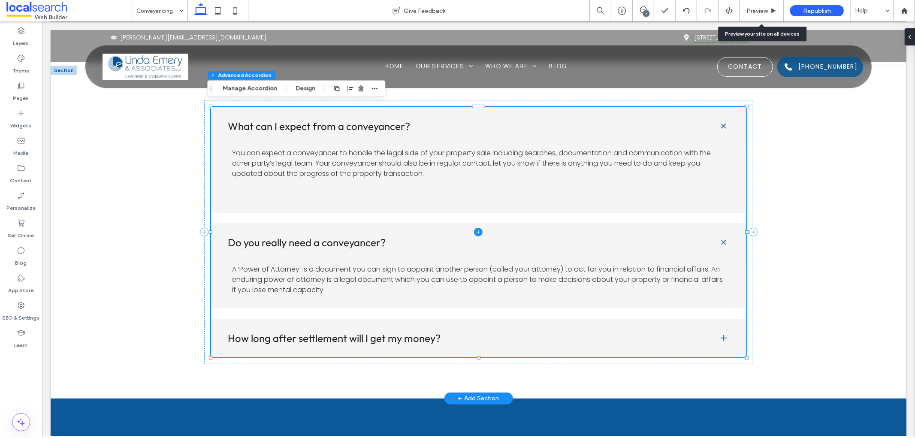
click at [477, 227] on icon at bounding box center [478, 231] width 9 height 9
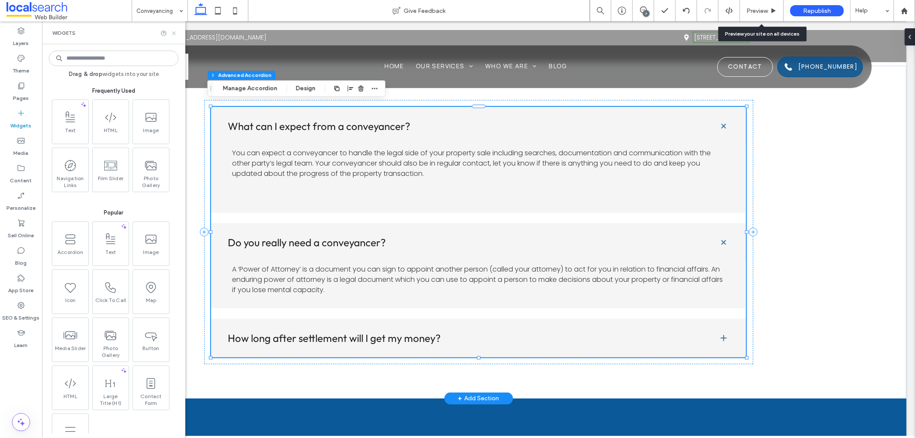
click at [174, 33] on icon at bounding box center [174, 33] width 6 height 6
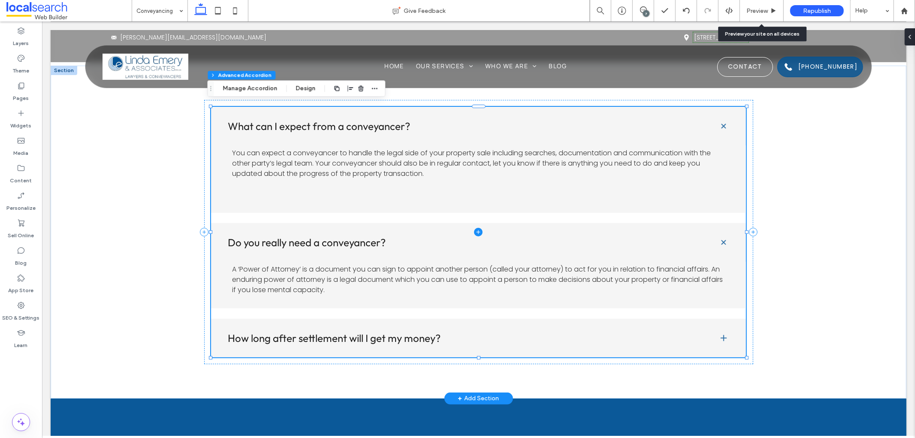
click at [335, 276] on span at bounding box center [479, 231] width 536 height 251
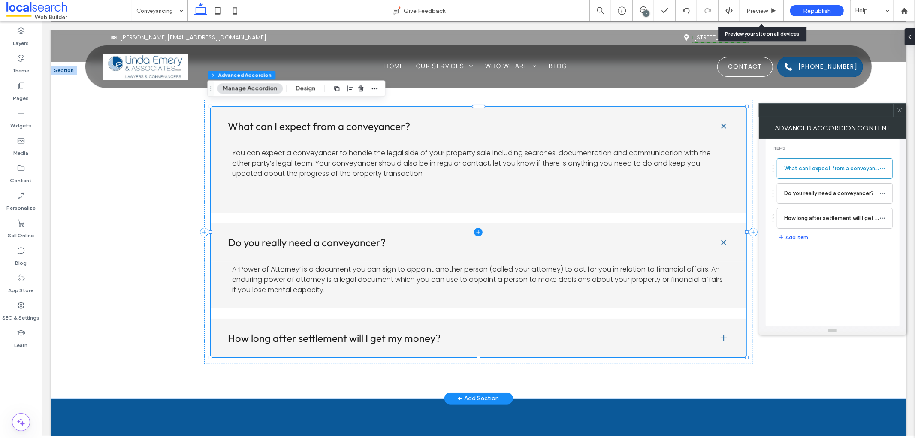
click at [372, 154] on span at bounding box center [479, 231] width 536 height 251
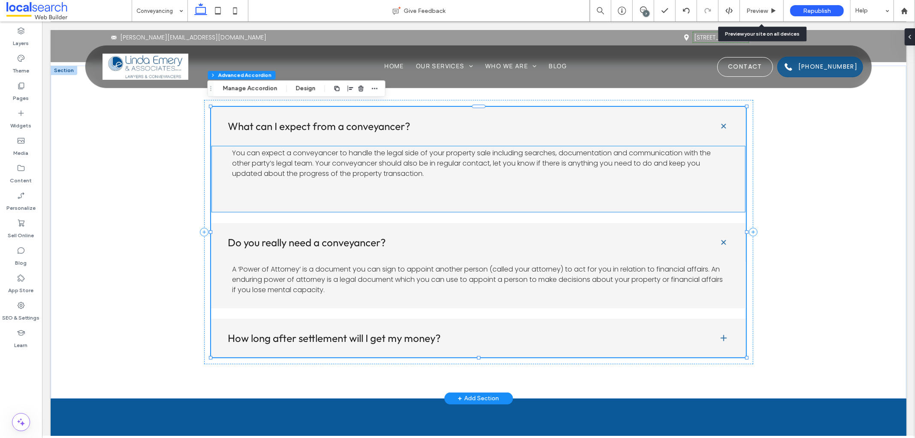
click at [610, 154] on span "You can expect a conveyancer to handle the legal side of your property sale inc…" at bounding box center [471, 163] width 479 height 30
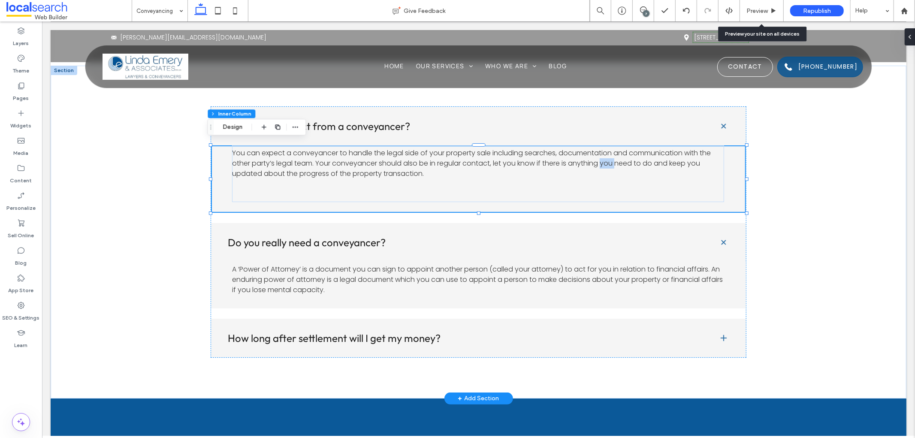
click at [610, 154] on span "You can expect a conveyancer to handle the legal side of your property sale inc…" at bounding box center [471, 163] width 479 height 30
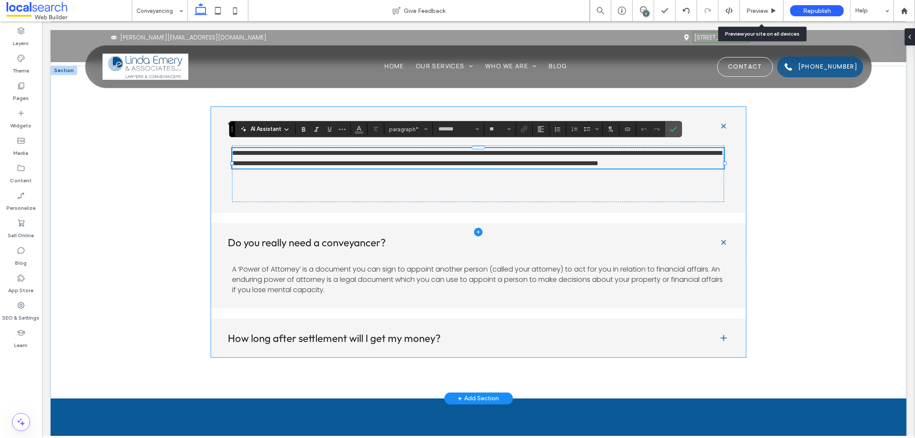
click at [715, 268] on span at bounding box center [479, 231] width 536 height 251
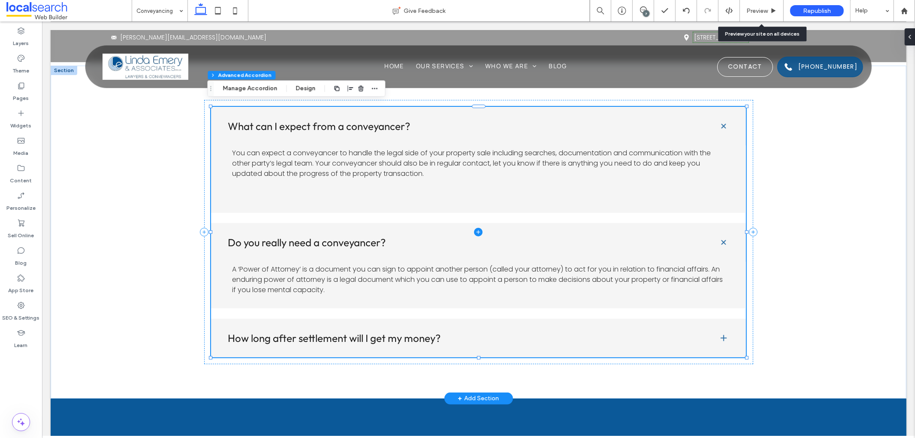
click at [718, 268] on span at bounding box center [479, 231] width 536 height 251
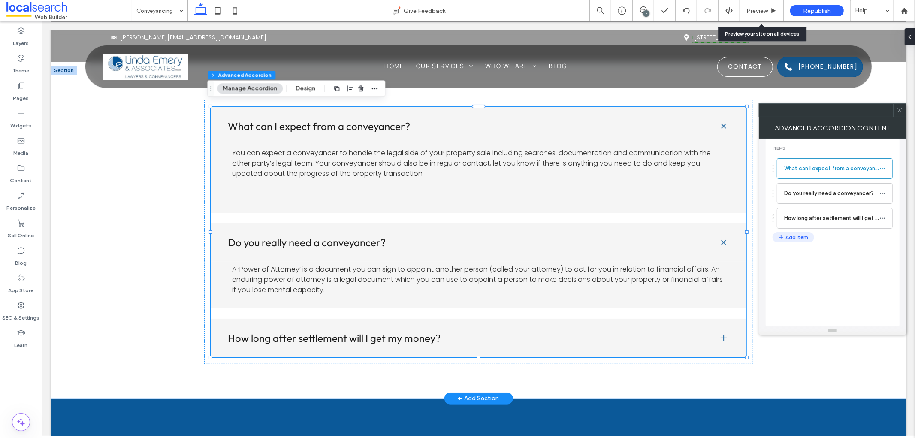
click at [801, 241] on button "Add Item" at bounding box center [794, 237] width 42 height 10
type input "**"
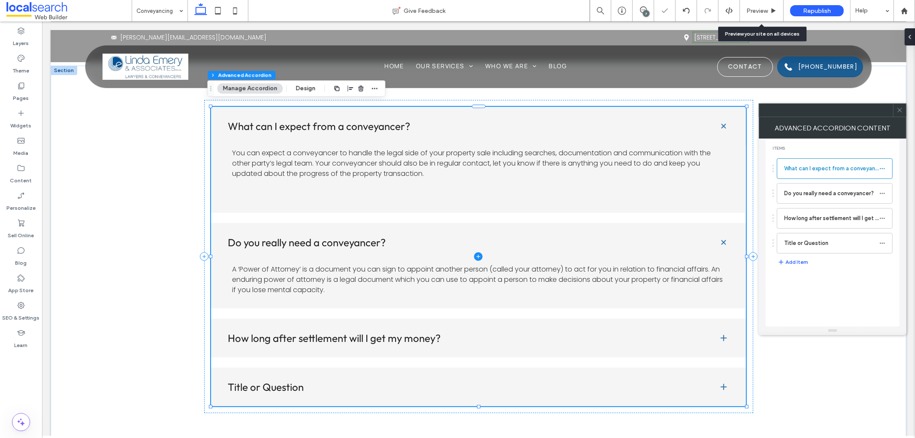
click at [722, 382] on span at bounding box center [479, 256] width 536 height 300
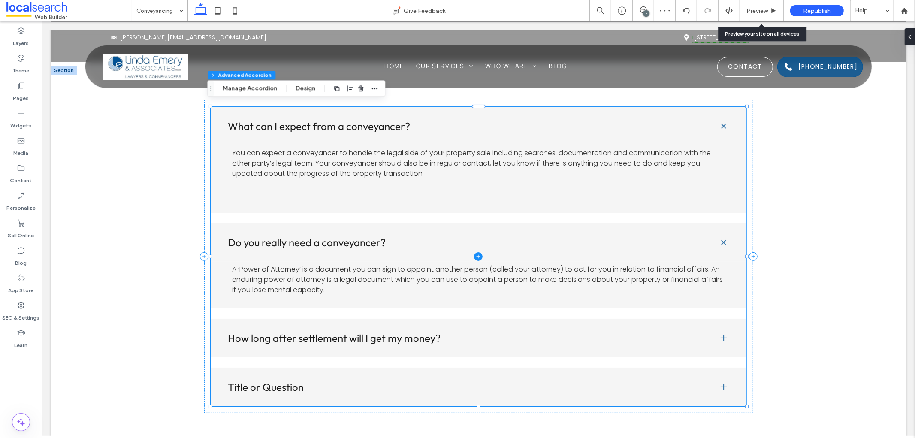
click at [721, 382] on span at bounding box center [479, 256] width 536 height 300
click at [765, 9] on span "Preview" at bounding box center [757, 10] width 21 height 7
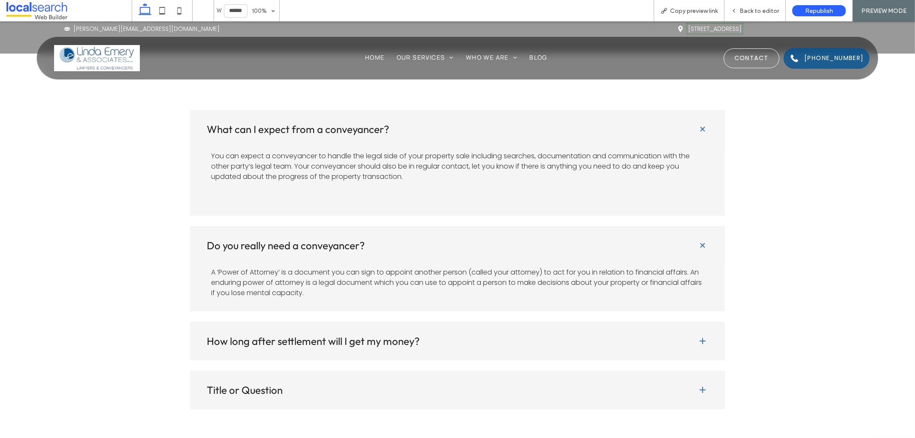
click at [765, 9] on span "Back to editor" at bounding box center [759, 10] width 39 height 7
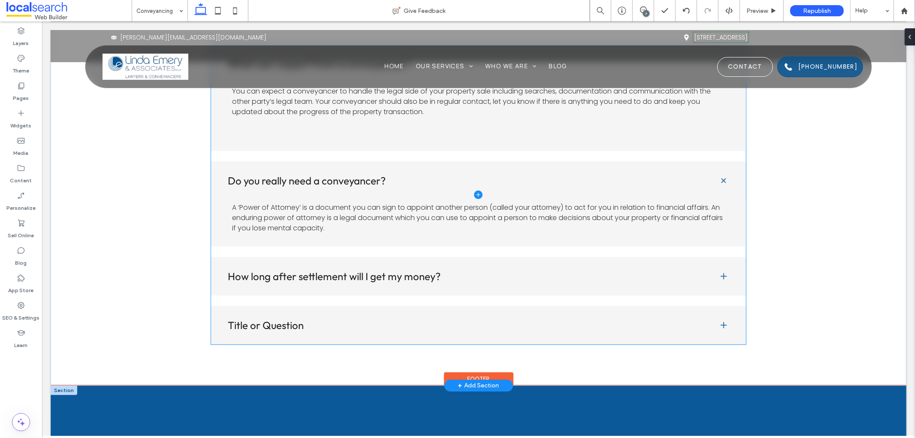
scroll to position [2957, 0]
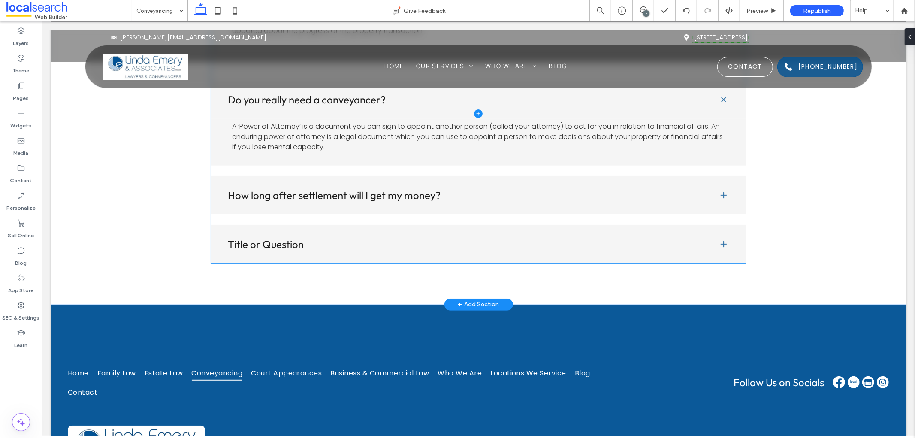
click at [723, 241] on span at bounding box center [479, 114] width 536 height 300
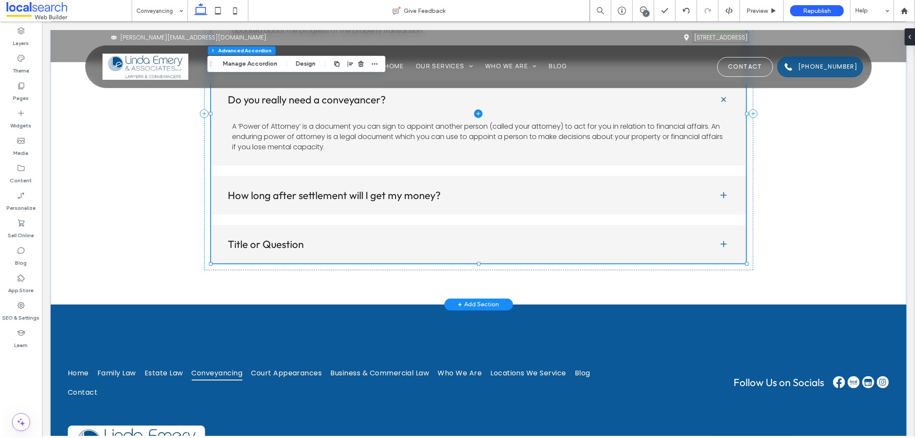
type input "**"
type input "****"
type input "*"
type input "**"
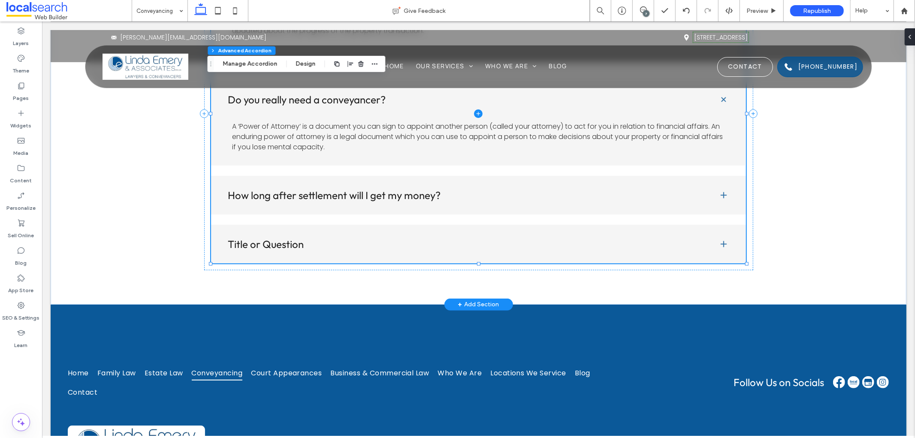
type input "****"
click at [723, 241] on span at bounding box center [479, 114] width 536 height 300
click at [722, 241] on span at bounding box center [479, 114] width 536 height 300
click at [582, 239] on span at bounding box center [479, 114] width 536 height 300
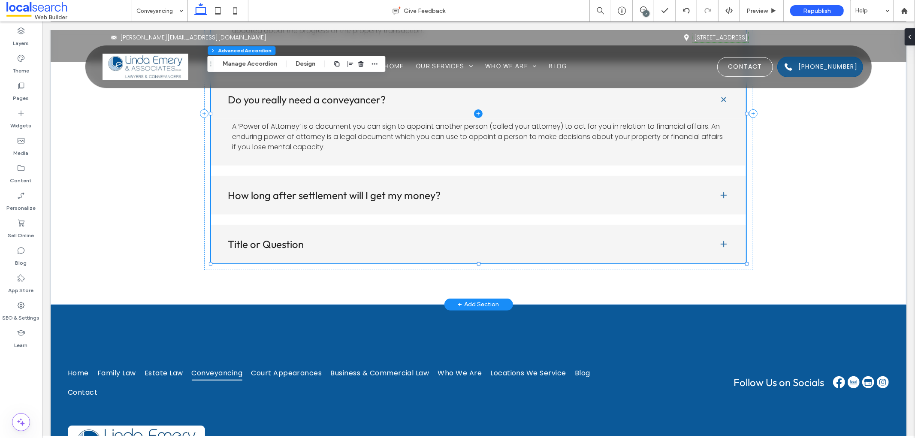
click at [582, 239] on span at bounding box center [479, 114] width 536 height 300
click at [258, 59] on button "Manage Accordion" at bounding box center [250, 64] width 66 height 10
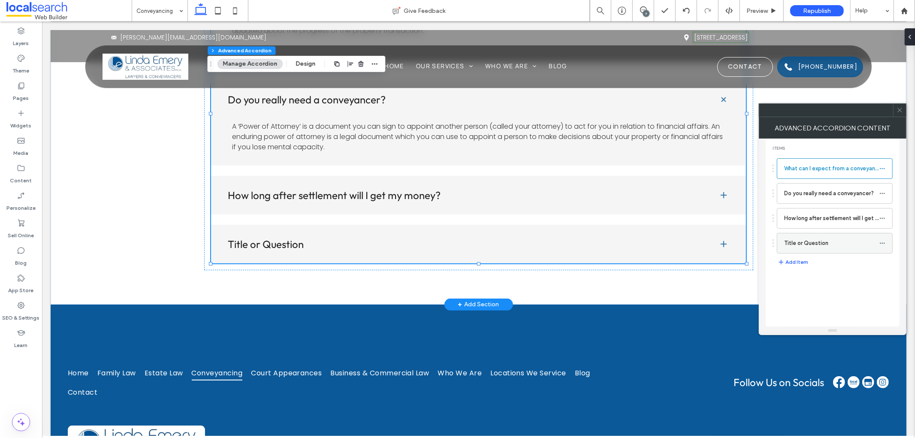
click at [811, 239] on label "Title or Question" at bounding box center [832, 243] width 95 height 17
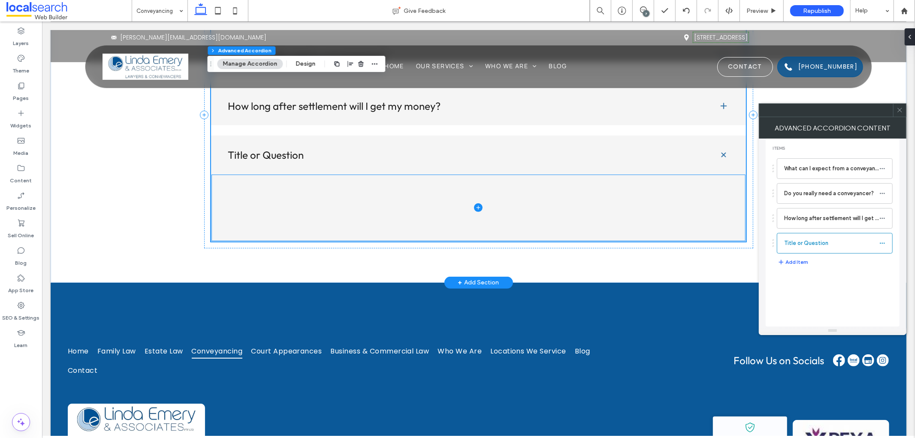
scroll to position [2909, 0]
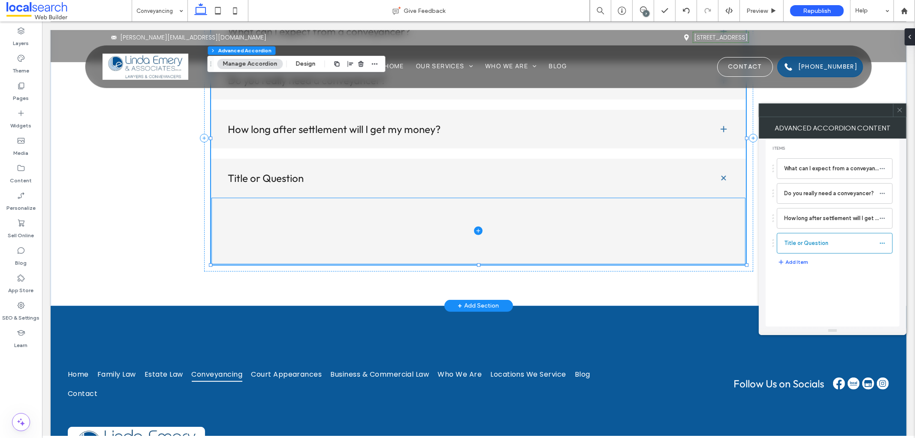
click at [478, 230] on span at bounding box center [479, 230] width 536 height 67
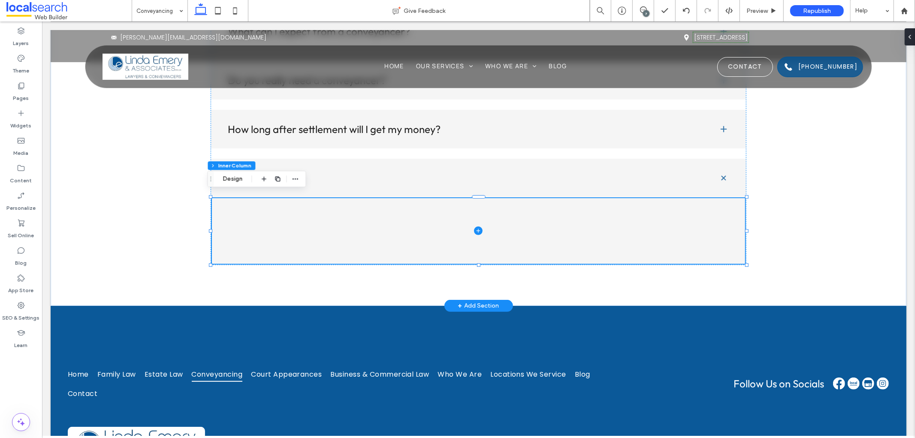
click at [474, 226] on icon at bounding box center [478, 230] width 9 height 9
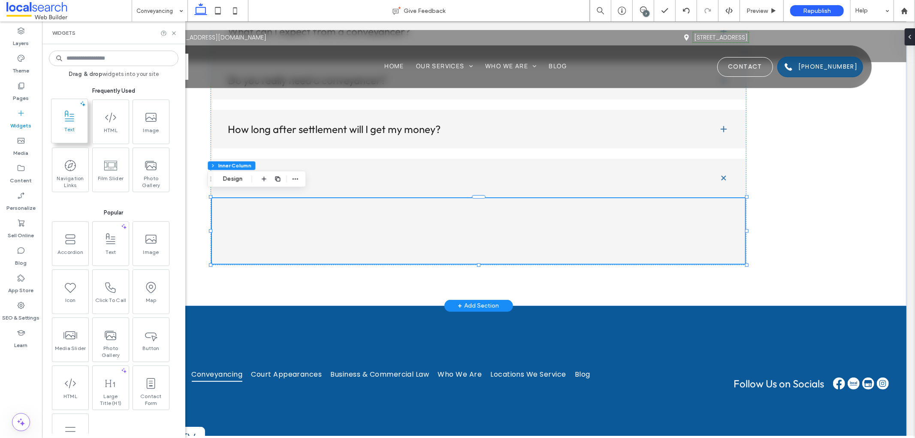
click at [71, 121] on use at bounding box center [69, 115] width 9 height 11
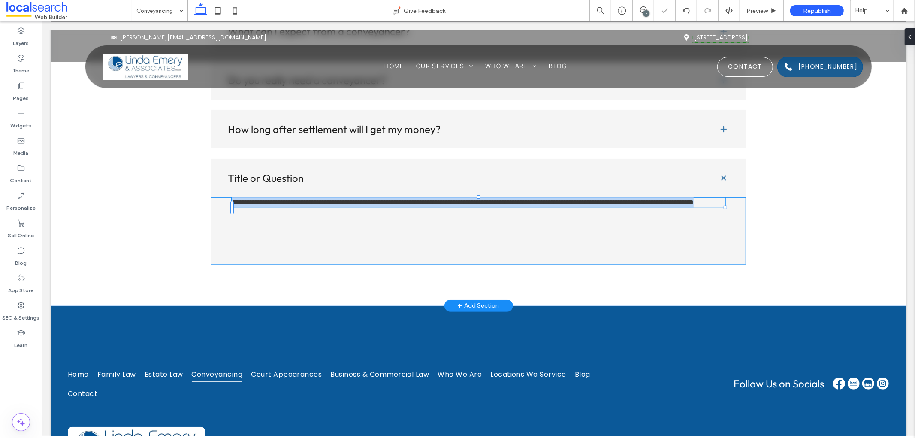
type input "*******"
type input "**"
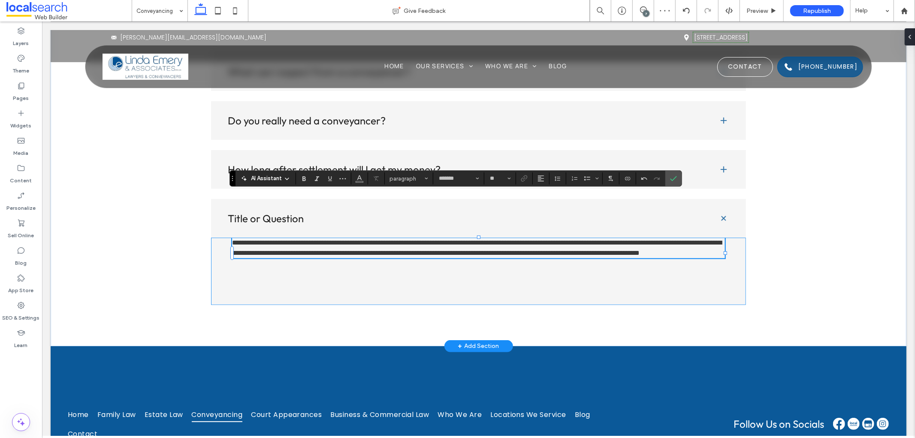
scroll to position [2814, 0]
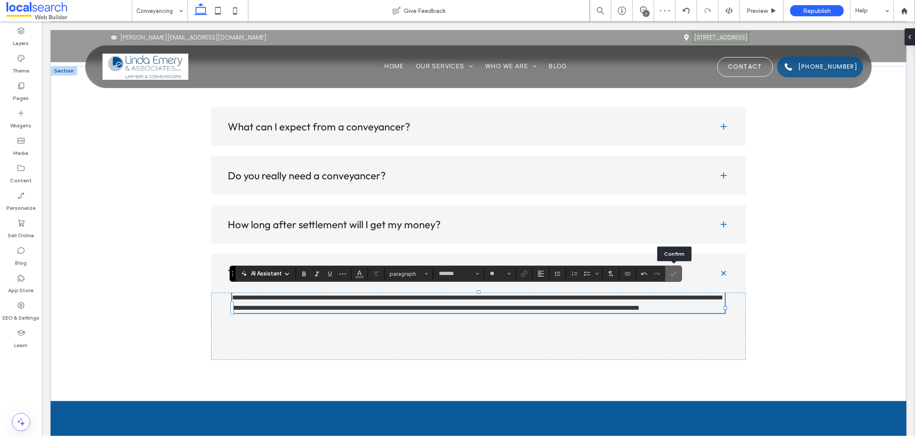
click at [675, 270] on icon "Confirm" at bounding box center [673, 273] width 7 height 7
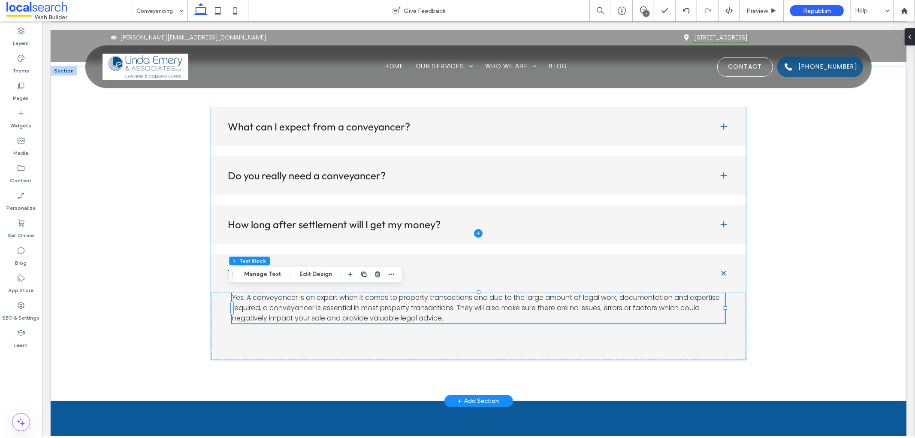
click at [621, 275] on span at bounding box center [479, 233] width 536 height 253
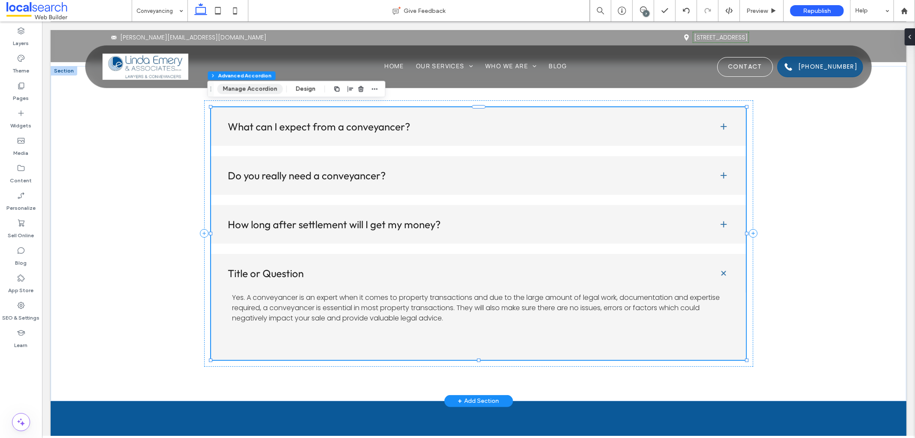
click at [250, 84] on button "Manage Accordion" at bounding box center [250, 89] width 66 height 10
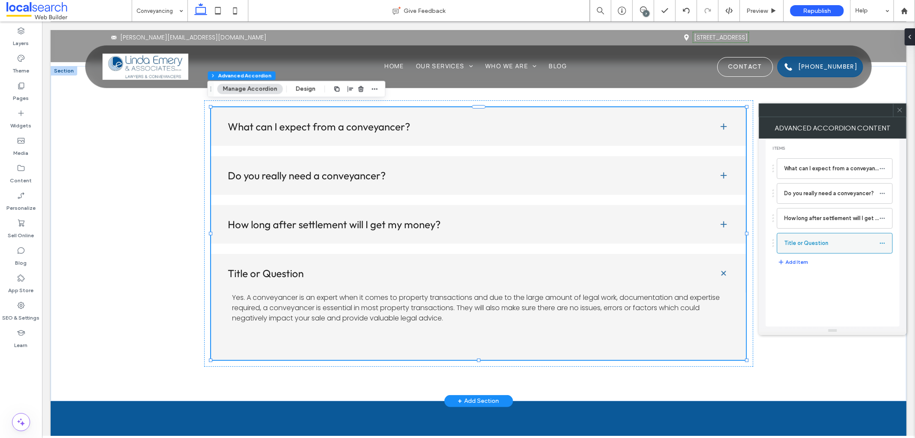
click at [836, 242] on label "Title or Question" at bounding box center [832, 243] width 95 height 17
click at [880, 243] on icon at bounding box center [883, 243] width 6 height 6
click at [844, 242] on div "Rename" at bounding box center [835, 247] width 71 height 16
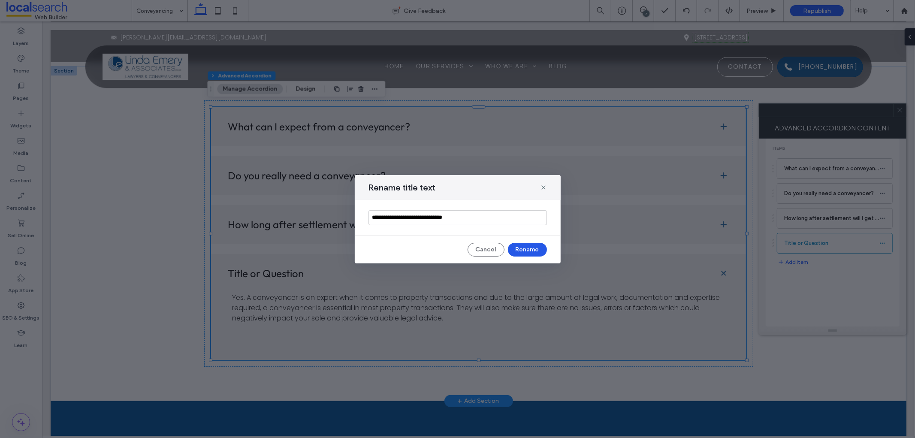
type input "**********"
click at [533, 249] on button "Rename" at bounding box center [527, 250] width 39 height 14
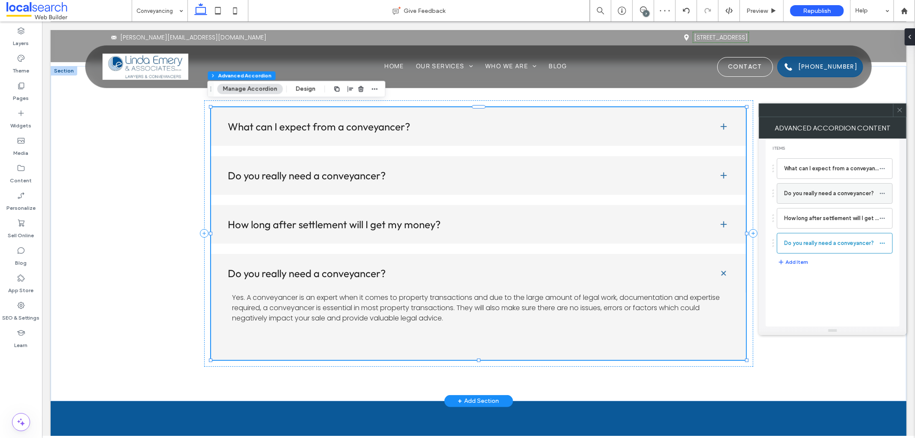
click at [884, 194] on icon at bounding box center [883, 194] width 6 height 6
click at [837, 232] on span "Delete" at bounding box center [829, 229] width 19 height 7
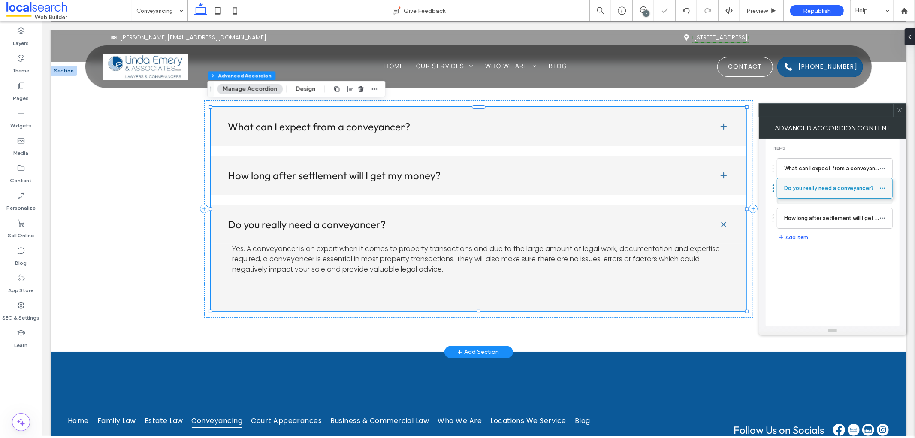
drag, startPoint x: 773, startPoint y: 219, endPoint x: 777, endPoint y: 185, distance: 34.6
type input "**"
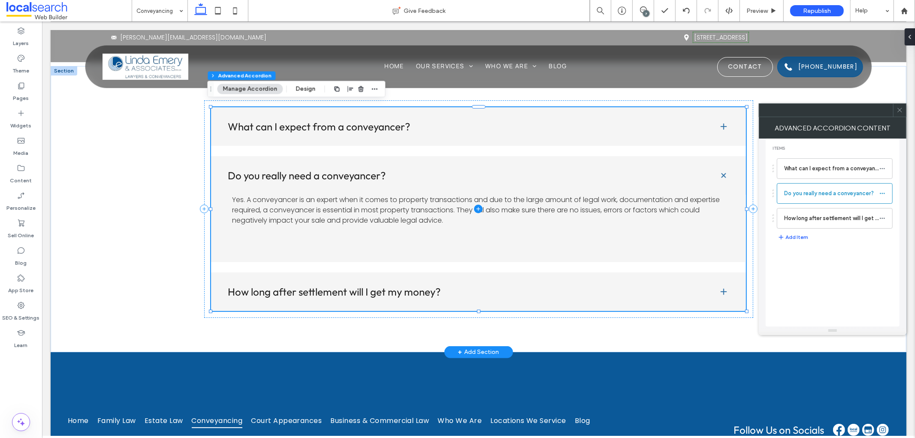
click at [723, 290] on span at bounding box center [479, 209] width 536 height 204
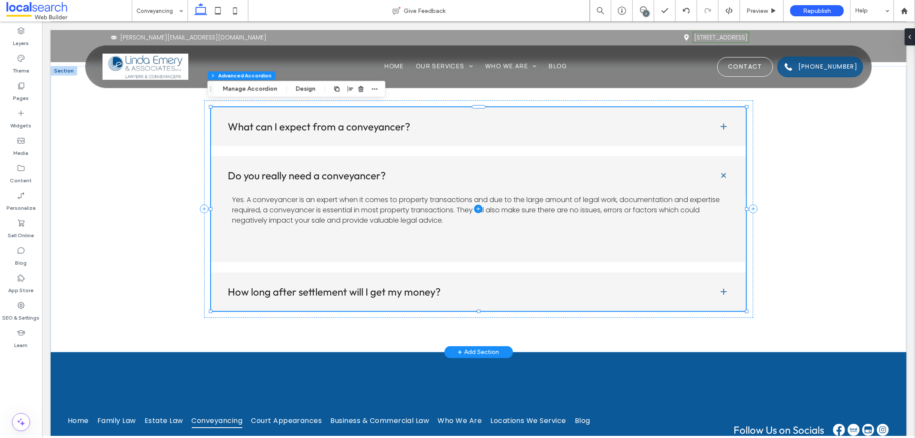
click at [722, 286] on span at bounding box center [479, 209] width 536 height 204
click at [265, 89] on button "Manage Accordion" at bounding box center [250, 89] width 66 height 10
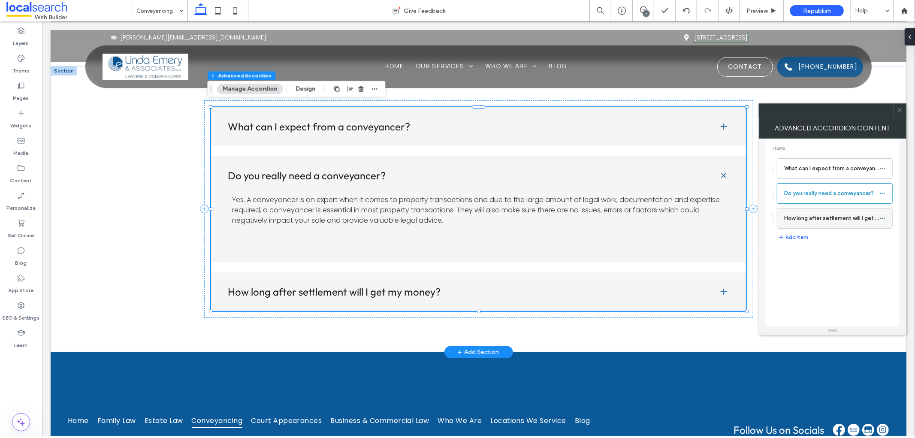
click at [827, 216] on label "How long after settlement will I get my money?" at bounding box center [832, 218] width 95 height 17
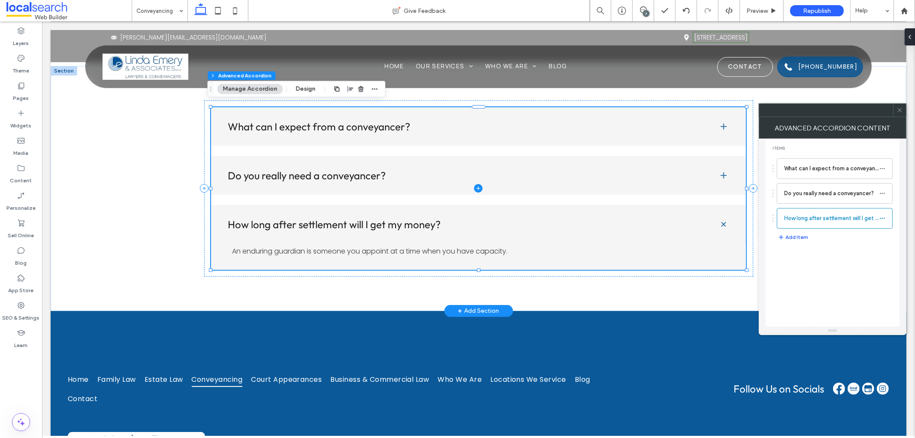
click at [473, 246] on span at bounding box center [479, 188] width 536 height 163
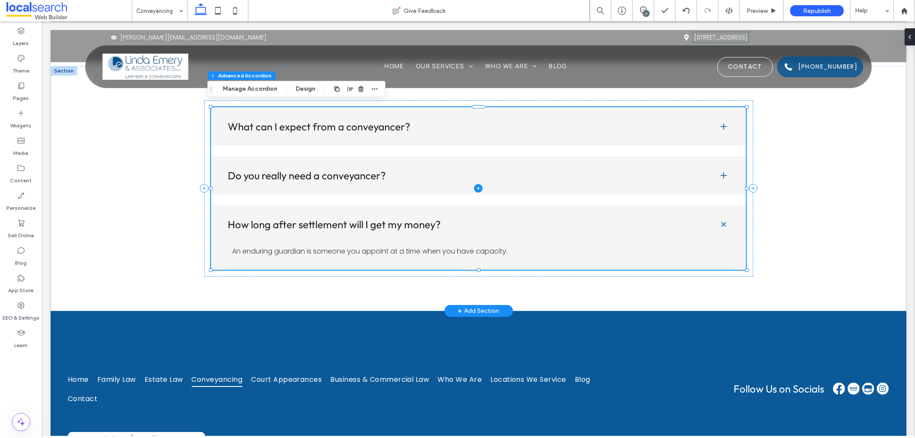
click at [334, 245] on span at bounding box center [479, 188] width 536 height 163
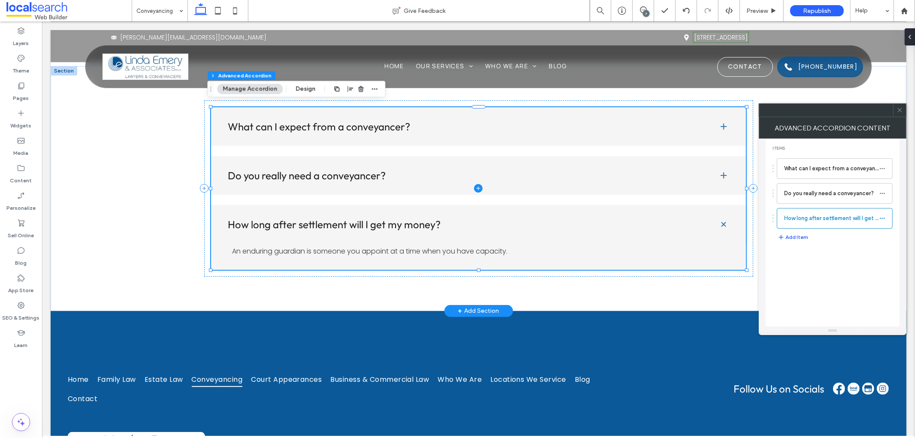
click at [367, 251] on span at bounding box center [479, 188] width 536 height 163
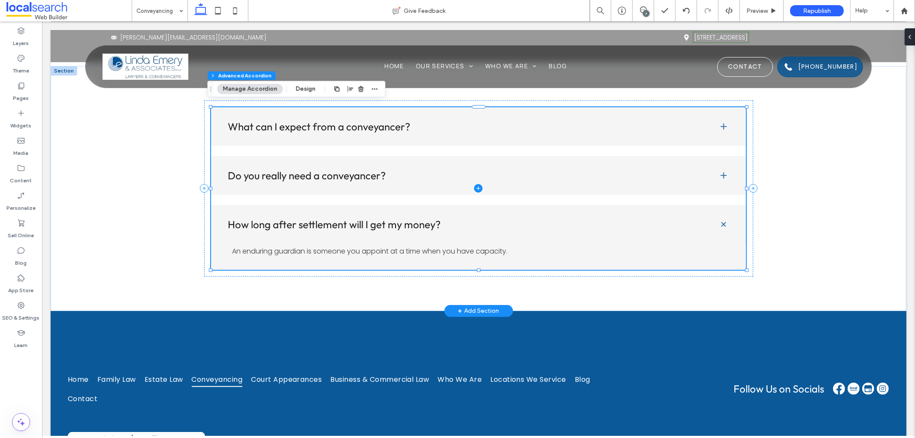
click at [367, 251] on span at bounding box center [479, 188] width 536 height 163
click at [419, 246] on span at bounding box center [479, 188] width 536 height 163
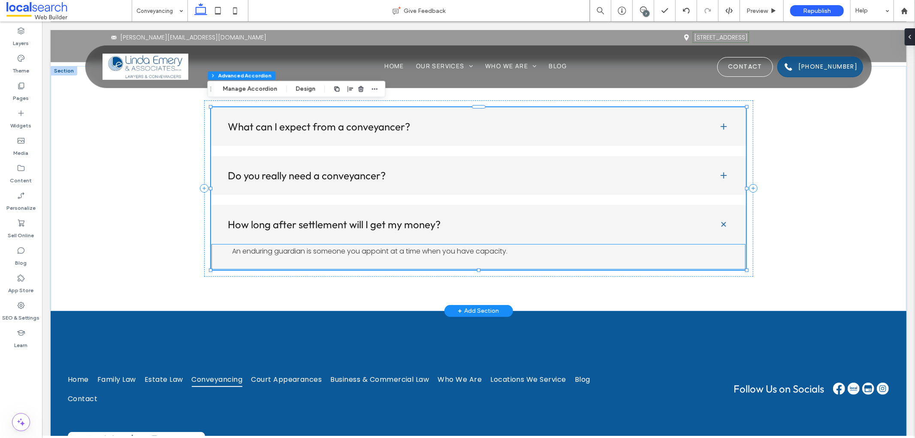
click at [354, 246] on span "An enduring guardian is someone you appoint at a time when you have capacity." at bounding box center [370, 251] width 276 height 10
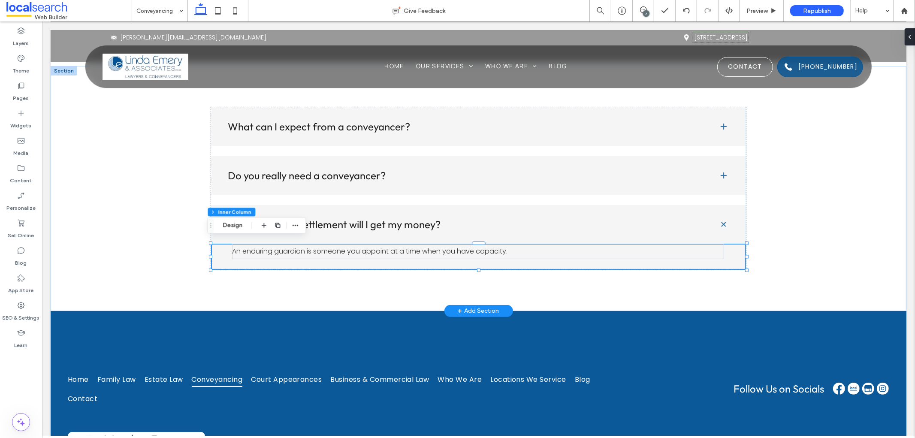
click at [355, 246] on span "An enduring guardian is someone you appoint at a time when you have capacity." at bounding box center [370, 251] width 276 height 10
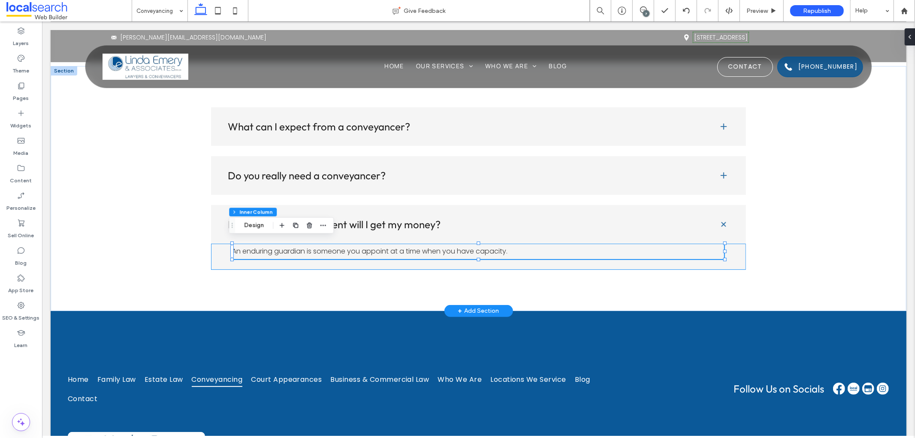
click at [355, 246] on span "An enduring guardian is someone you appoint at a time when you have capacity." at bounding box center [370, 251] width 276 height 10
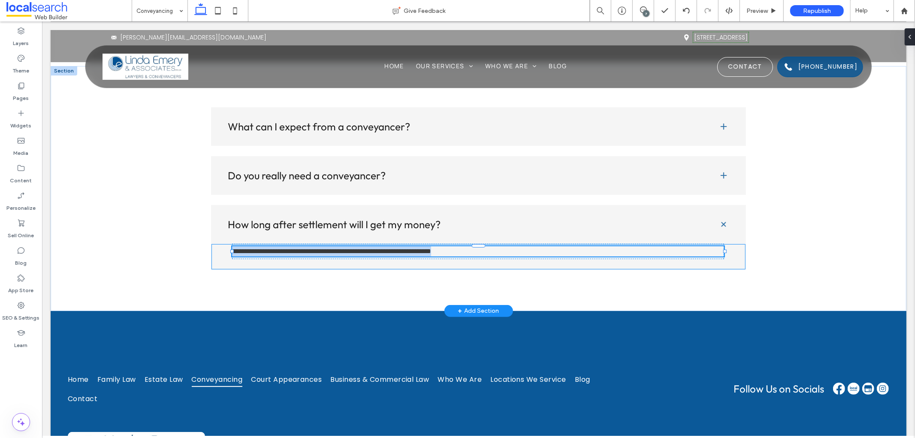
type input "*******"
type input "**"
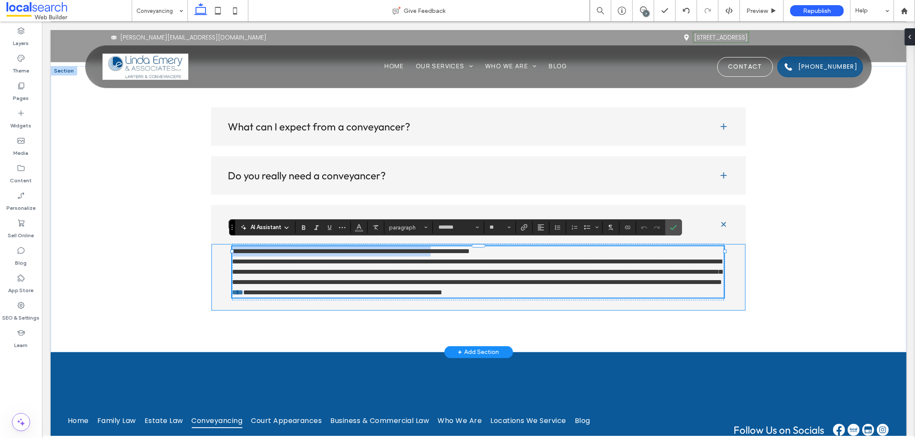
scroll to position [0, 0]
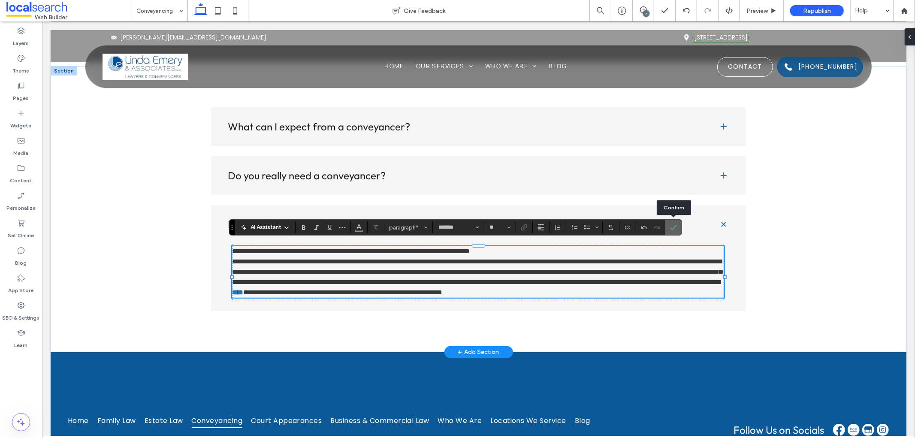
click at [673, 226] on icon "Confirm" at bounding box center [673, 227] width 7 height 7
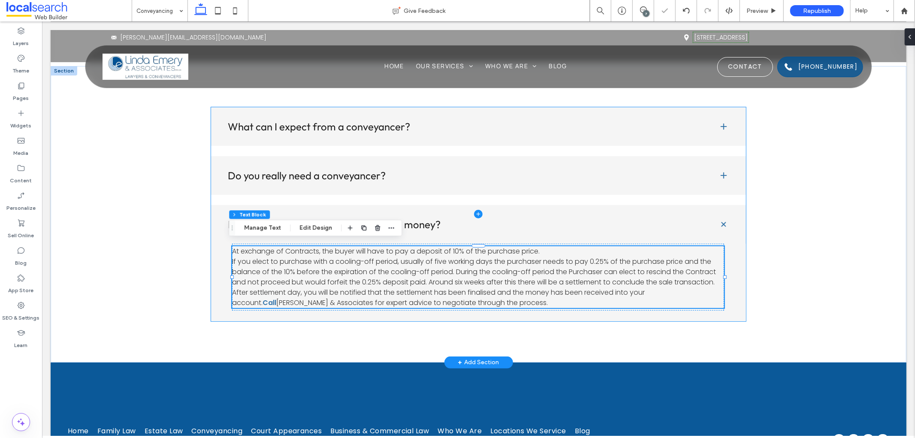
click at [689, 288] on span at bounding box center [479, 214] width 536 height 214
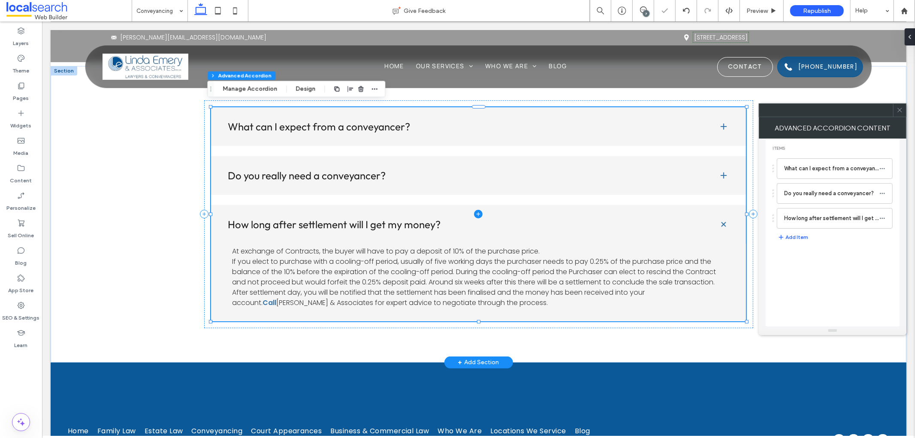
type input "**"
type input "****"
type input "*"
type input "**"
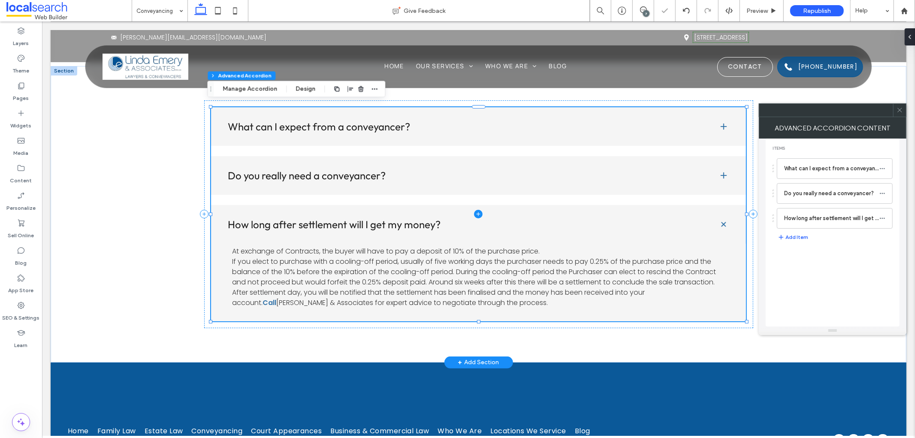
type input "****"
click at [691, 288] on span at bounding box center [479, 214] width 536 height 214
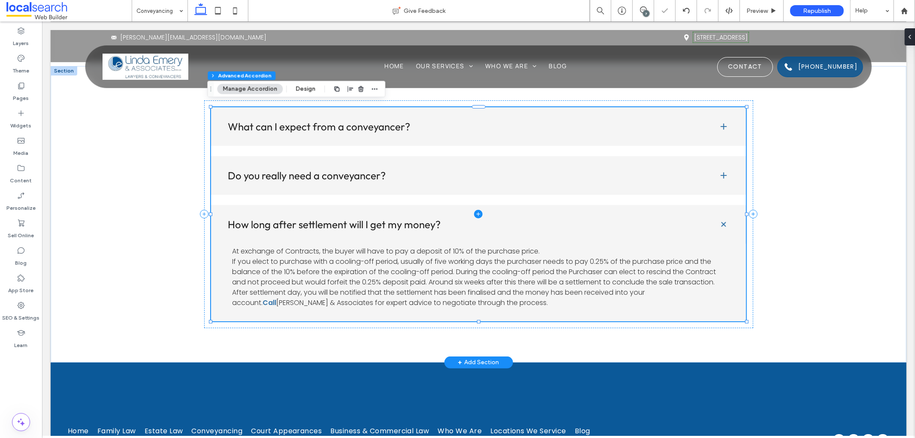
click at [691, 288] on span at bounding box center [479, 214] width 536 height 214
click at [571, 293] on span at bounding box center [479, 214] width 536 height 214
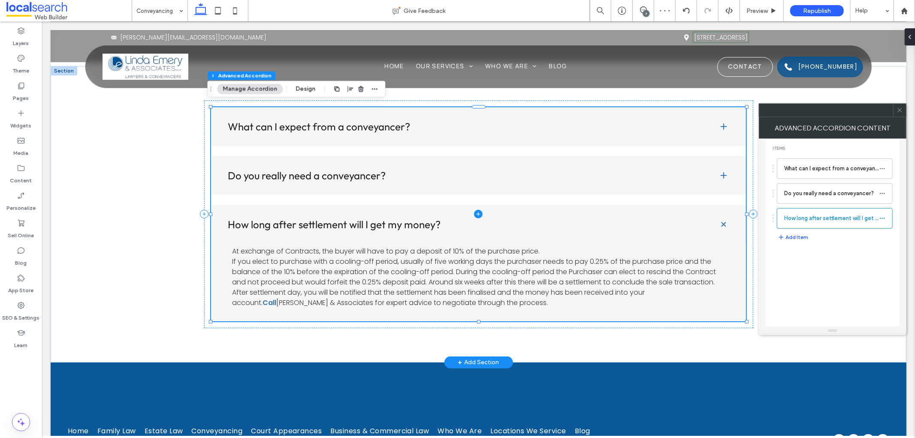
click at [639, 264] on span at bounding box center [479, 214] width 536 height 214
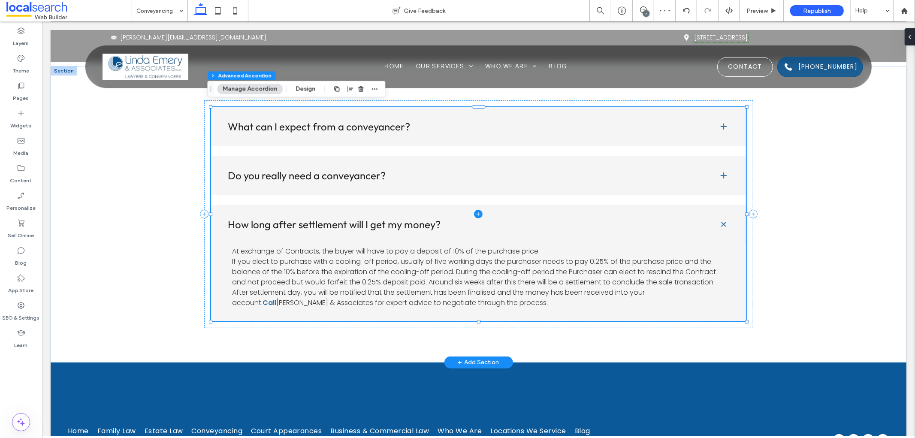
click at [639, 264] on span at bounding box center [479, 214] width 536 height 214
click at [691, 272] on span at bounding box center [479, 214] width 536 height 214
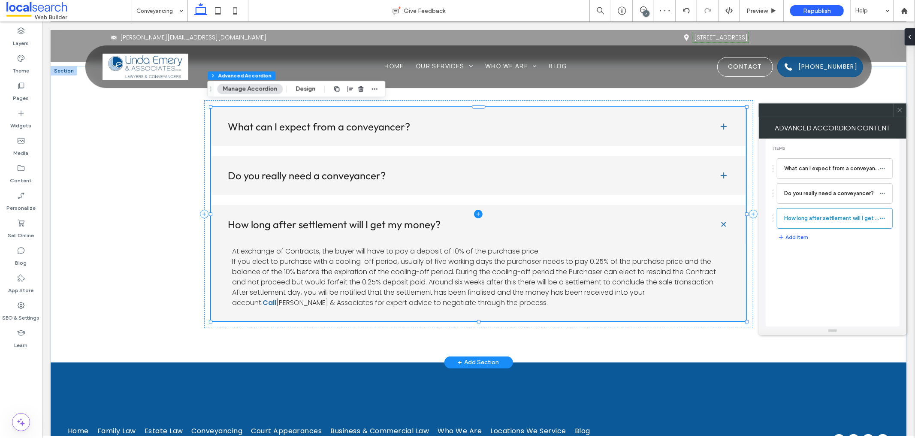
click at [691, 272] on span at bounding box center [479, 214] width 536 height 214
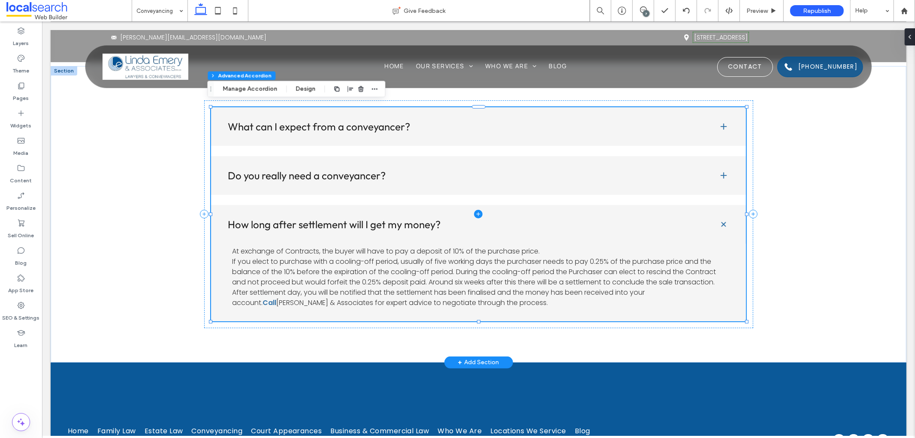
click at [685, 294] on span at bounding box center [479, 214] width 536 height 214
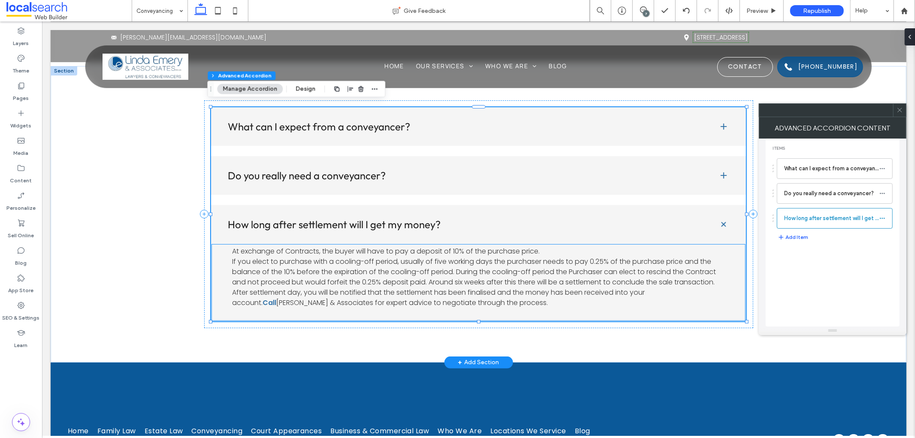
click at [668, 279] on span "At exchange of Contracts, the buyer will have to pay a deposit of 10% of the pu…" at bounding box center [474, 276] width 484 height 61
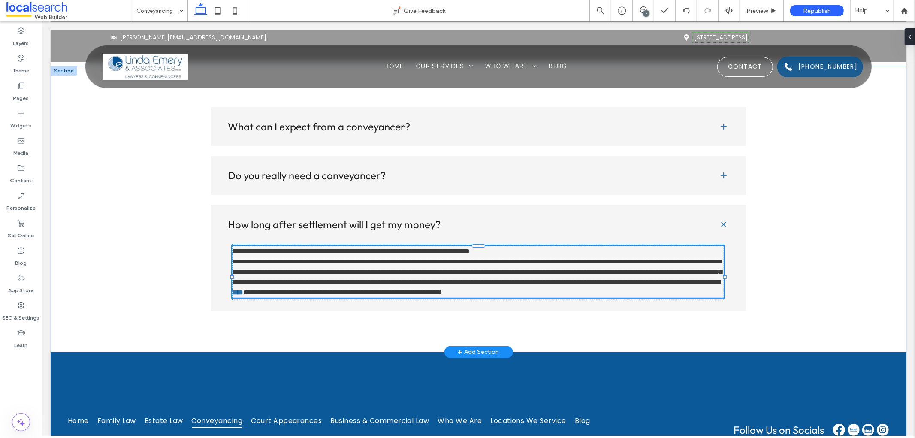
type input "*******"
type input "**"
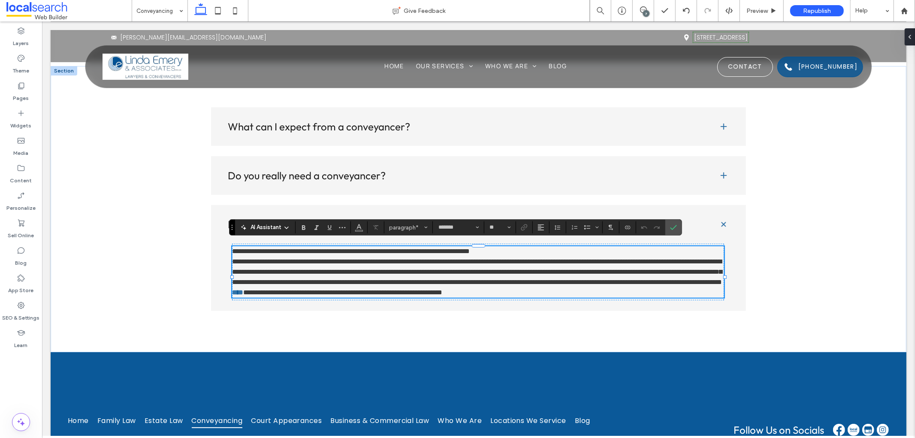
click at [678, 285] on span "**********" at bounding box center [477, 266] width 490 height 37
drag, startPoint x: 692, startPoint y: 288, endPoint x: 680, endPoint y: 291, distance: 11.9
click at [243, 291] on link "****" at bounding box center [237, 292] width 11 height 6
click at [524, 229] on icon "Link" at bounding box center [524, 227] width 7 height 7
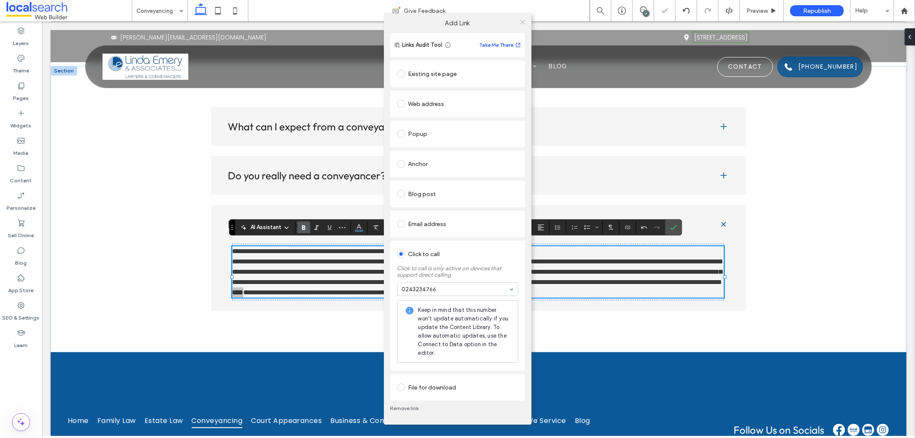
click at [524, 22] on icon at bounding box center [523, 22] width 6 height 6
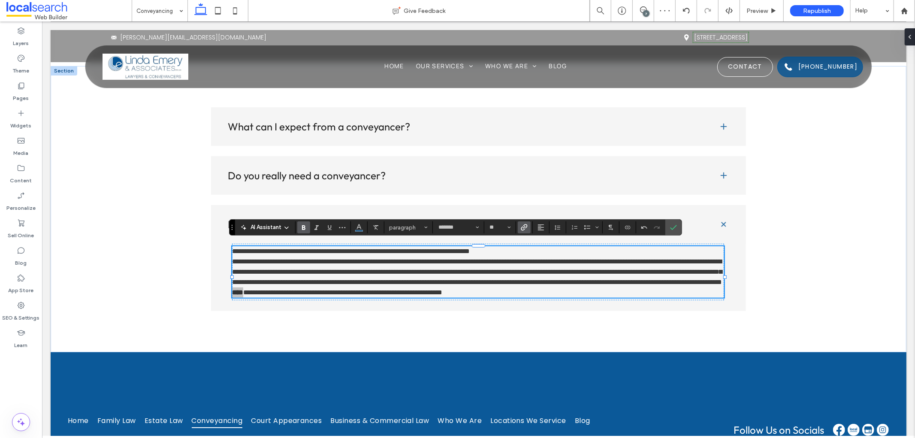
click at [527, 228] on icon "Link" at bounding box center [524, 227] width 7 height 7
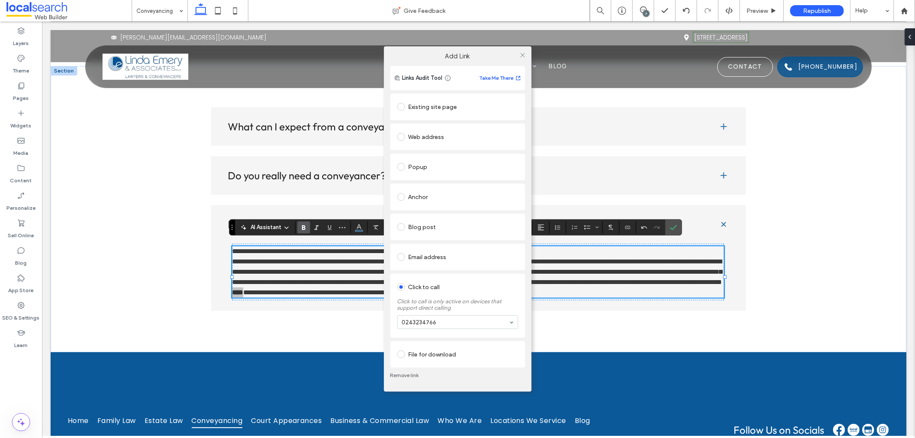
click at [412, 376] on link "Remove link" at bounding box center [458, 375] width 135 height 7
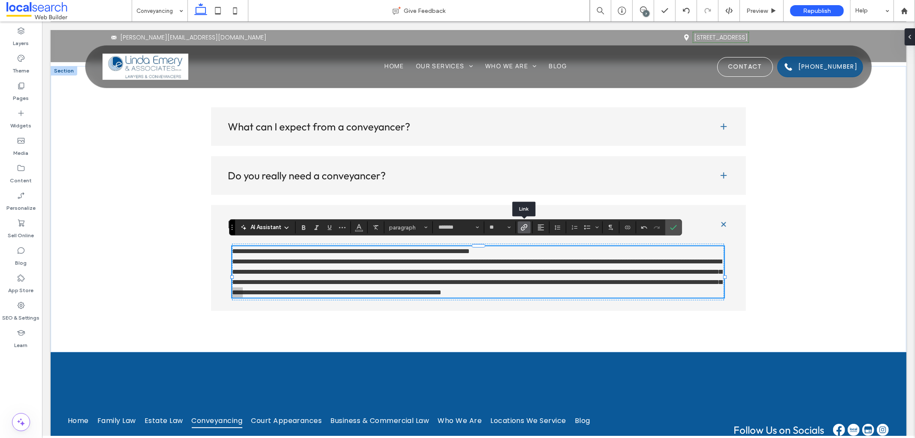
click at [527, 224] on span "Link" at bounding box center [524, 227] width 7 height 11
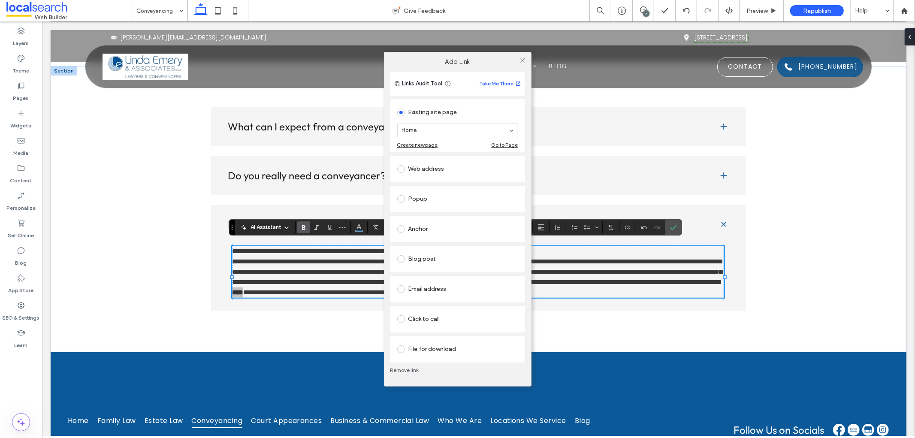
click at [432, 316] on div "Click to call" at bounding box center [457, 319] width 121 height 14
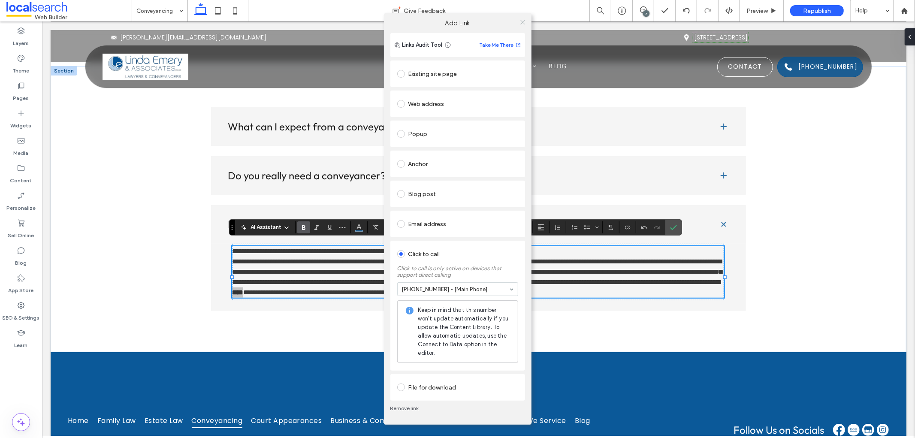
click at [523, 21] on use at bounding box center [523, 22] width 4 height 4
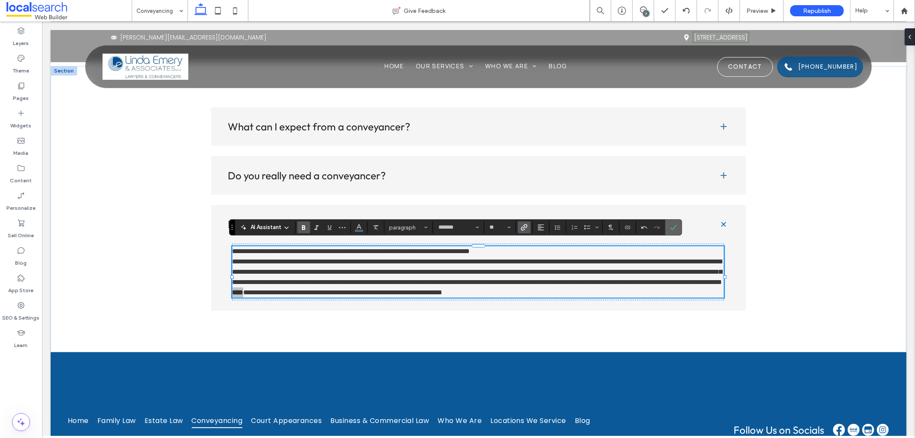
click at [674, 227] on icon "Confirm" at bounding box center [673, 227] width 7 height 7
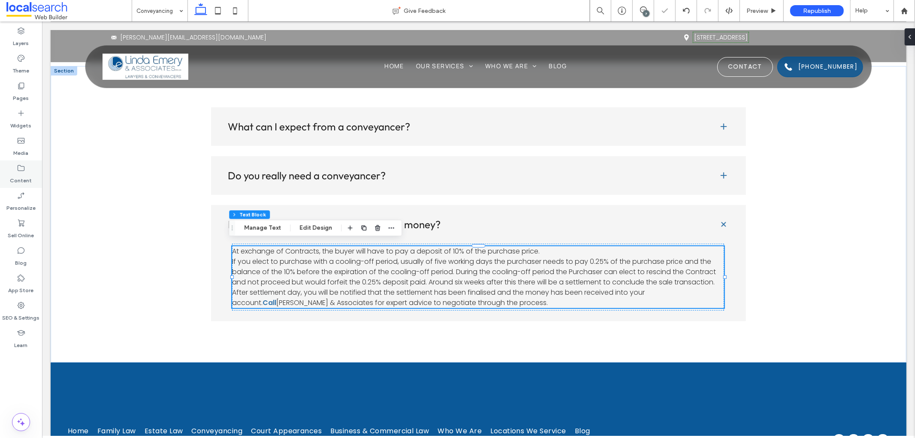
click at [22, 166] on icon at bounding box center [21, 168] width 9 height 9
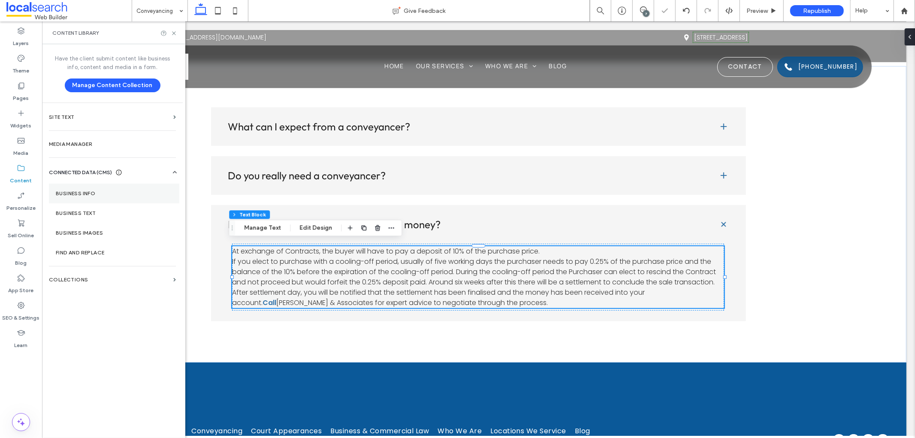
click at [86, 192] on label "Business Info" at bounding box center [114, 194] width 117 height 6
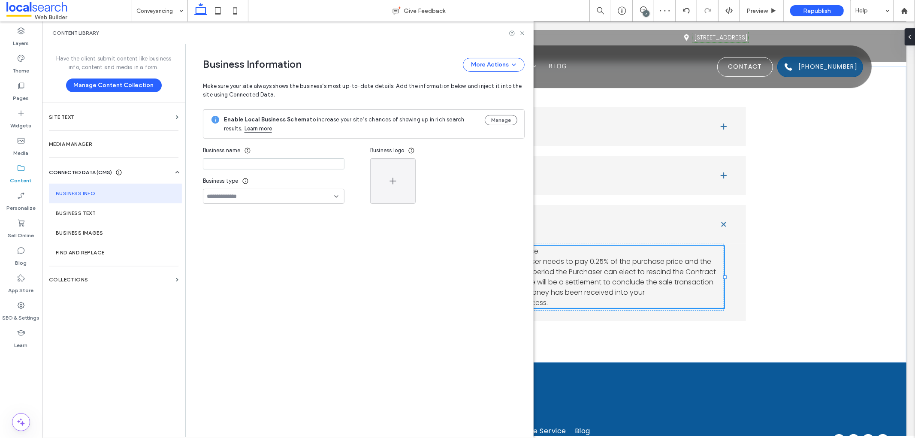
type input "**********"
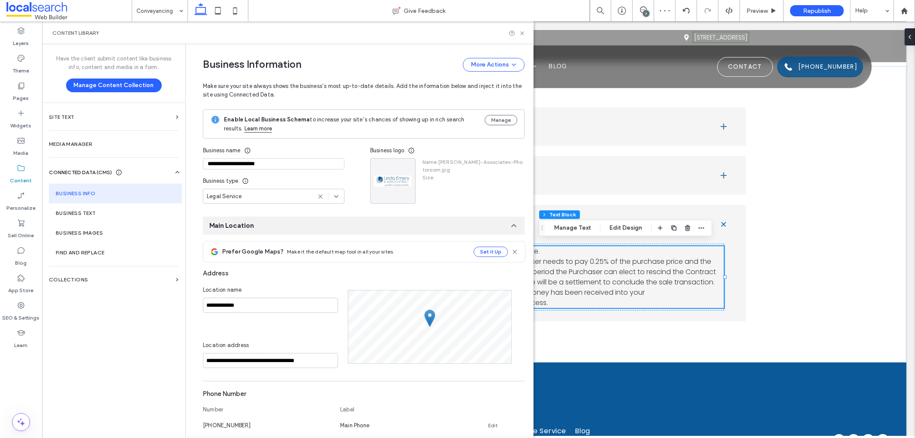
scroll to position [112, 0]
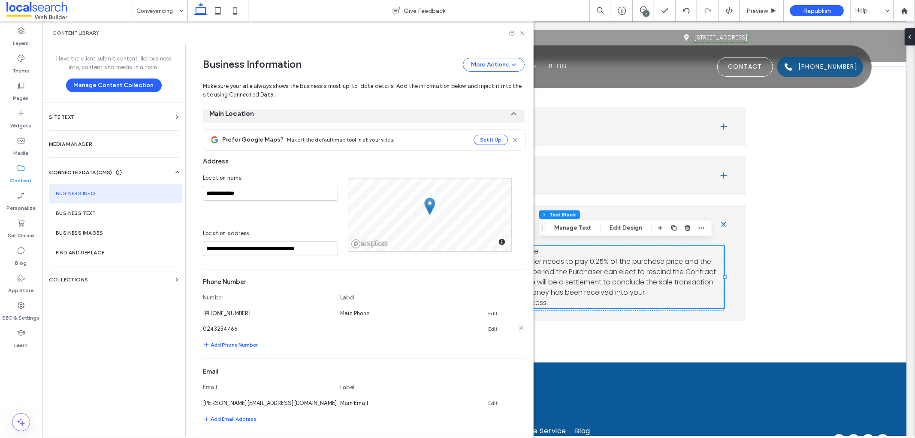
click at [518, 329] on icon at bounding box center [521, 327] width 7 height 7
click at [521, 31] on icon at bounding box center [522, 33] width 6 height 6
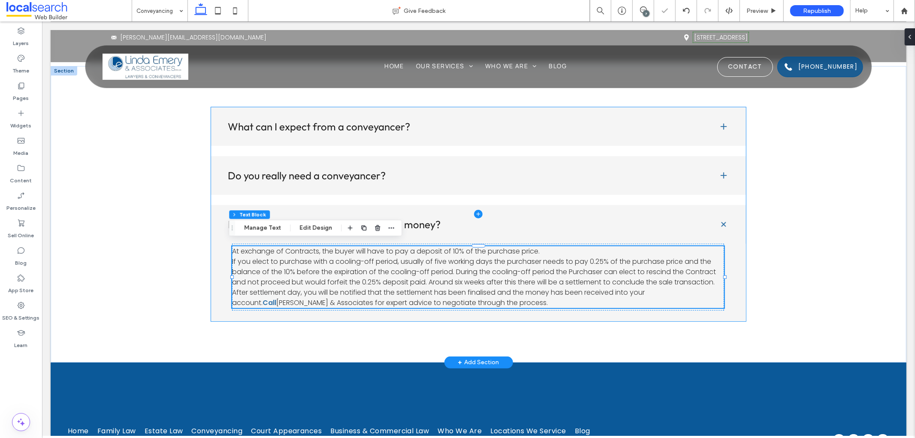
click at [686, 293] on span at bounding box center [479, 214] width 536 height 214
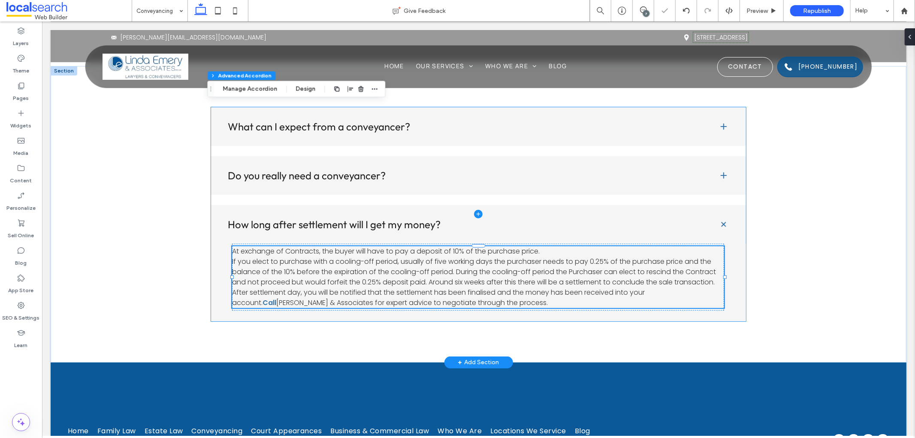
click at [686, 293] on span at bounding box center [479, 214] width 536 height 214
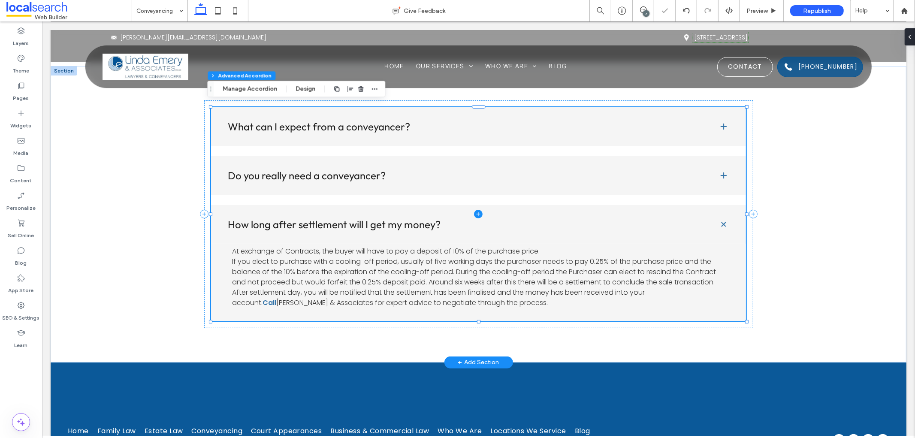
type input "***"
type input "**"
type input "****"
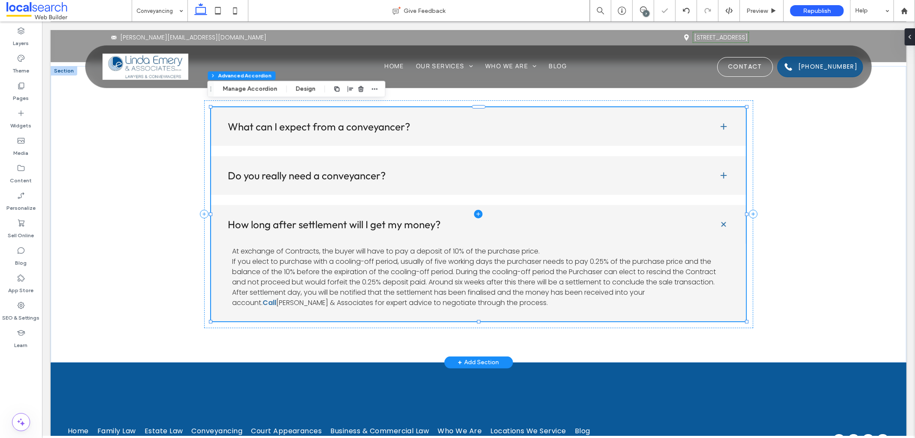
type input "*"
type input "**"
type input "****"
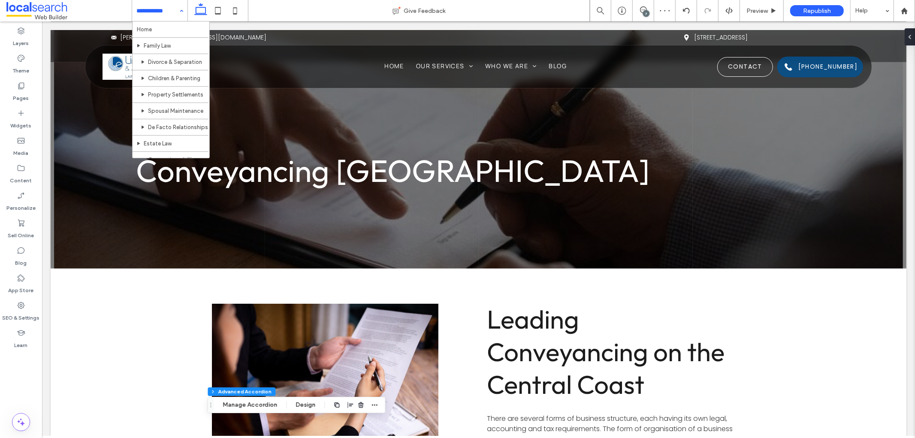
type input "**"
type input "****"
type input "*"
type input "**"
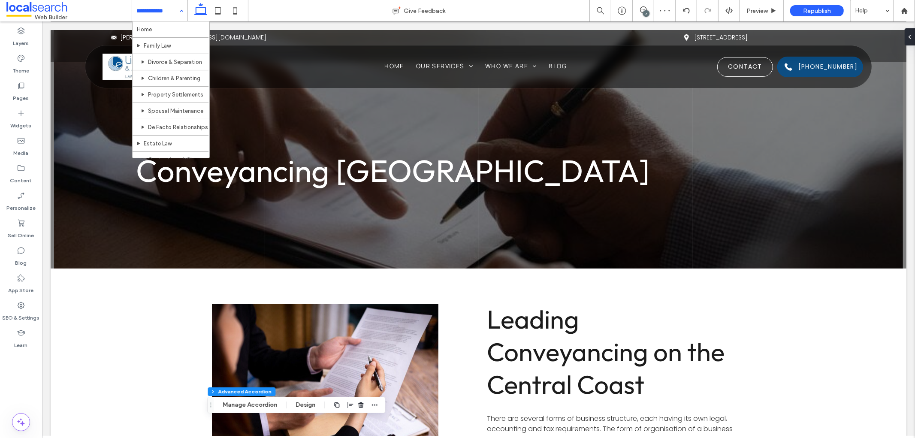
type input "****"
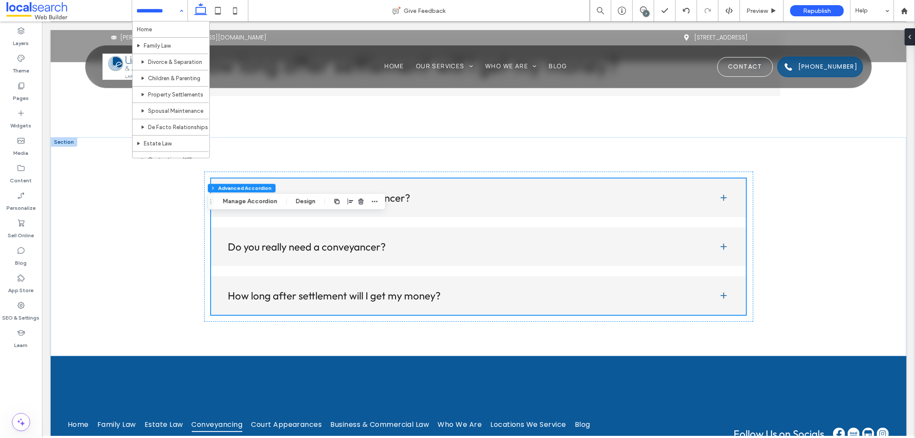
scroll to position [2756, 0]
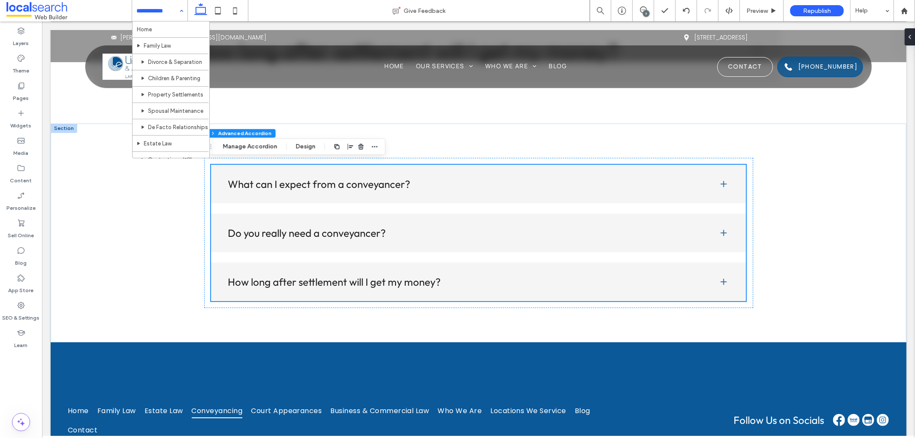
click at [181, 15] on div "Home Family Law Divorce & Separation Children & Parenting Property Settlements …" at bounding box center [159, 10] width 55 height 21
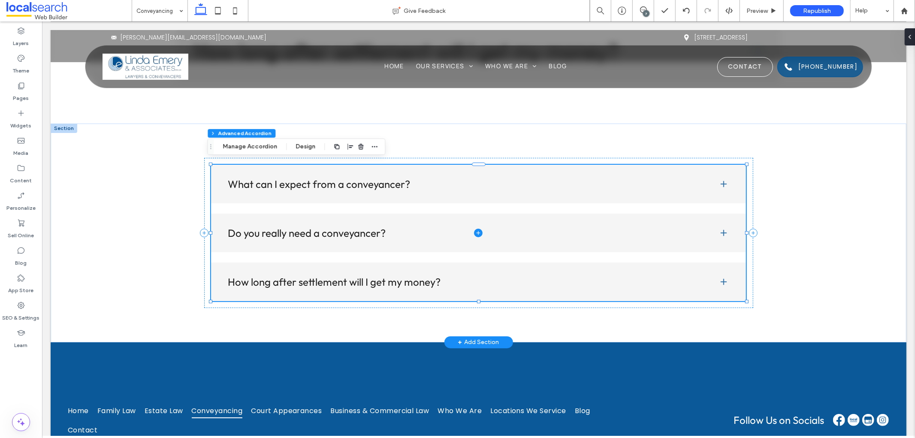
click at [713, 280] on span at bounding box center [479, 232] width 536 height 136
click at [723, 276] on span at bounding box center [479, 232] width 536 height 136
click at [352, 281] on span at bounding box center [479, 232] width 536 height 136
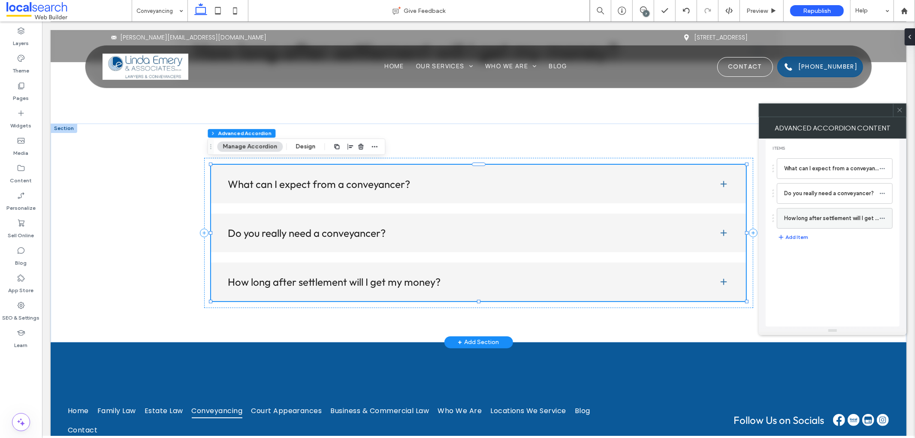
click at [816, 222] on label "How long after settlement will I get my money?" at bounding box center [832, 218] width 95 height 17
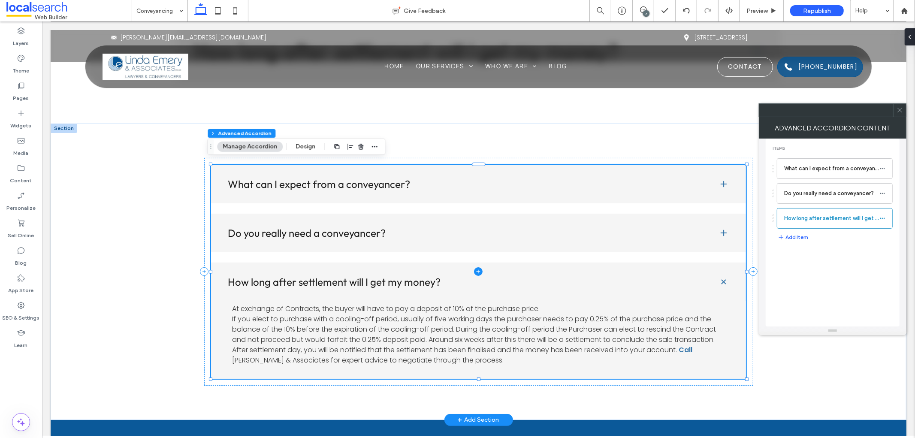
click at [682, 349] on span at bounding box center [479, 271] width 536 height 214
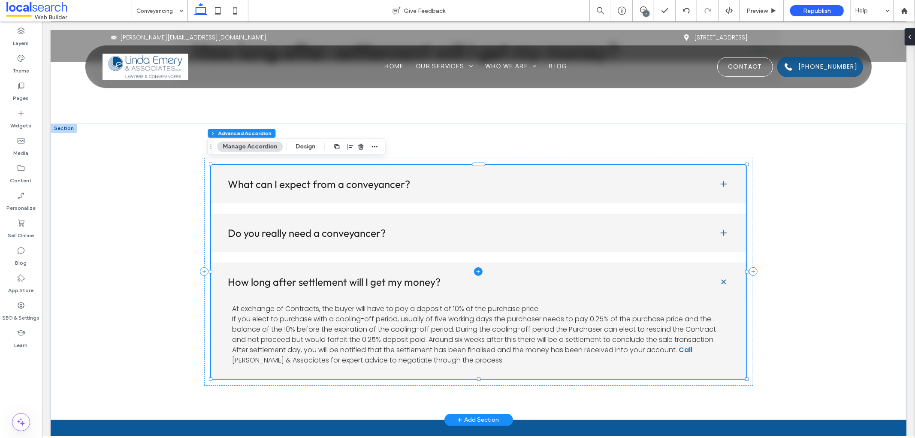
click at [682, 349] on span at bounding box center [479, 271] width 536 height 214
click at [624, 322] on span at bounding box center [479, 271] width 536 height 214
click at [409, 320] on span at bounding box center [479, 271] width 536 height 214
click at [333, 311] on span at bounding box center [479, 271] width 536 height 214
click at [497, 344] on span at bounding box center [479, 271] width 536 height 214
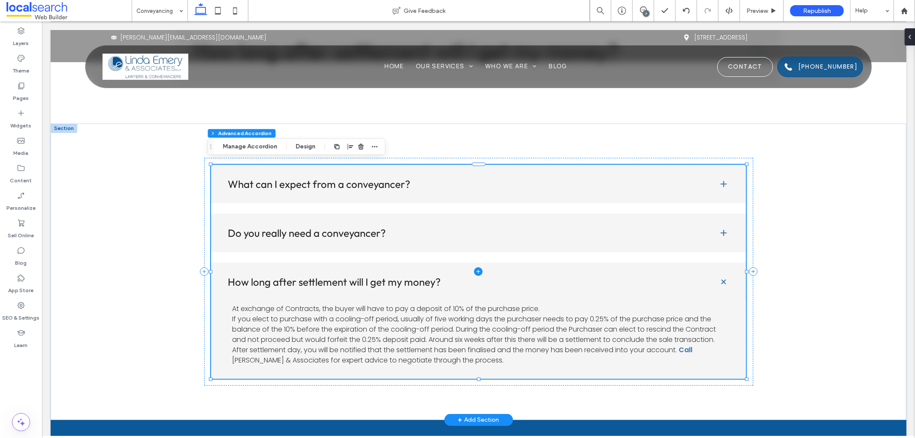
click at [374, 351] on span at bounding box center [479, 271] width 536 height 214
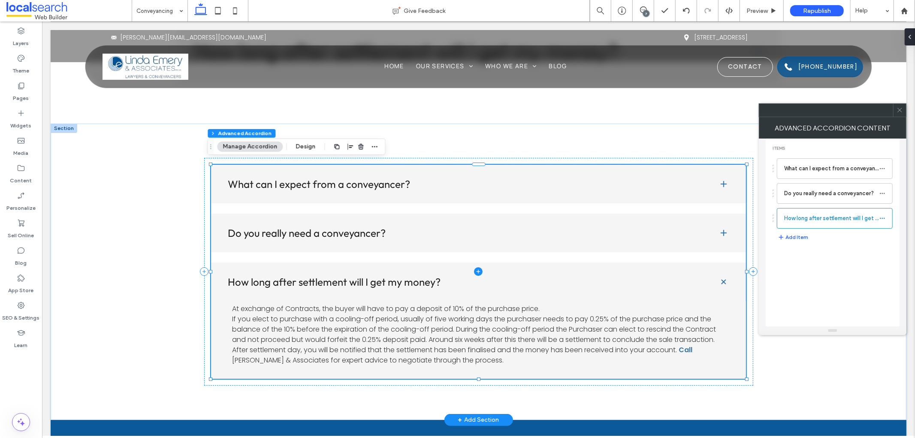
click at [281, 309] on span at bounding box center [479, 271] width 536 height 214
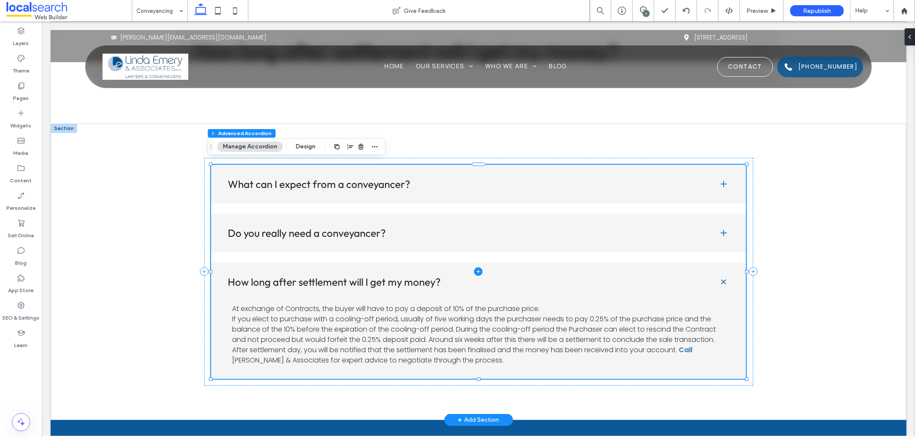
click at [382, 324] on span at bounding box center [479, 271] width 536 height 214
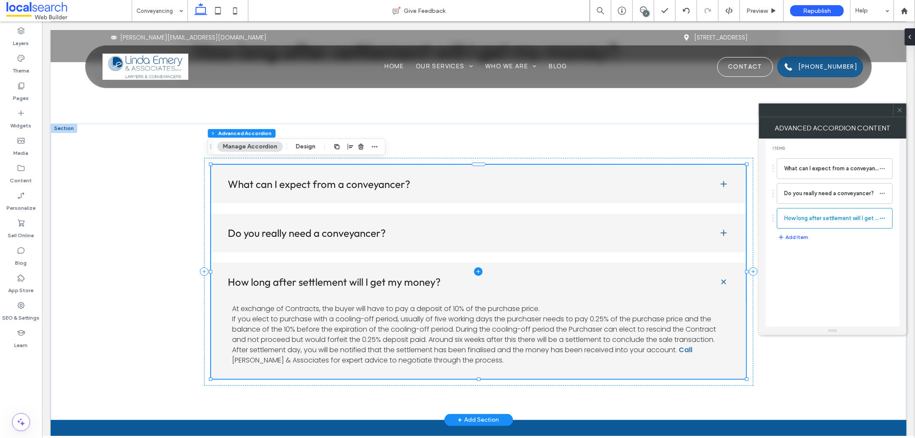
click at [382, 324] on span at bounding box center [479, 271] width 536 height 214
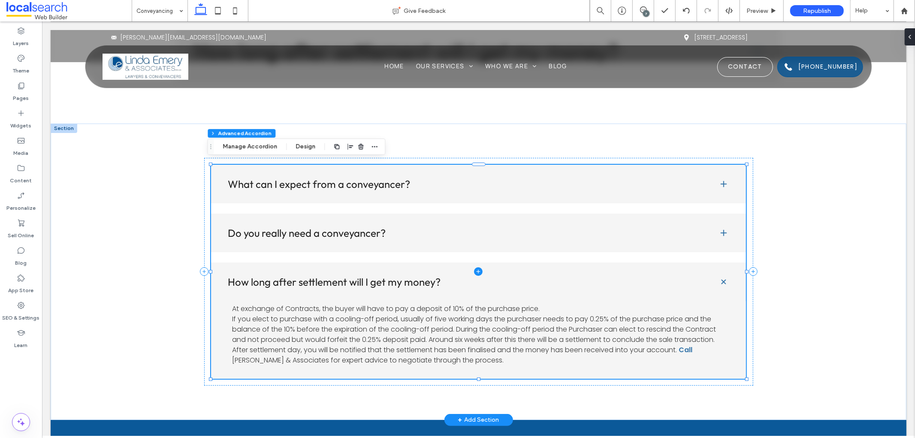
click at [382, 324] on span at bounding box center [479, 271] width 536 height 214
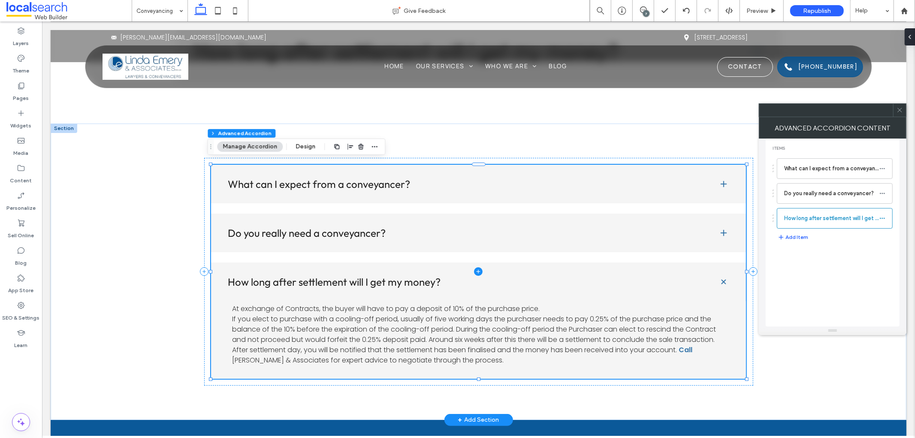
click at [488, 316] on span at bounding box center [479, 271] width 536 height 214
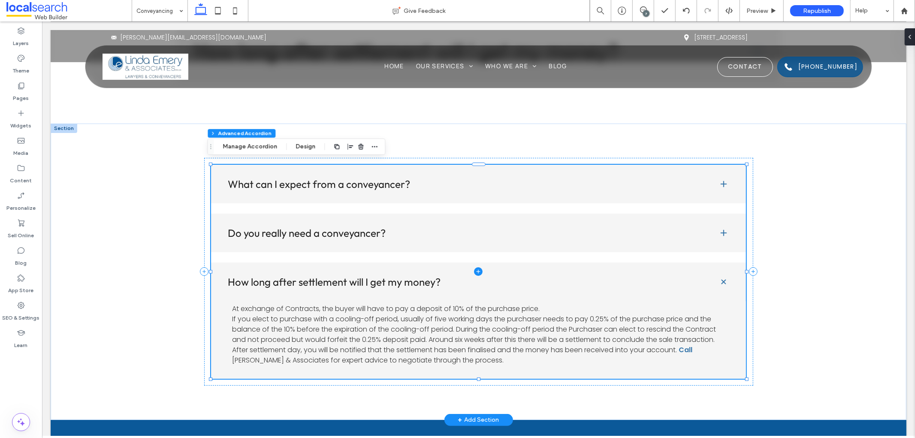
click at [487, 305] on span at bounding box center [479, 271] width 536 height 214
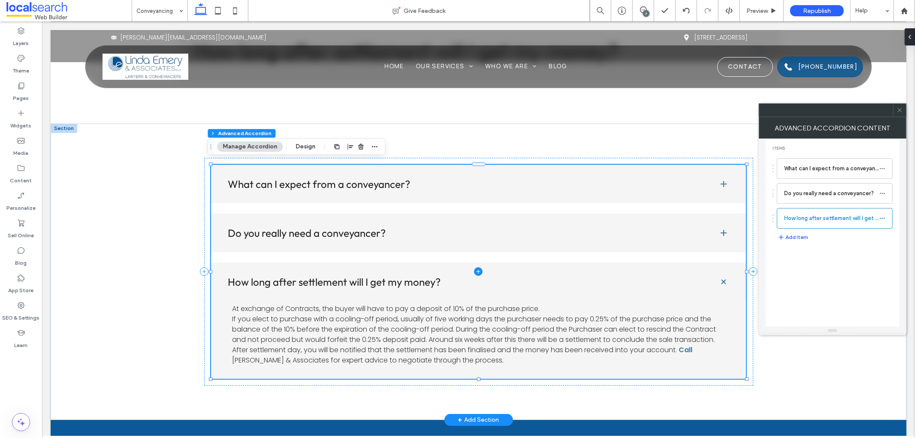
click at [622, 339] on span at bounding box center [479, 271] width 536 height 214
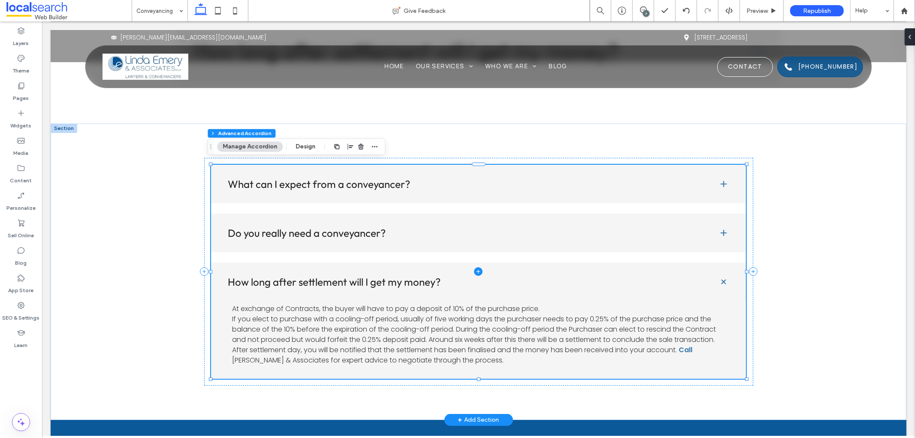
click at [622, 339] on span at bounding box center [479, 271] width 536 height 214
click at [692, 348] on span at bounding box center [479, 271] width 536 height 214
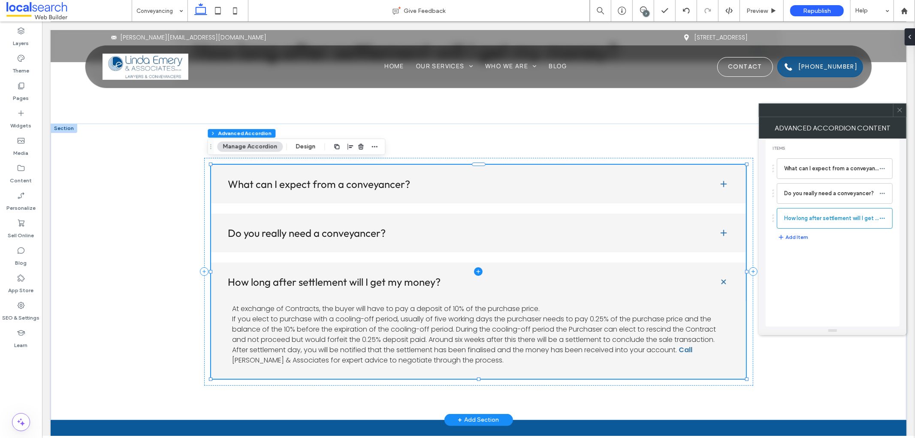
click at [687, 348] on span at bounding box center [479, 271] width 536 height 214
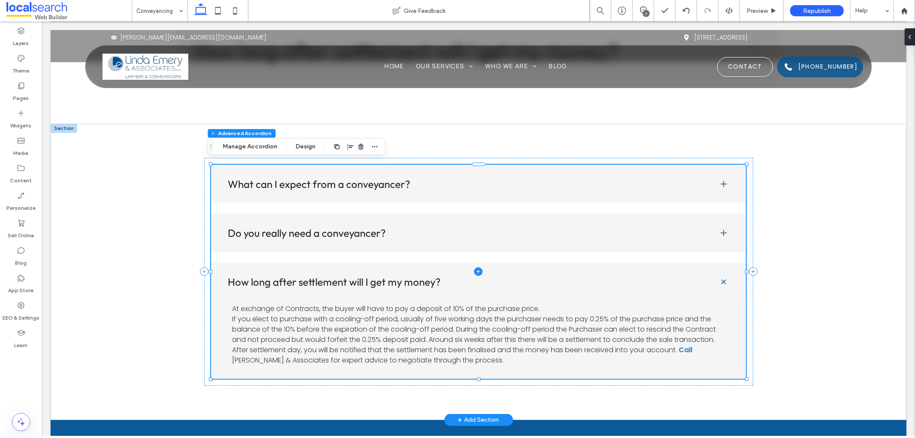
click at [687, 348] on span at bounding box center [479, 271] width 536 height 214
click at [685, 348] on span at bounding box center [479, 271] width 536 height 214
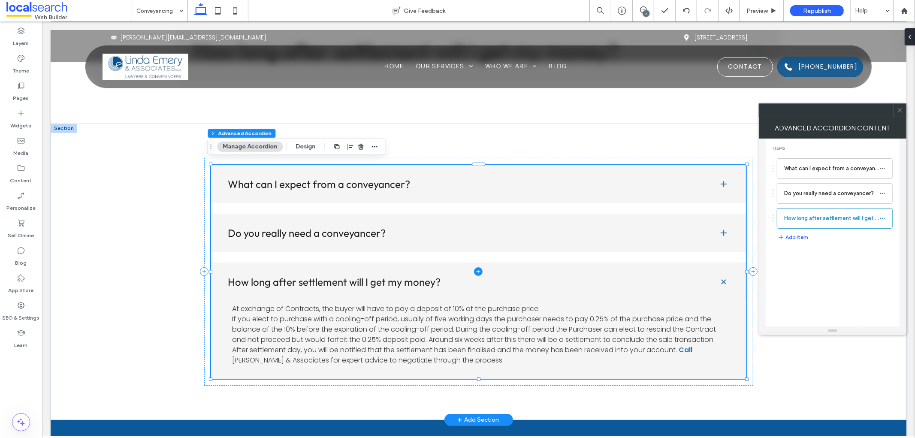
click at [380, 305] on span at bounding box center [479, 271] width 536 height 214
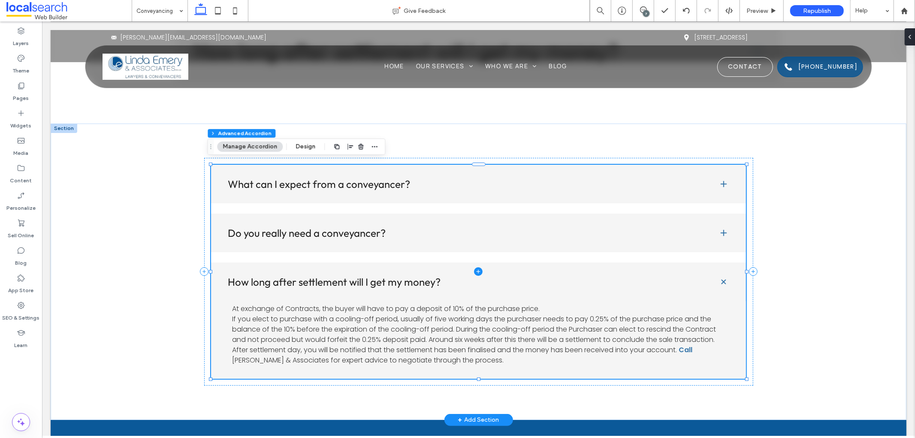
click at [380, 305] on span at bounding box center [479, 271] width 536 height 214
click at [241, 303] on span at bounding box center [479, 271] width 536 height 214
click at [264, 343] on span at bounding box center [479, 271] width 536 height 214
type input "**"
click at [236, 311] on span at bounding box center [479, 271] width 536 height 214
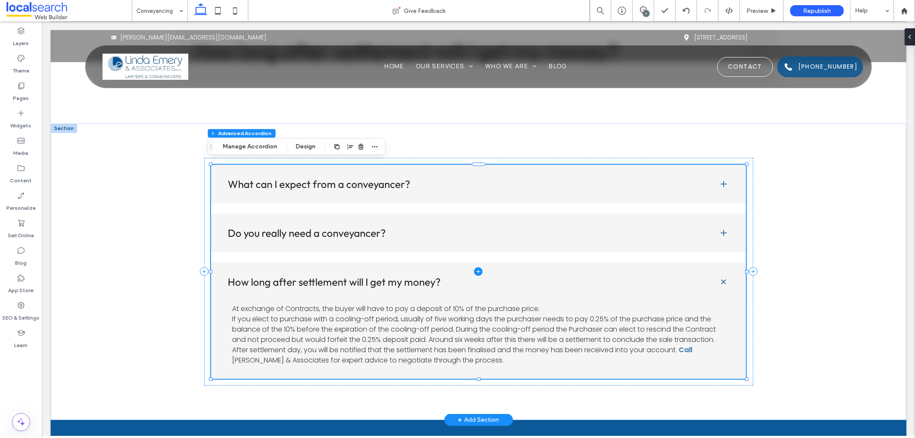
click at [255, 348] on span at bounding box center [479, 271] width 536 height 214
click at [234, 357] on span at bounding box center [479, 271] width 536 height 214
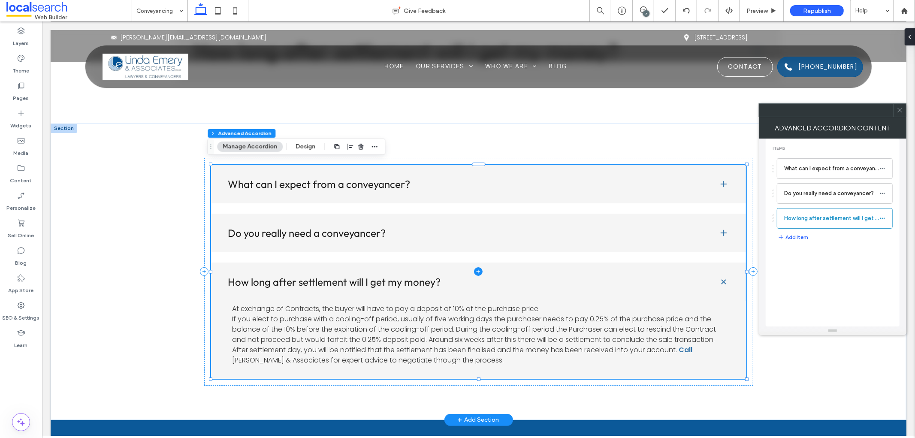
click at [213, 367] on span at bounding box center [479, 271] width 536 height 214
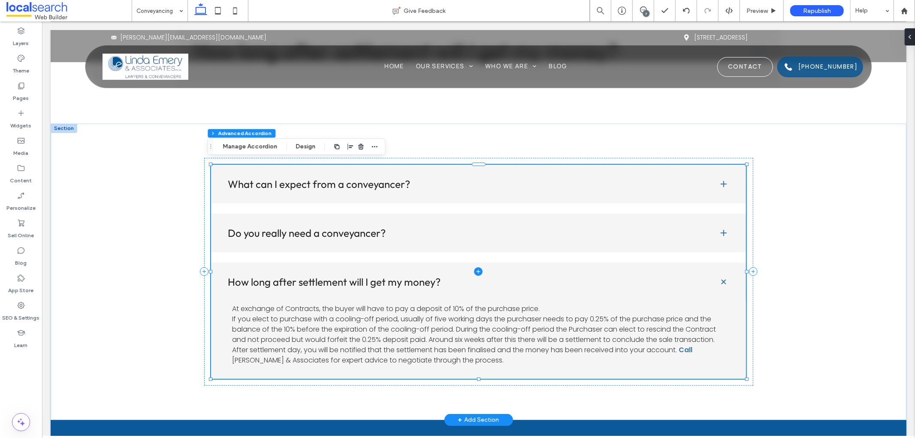
click at [248, 351] on span at bounding box center [479, 271] width 536 height 214
click at [204, 348] on div "What can I expect from a conveyancer? You can expect a conveyancer to handle th…" at bounding box center [478, 272] width 549 height 228
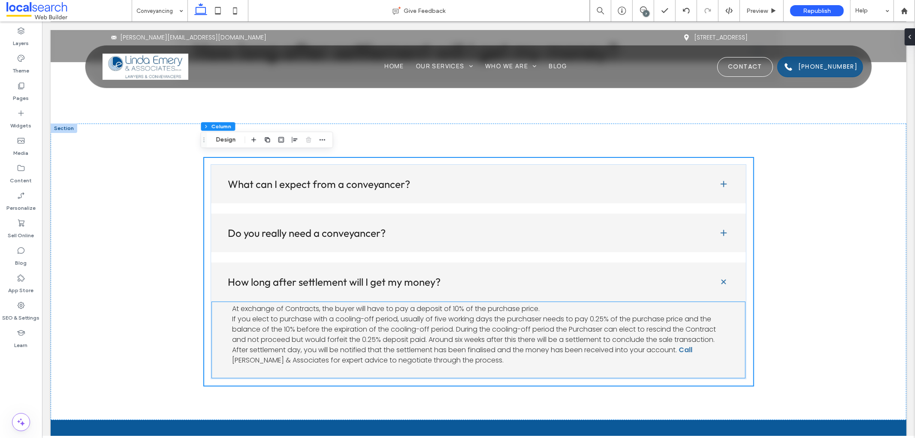
click at [239, 341] on span "At exchange of Contracts, the buyer will have to pay a deposit of 10% of the pu…" at bounding box center [474, 328] width 484 height 51
type input "**"
click at [239, 341] on span "At exchange of Contracts, the buyer will have to pay a deposit of 10% of the pu…" at bounding box center [474, 328] width 484 height 51
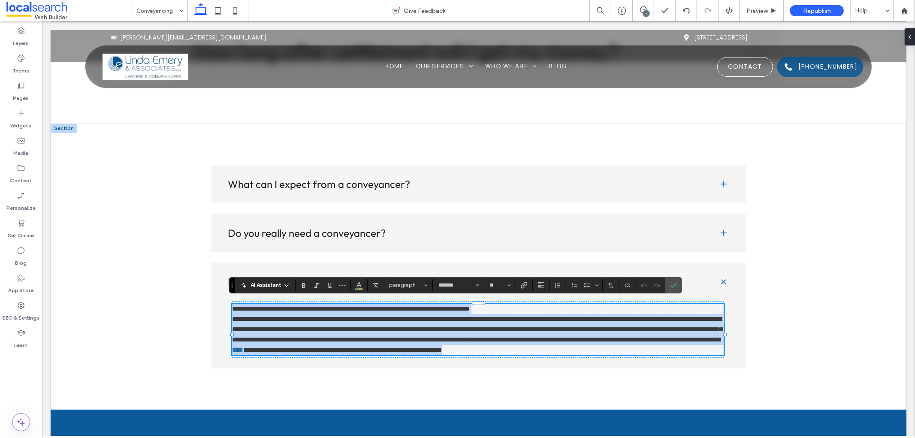
click at [442, 346] on span "**********" at bounding box center [342, 349] width 199 height 6
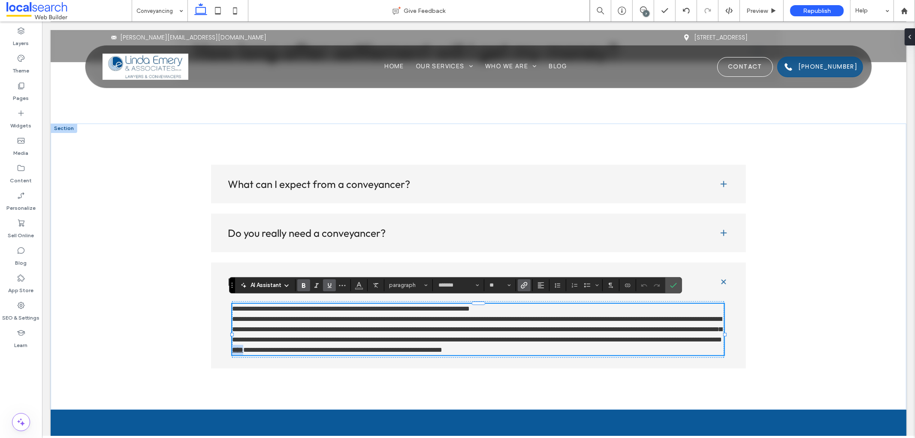
drag, startPoint x: 693, startPoint y: 345, endPoint x: 681, endPoint y: 345, distance: 12.4
click at [681, 345] on p "**********" at bounding box center [478, 329] width 492 height 52
click at [525, 288] on icon "Link" at bounding box center [524, 285] width 7 height 7
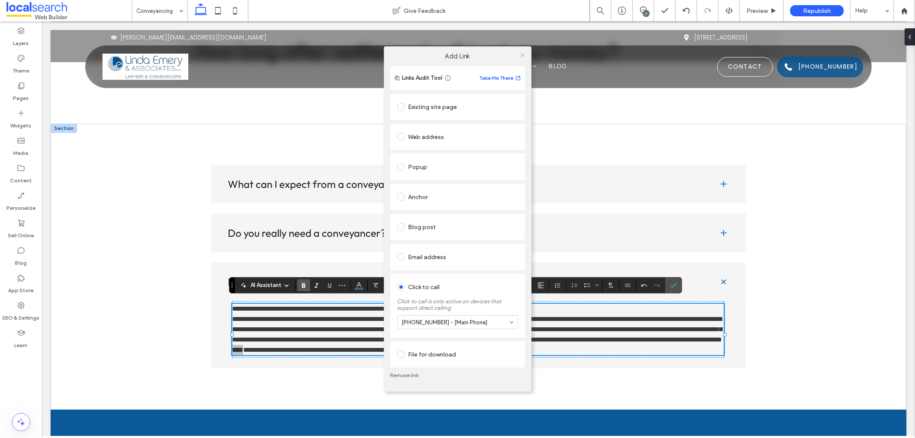
click at [525, 52] on icon at bounding box center [523, 55] width 6 height 6
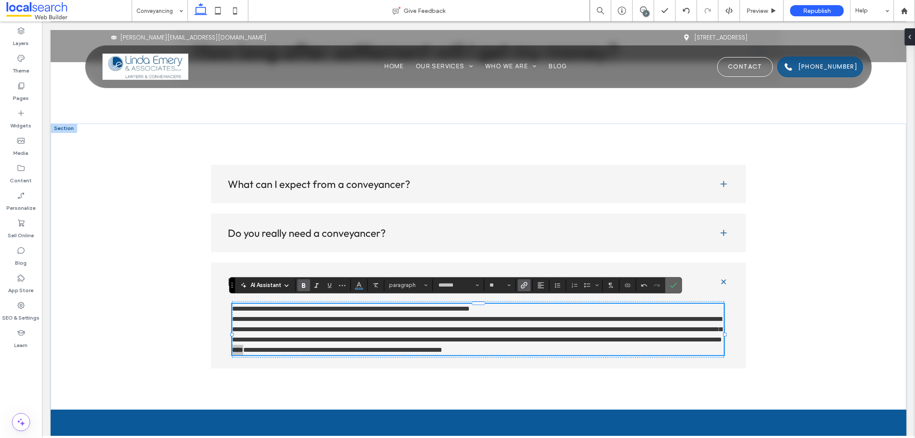
click at [673, 286] on icon "Confirm" at bounding box center [673, 285] width 7 height 7
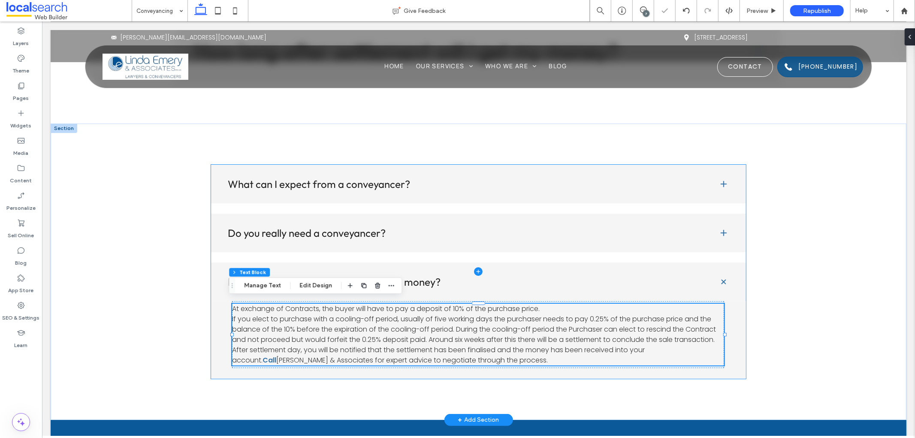
click at [539, 230] on span at bounding box center [479, 271] width 536 height 214
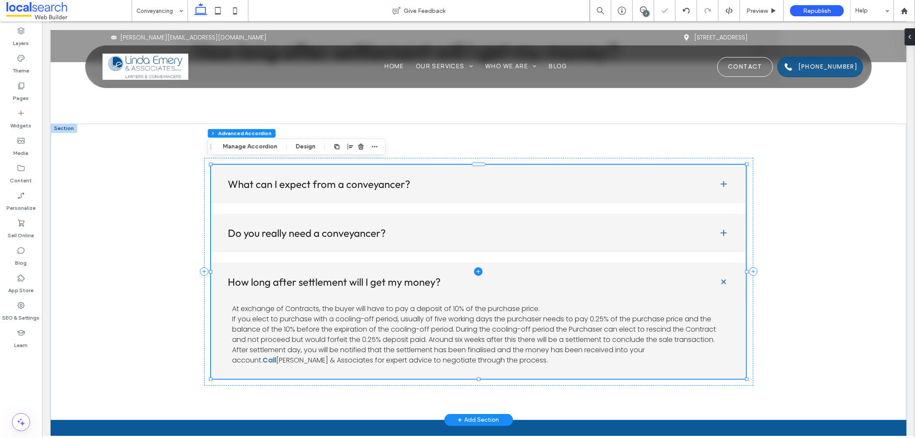
click at [719, 226] on span at bounding box center [479, 271] width 536 height 214
type input "**"
click at [755, 9] on span "Preview" at bounding box center [757, 10] width 21 height 7
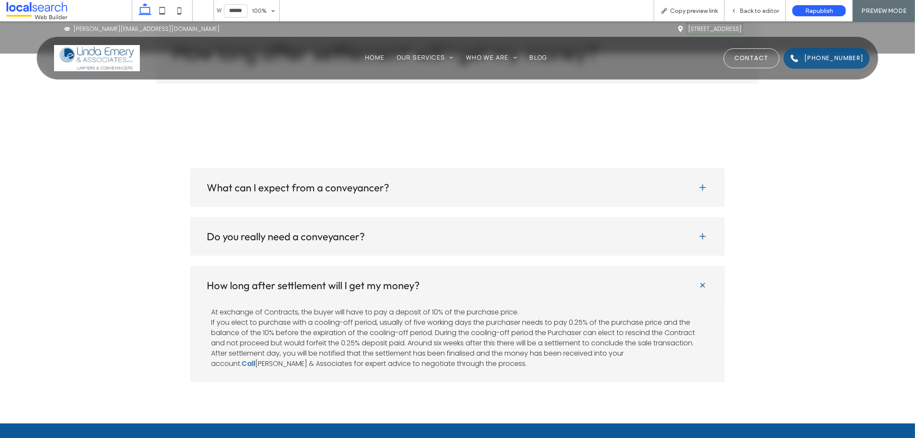
scroll to position [2778, 0]
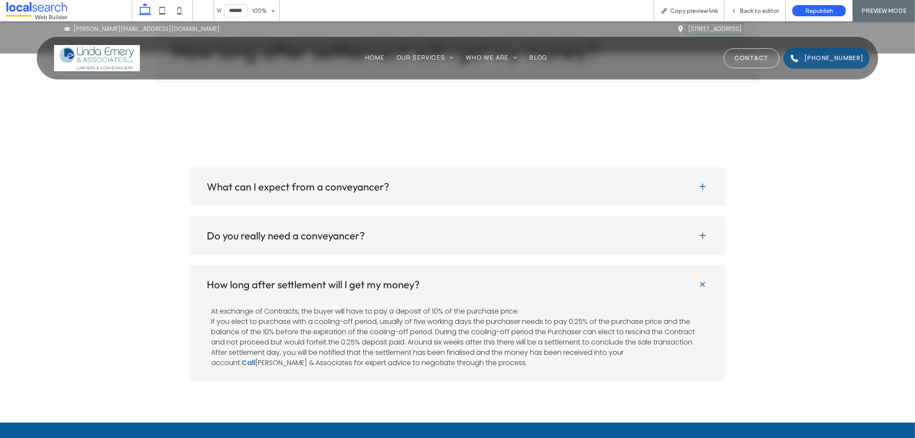
click at [700, 232] on span at bounding box center [703, 235] width 9 height 9
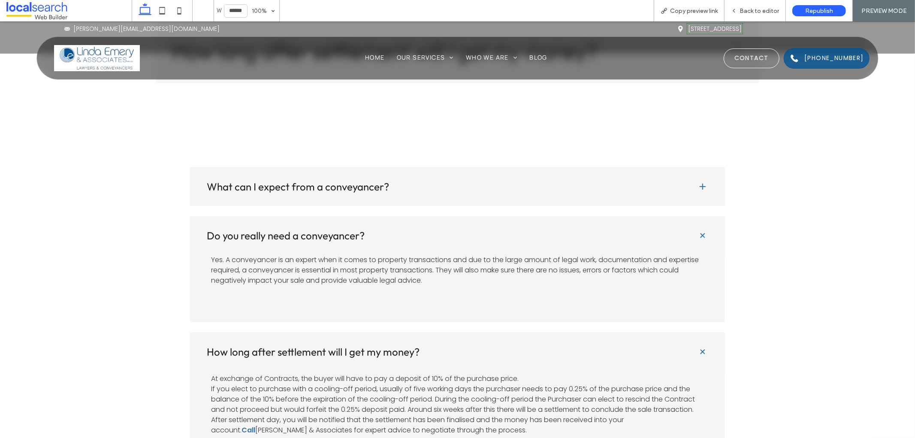
click at [705, 181] on span at bounding box center [703, 186] width 10 height 10
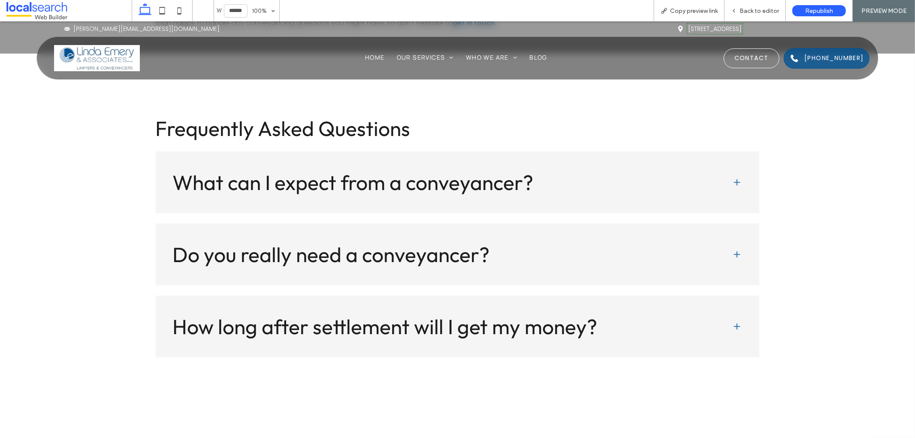
scroll to position [2492, 0]
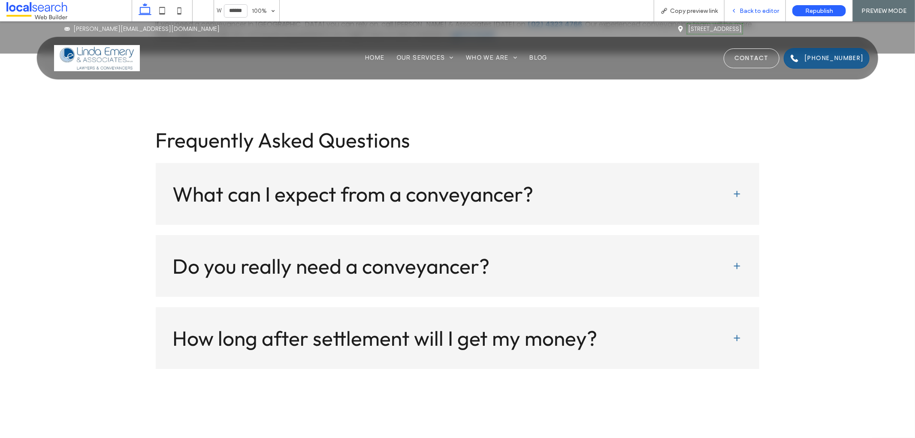
click at [743, 6] on div "Back to editor" at bounding box center [755, 10] width 61 height 21
click at [750, 9] on span "Back to editor" at bounding box center [759, 10] width 39 height 7
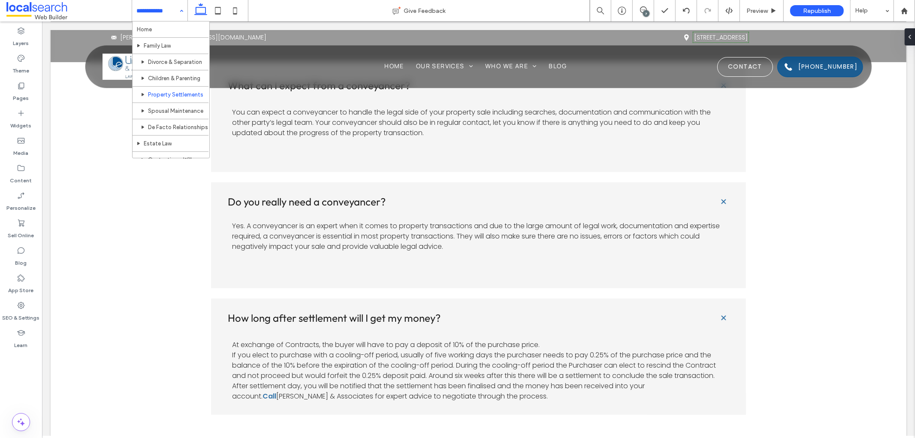
scroll to position [95, 0]
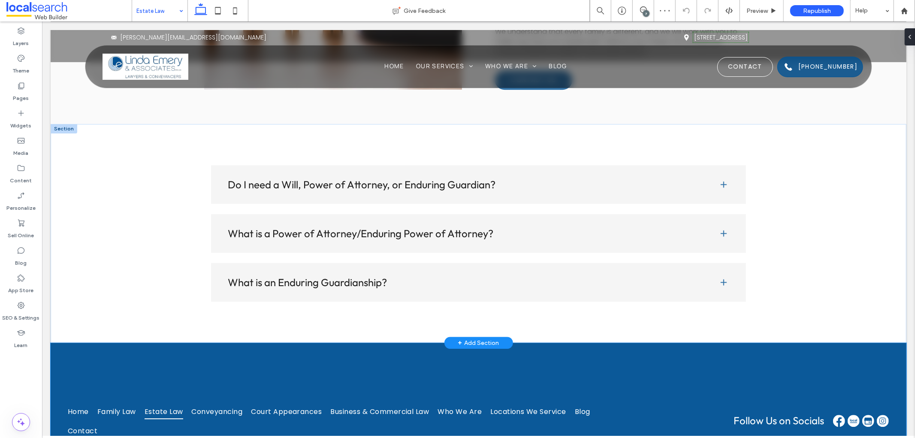
scroll to position [1669, 0]
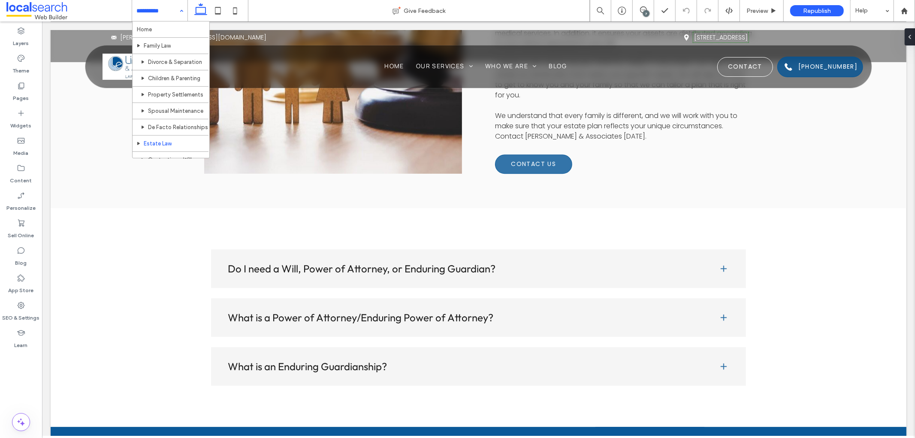
click at [151, 10] on input at bounding box center [157, 10] width 42 height 21
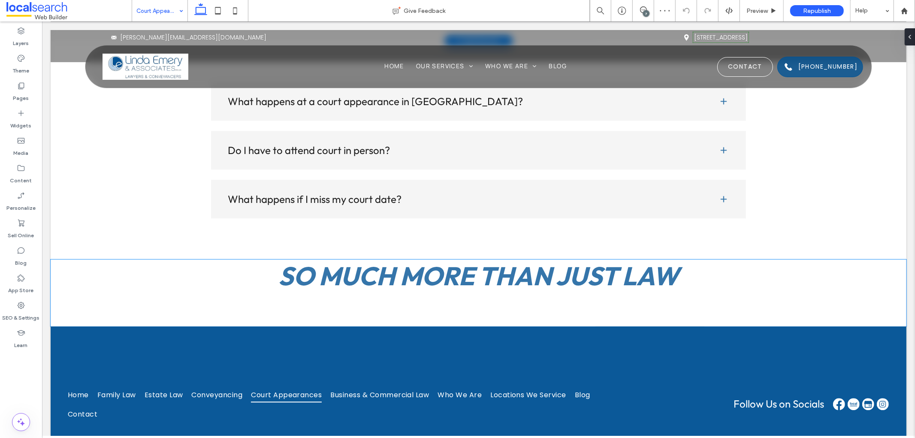
scroll to position [1717, 0]
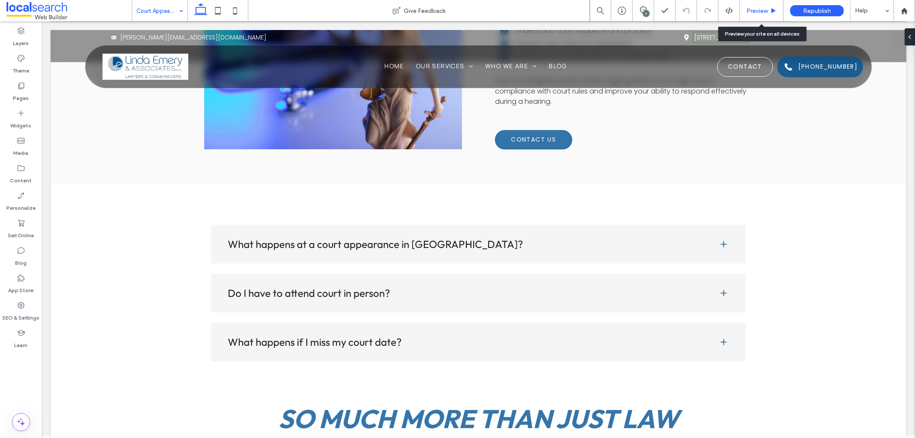
click at [753, 7] on span "Preview" at bounding box center [757, 10] width 21 height 7
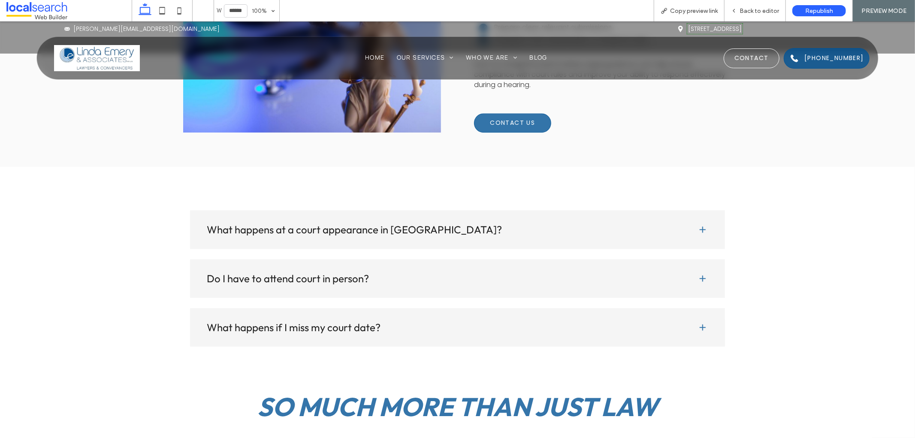
scroll to position [1708, 0]
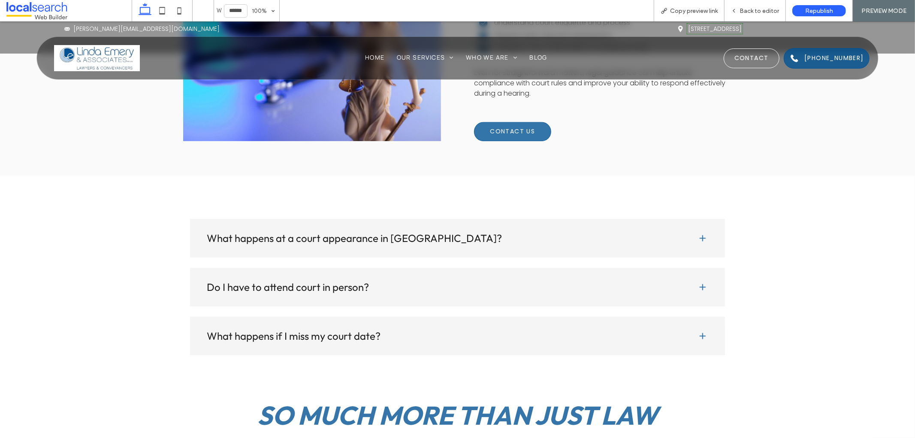
click at [705, 233] on span at bounding box center [703, 238] width 10 height 10
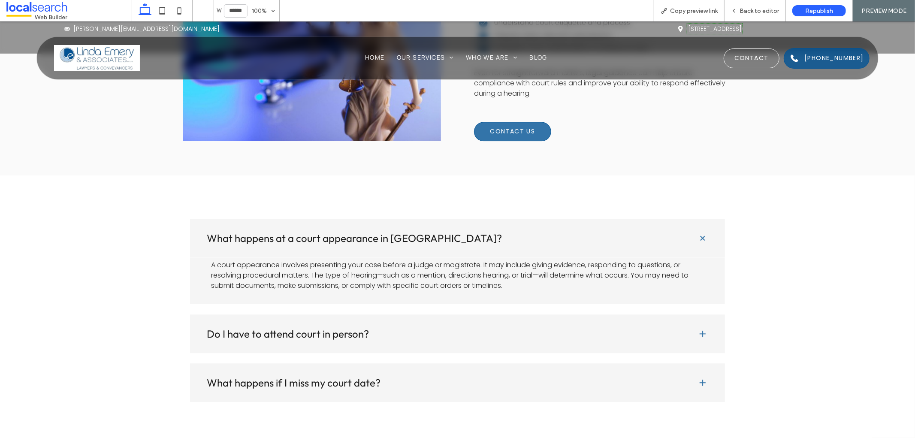
click at [699, 329] on span at bounding box center [703, 333] width 9 height 9
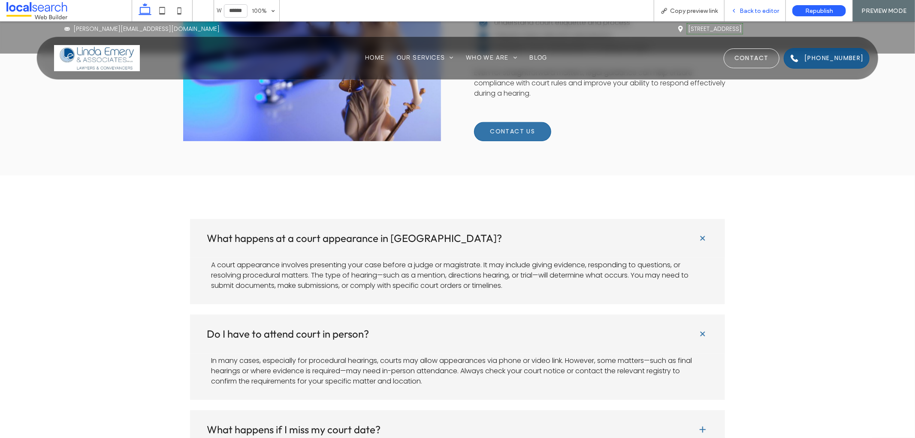
click at [752, 14] on span "Back to editor" at bounding box center [759, 10] width 39 height 7
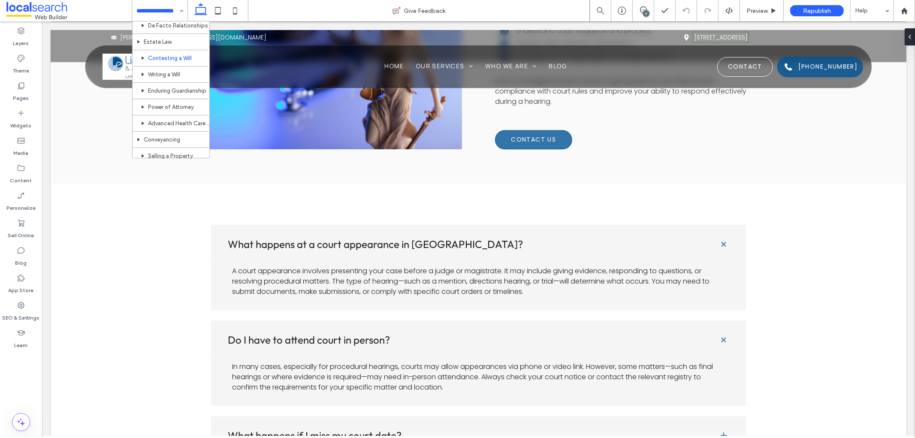
scroll to position [143, 0]
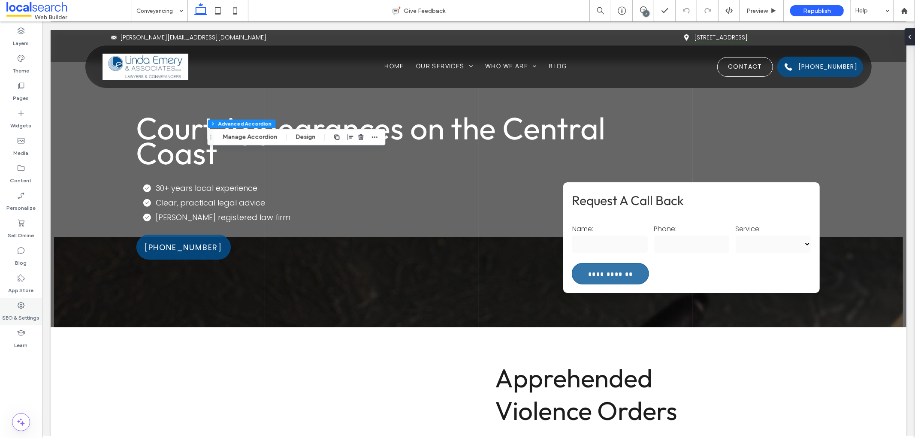
type input "**"
type input "****"
type input "*"
type input "**"
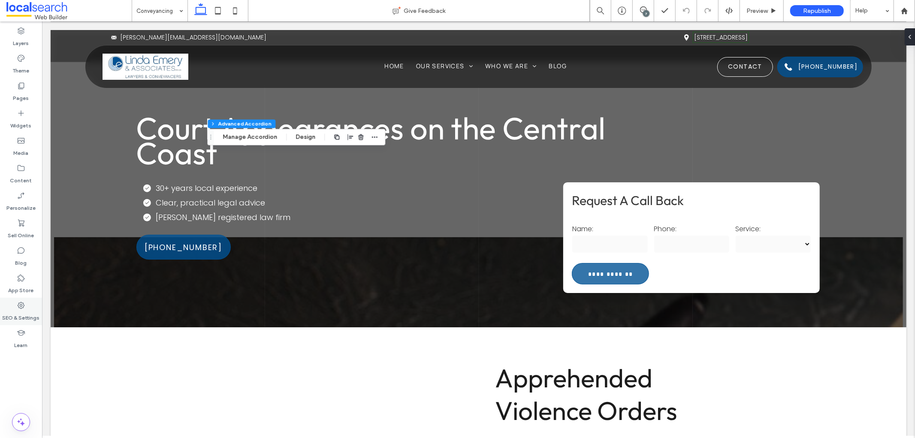
type input "****"
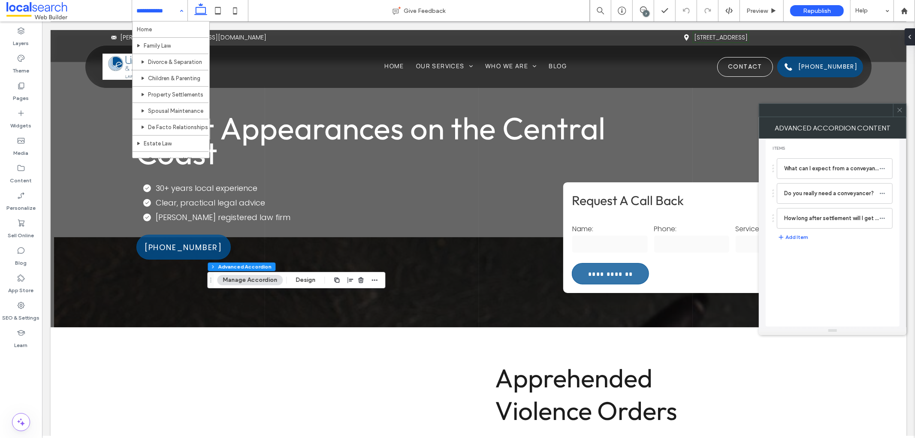
click at [179, 11] on div "Home Family Law Divorce & Separation Children & Parenting Property Settlements …" at bounding box center [159, 10] width 55 height 21
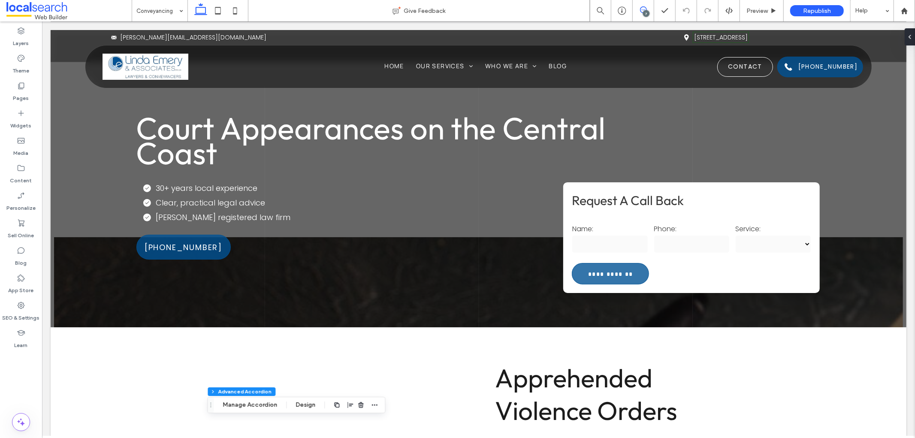
click at [641, 9] on icon at bounding box center [643, 9] width 7 height 7
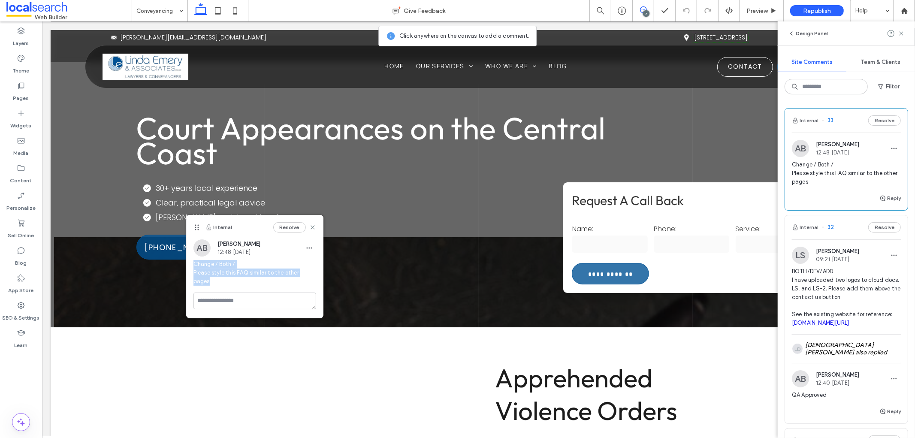
drag, startPoint x: 318, startPoint y: 272, endPoint x: 193, endPoint y: 265, distance: 124.7
click at [193, 265] on div "AB [PERSON_NAME] 12:48 [DATE] Change / Both / Please style this FAQ similar to …" at bounding box center [255, 265] width 136 height 53
copy span "Change / Both / Please style this FAQ similar to the other pages"
click at [900, 36] on icon at bounding box center [901, 33] width 7 height 7
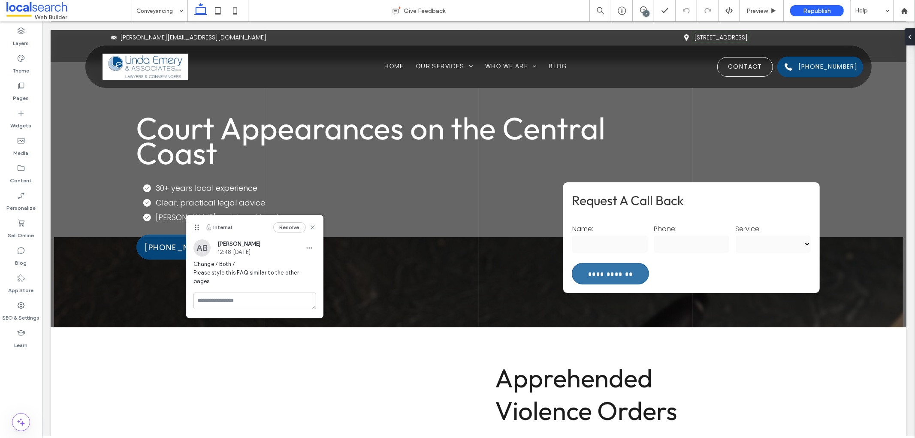
click at [648, 10] on div "7" at bounding box center [646, 13] width 6 height 6
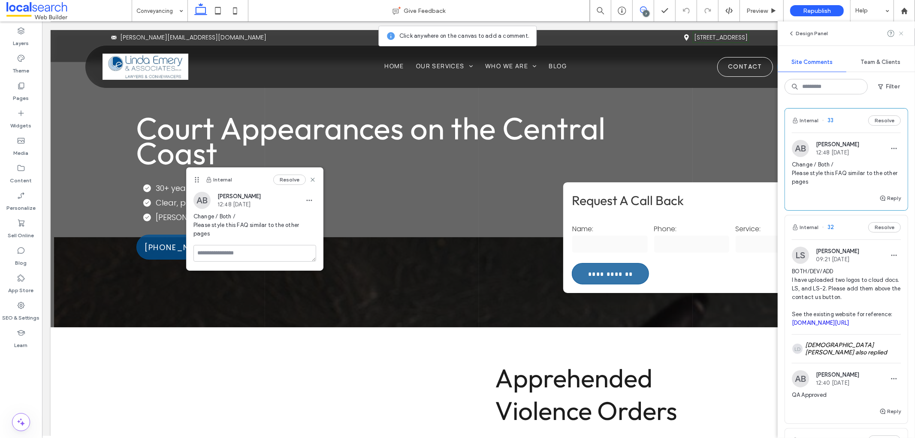
click at [904, 33] on icon at bounding box center [901, 33] width 7 height 7
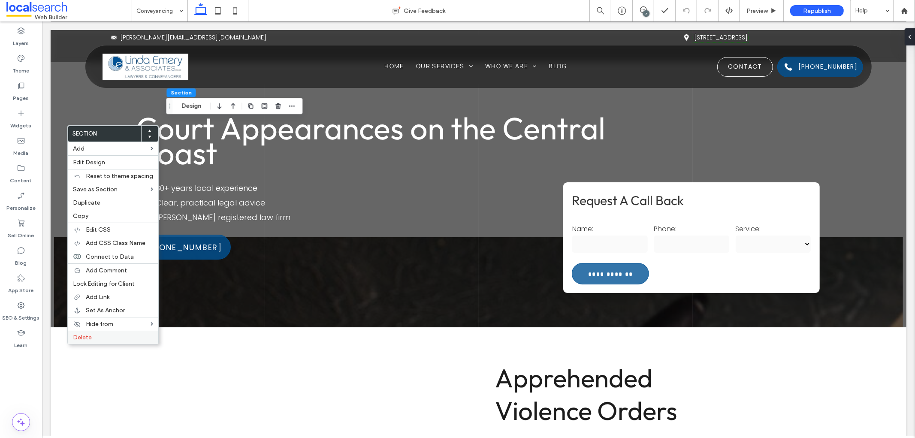
click at [88, 338] on span "Delete" at bounding box center [82, 337] width 19 height 7
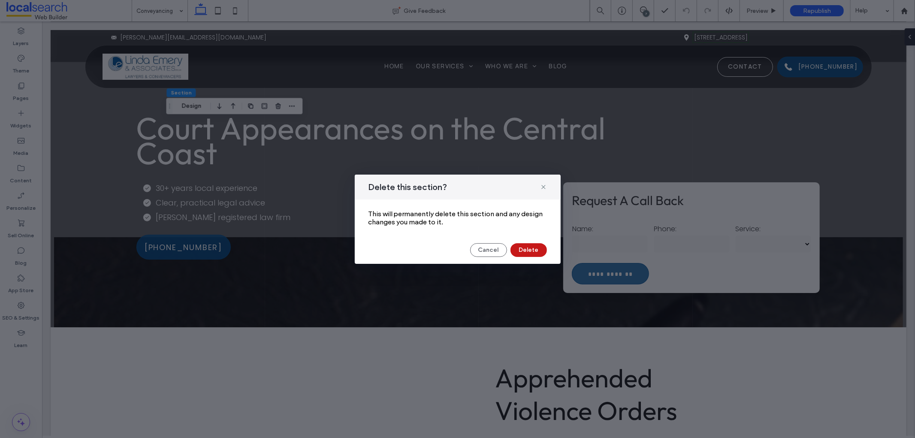
click at [522, 252] on button "Delete" at bounding box center [529, 250] width 36 height 14
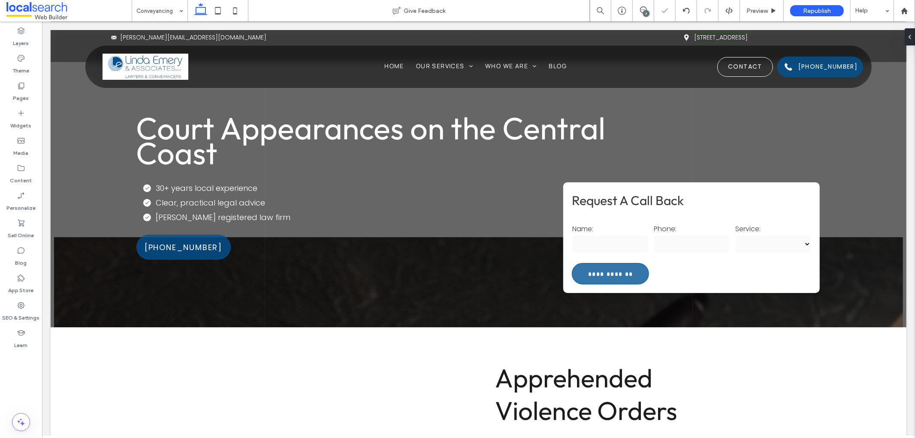
click at [645, 11] on div "7" at bounding box center [646, 13] width 6 height 6
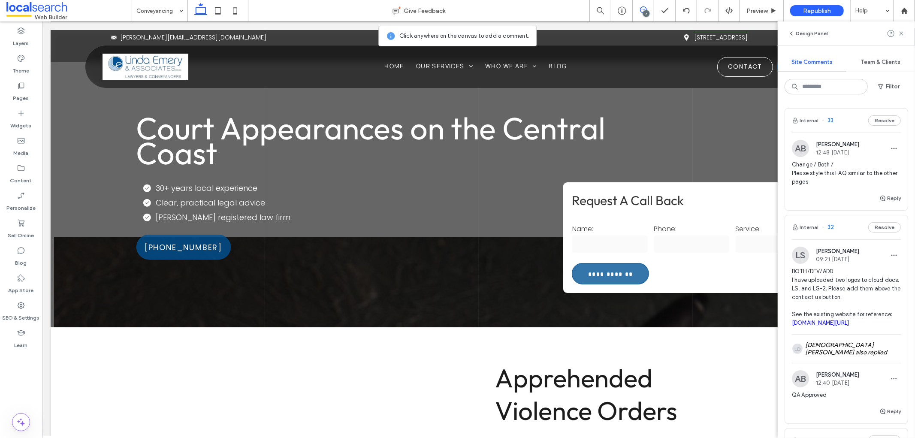
click at [851, 123] on div "Internal 33 Resolve" at bounding box center [846, 121] width 123 height 24
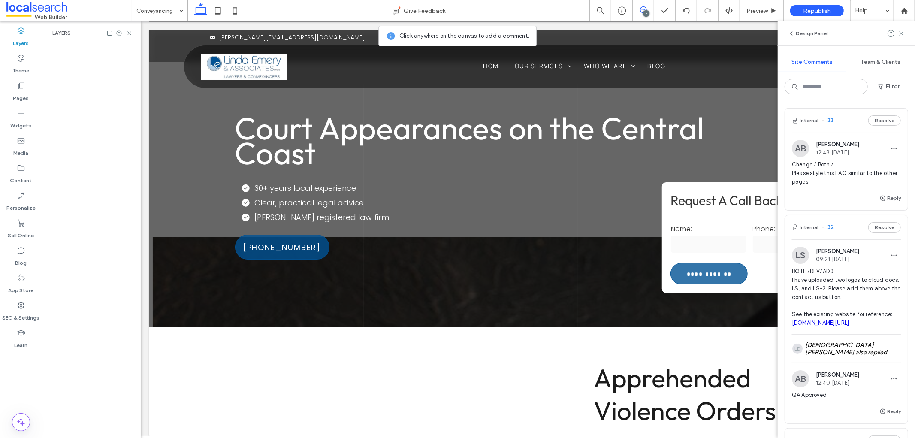
scroll to position [0, 99]
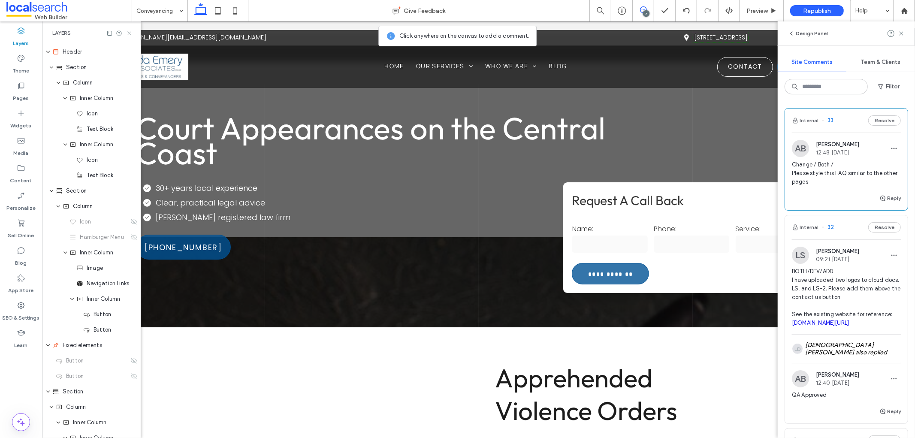
click at [127, 35] on icon at bounding box center [129, 33] width 6 height 6
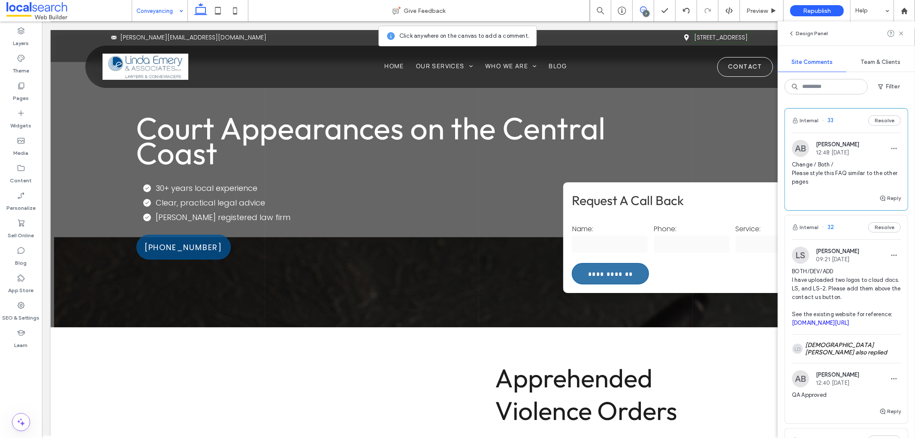
scroll to position [0, 0]
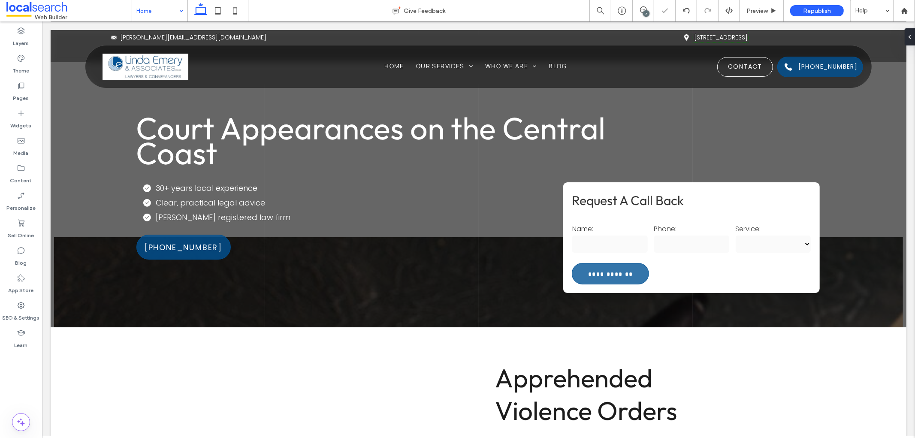
click at [645, 11] on div "7" at bounding box center [646, 13] width 6 height 6
click at [640, 10] on icon at bounding box center [643, 9] width 7 height 7
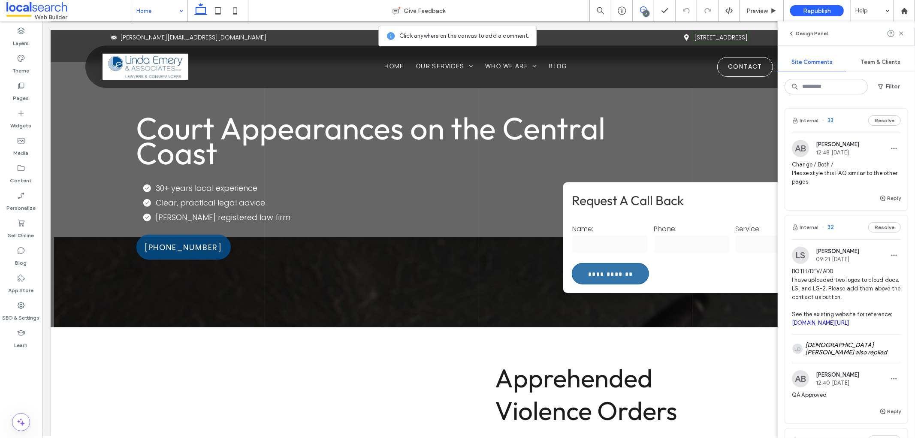
click at [843, 118] on div "Internal 33 Resolve" at bounding box center [846, 121] width 123 height 24
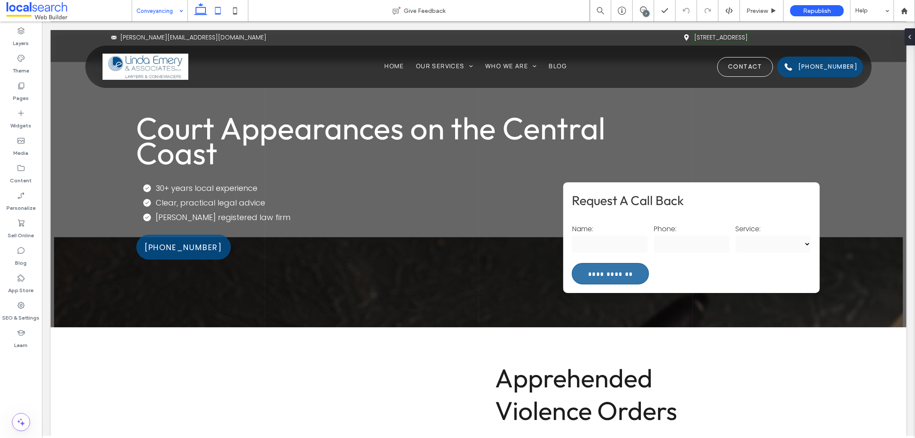
click at [223, 9] on icon at bounding box center [217, 10] width 17 height 17
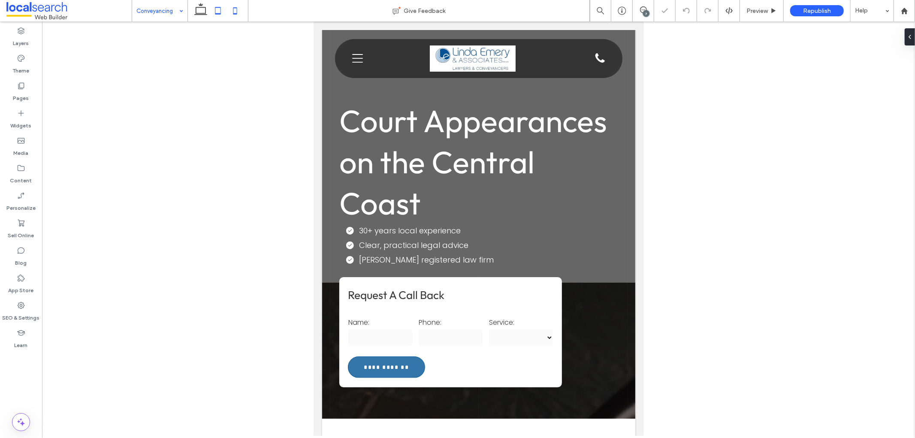
click at [235, 14] on use at bounding box center [235, 10] width 4 height 7
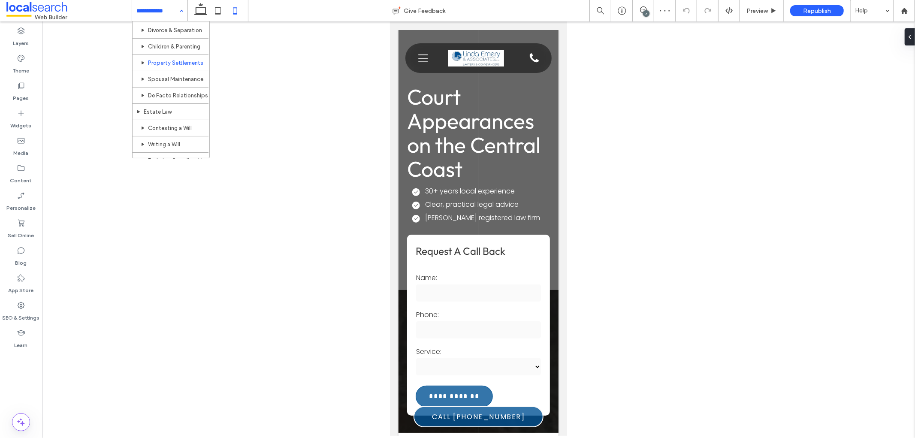
scroll to position [48, 0]
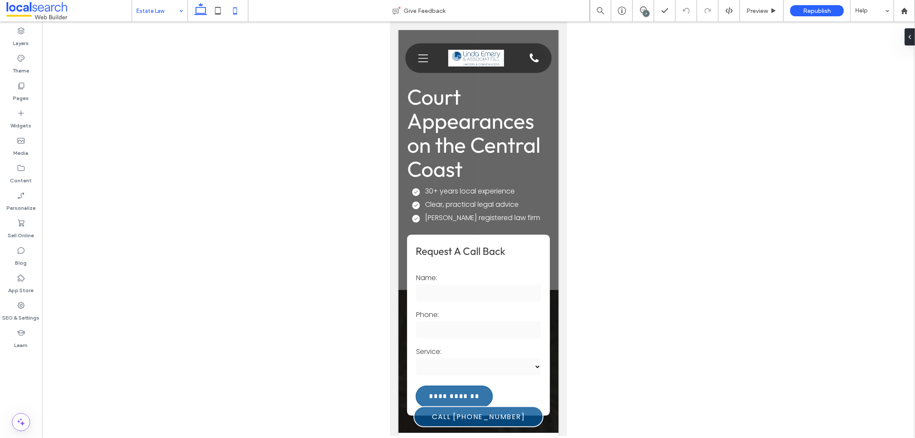
click at [200, 12] on icon at bounding box center [200, 10] width 17 height 17
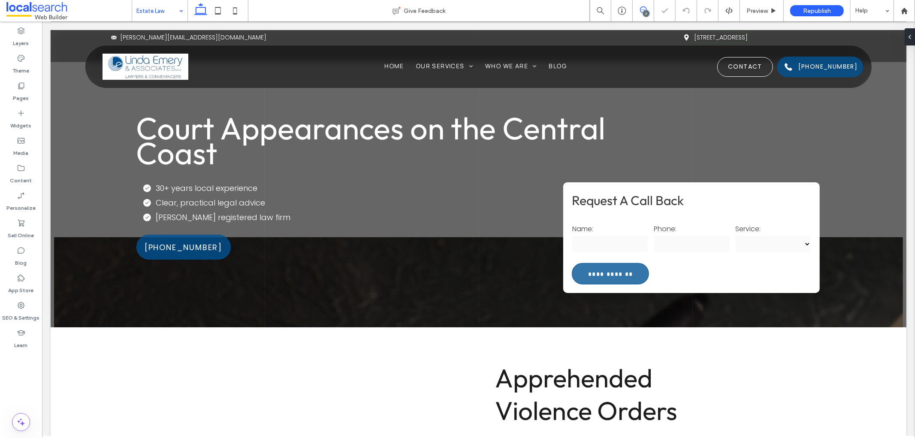
click at [646, 6] on icon at bounding box center [643, 9] width 7 height 7
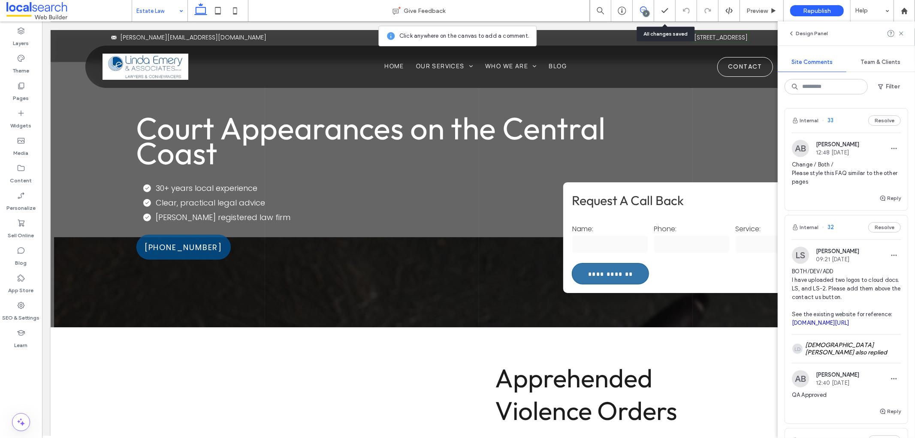
click at [847, 121] on div "Internal 33 Resolve" at bounding box center [846, 121] width 123 height 24
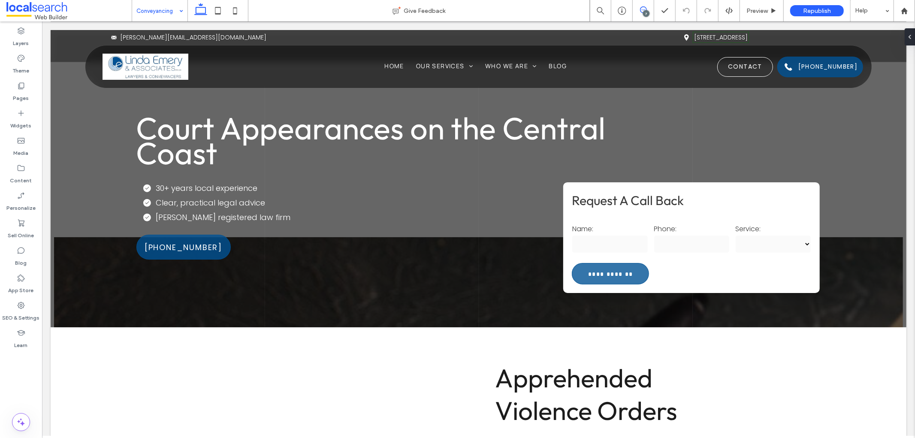
click at [640, 11] on icon at bounding box center [643, 9] width 7 height 7
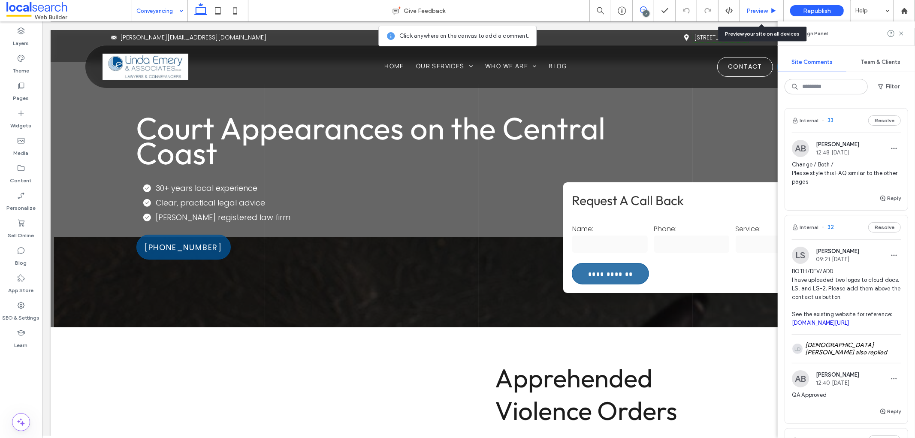
click at [763, 8] on span "Preview" at bounding box center [757, 10] width 21 height 7
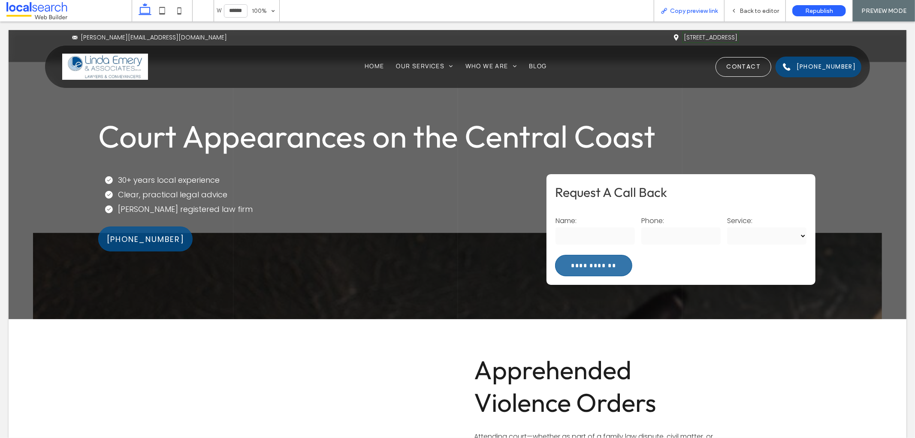
click at [697, 11] on span "Copy preview link" at bounding box center [694, 10] width 48 height 7
click at [737, 9] on icon at bounding box center [734, 11] width 6 height 6
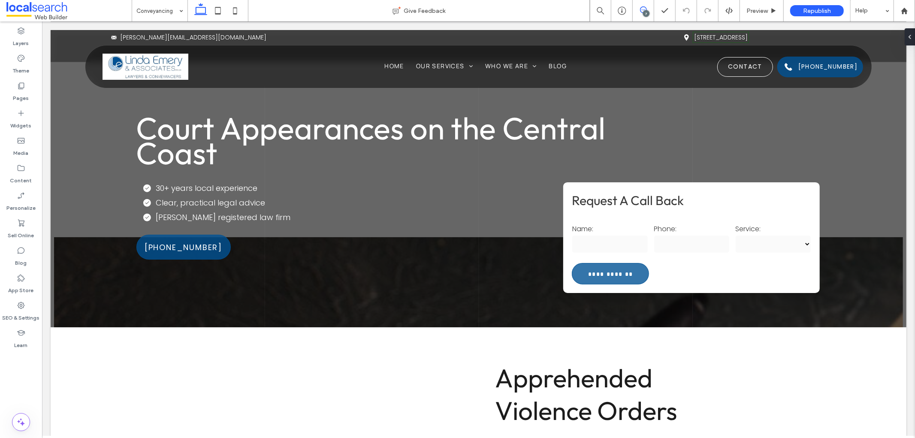
click at [643, 6] on use at bounding box center [643, 9] width 7 height 7
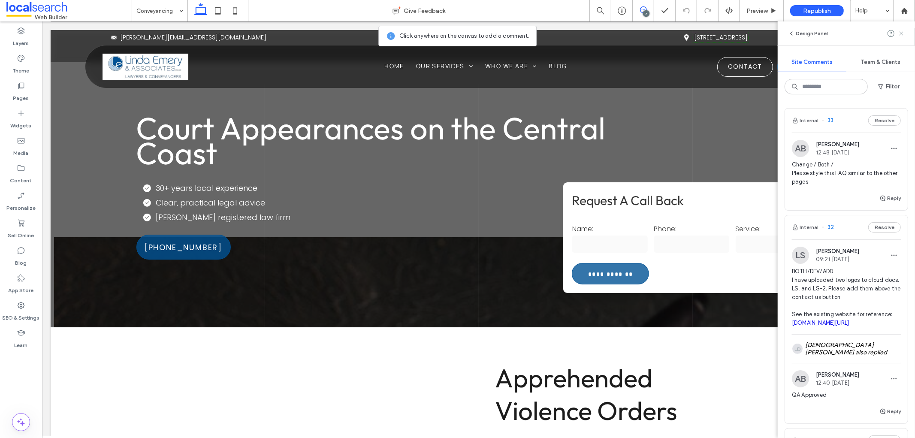
click at [904, 32] on icon at bounding box center [901, 33] width 7 height 7
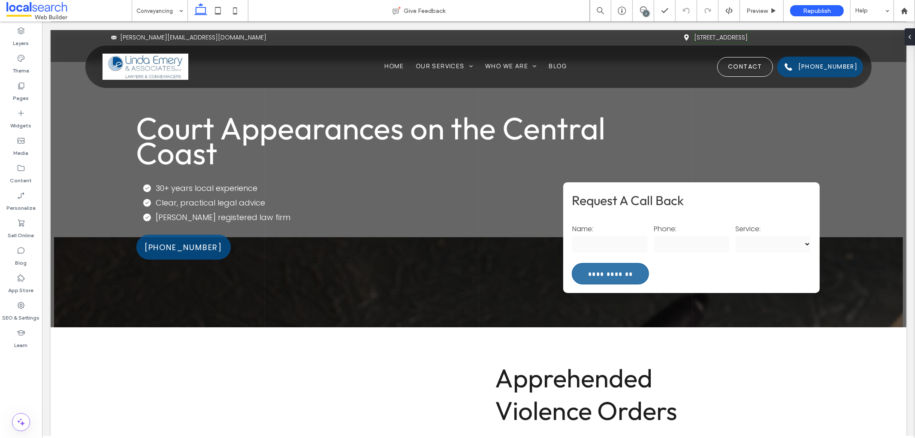
click at [647, 13] on div "7" at bounding box center [646, 13] width 6 height 6
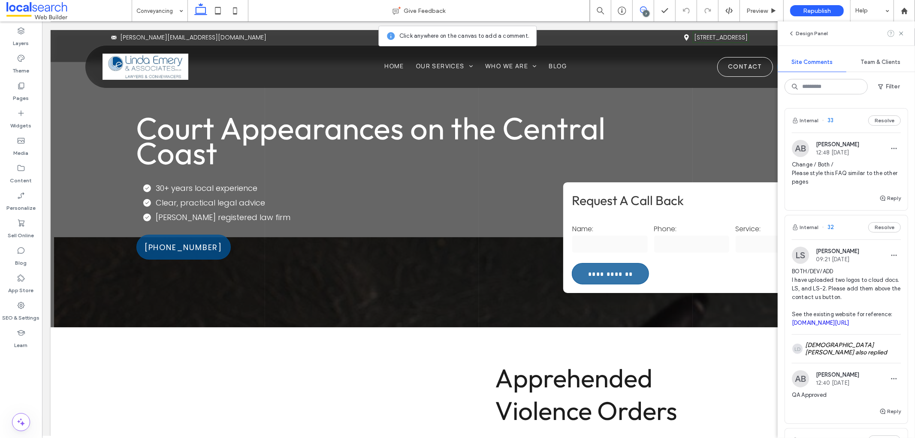
drag, startPoint x: 903, startPoint y: 35, endPoint x: 891, endPoint y: 35, distance: 11.2
click at [903, 35] on use at bounding box center [902, 33] width 4 height 4
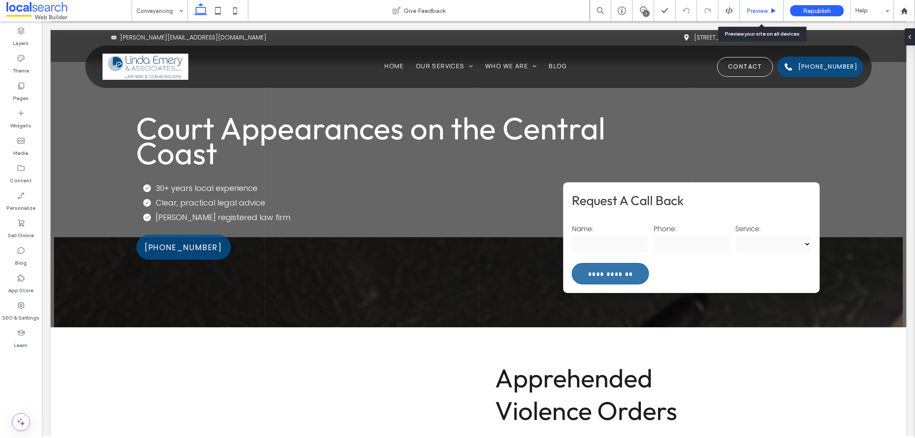
click at [771, 10] on icon at bounding box center [774, 11] width 6 height 6
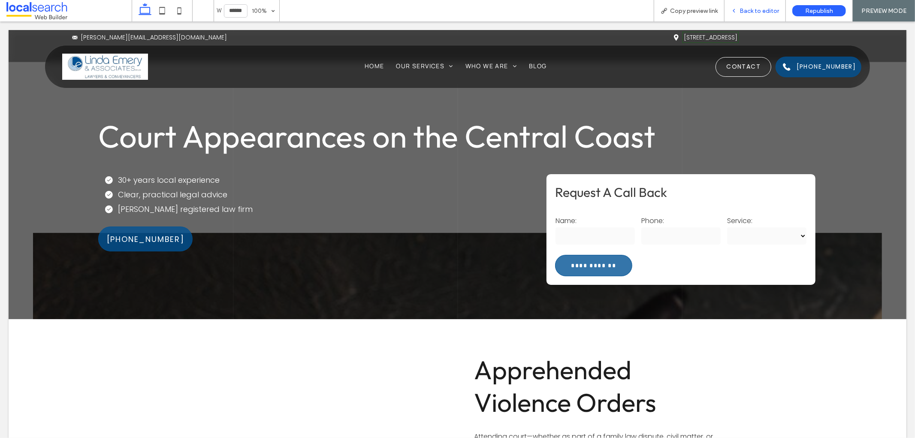
click at [751, 10] on span "Back to editor" at bounding box center [759, 10] width 39 height 7
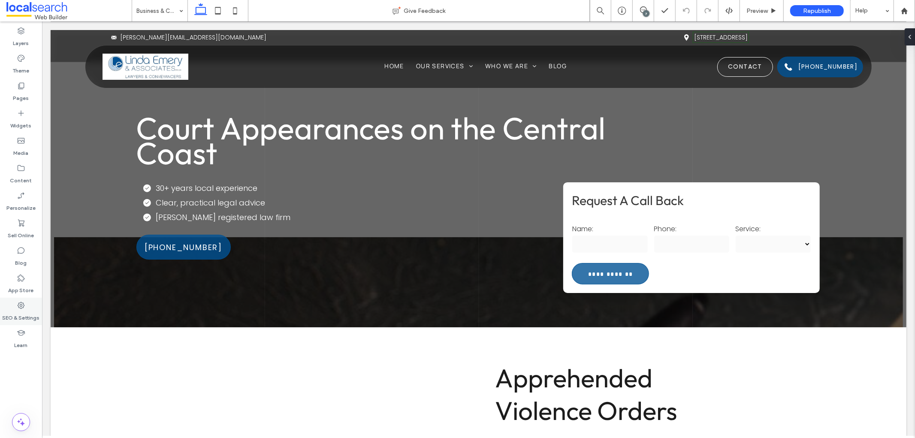
click at [22, 307] on use at bounding box center [21, 305] width 7 height 7
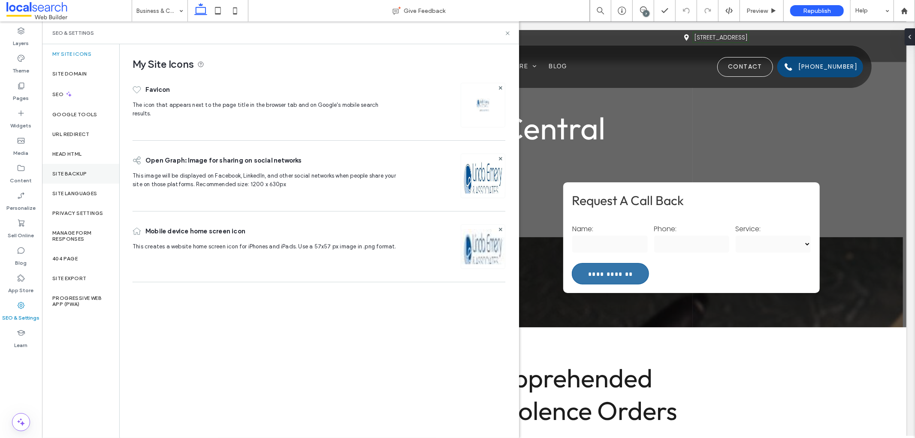
click at [75, 171] on label "Site Backup" at bounding box center [69, 174] width 34 height 6
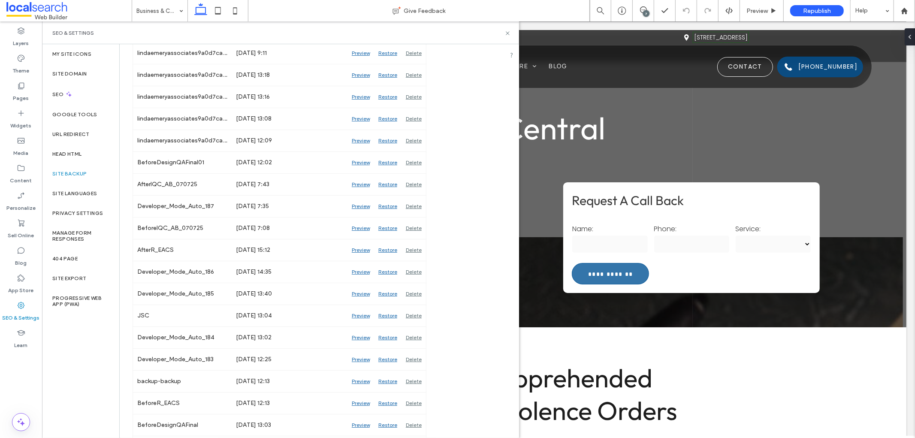
scroll to position [763, 0]
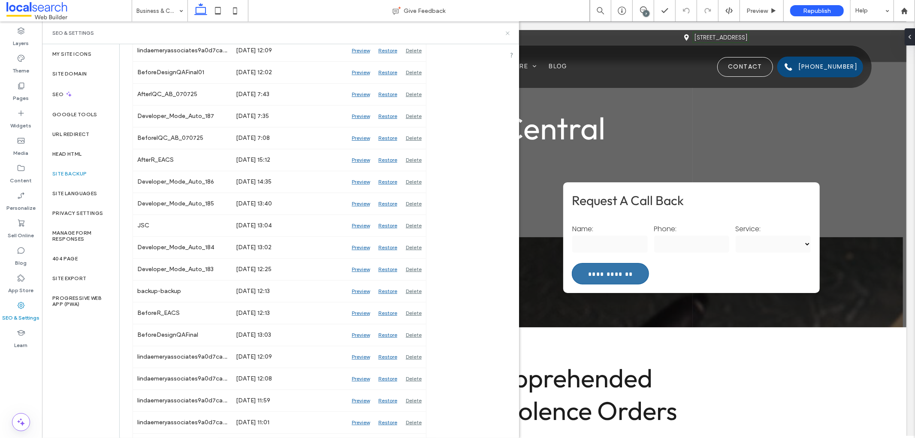
click at [507, 33] on icon at bounding box center [508, 33] width 6 height 6
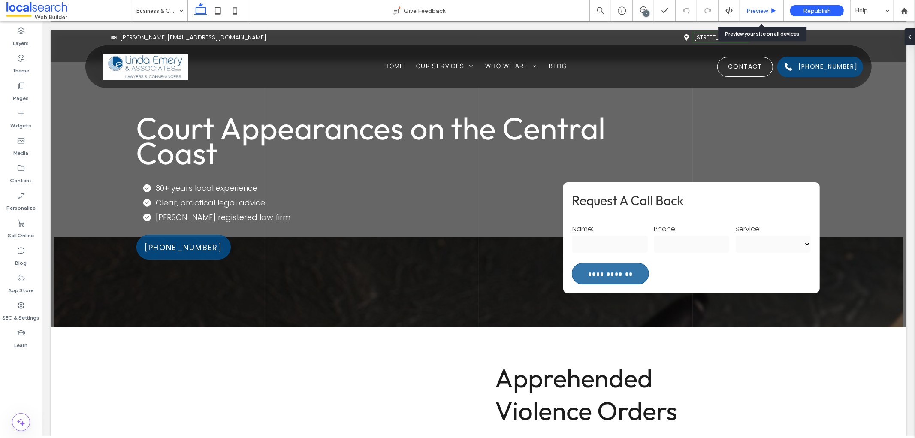
click at [761, 14] on div "Preview" at bounding box center [762, 10] width 44 height 21
click at [758, 10] on span "Preview" at bounding box center [757, 10] width 21 height 7
